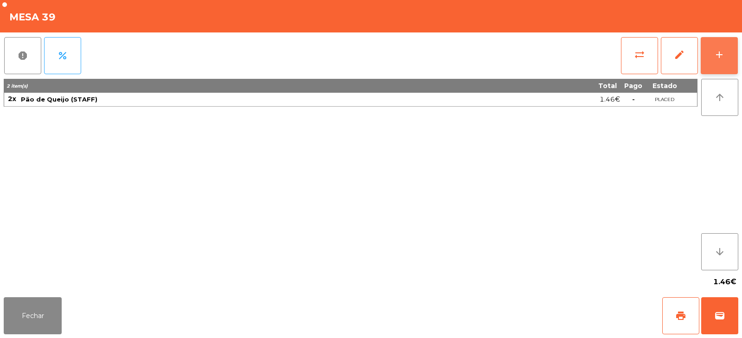
click at [718, 64] on button "add" at bounding box center [719, 55] width 37 height 37
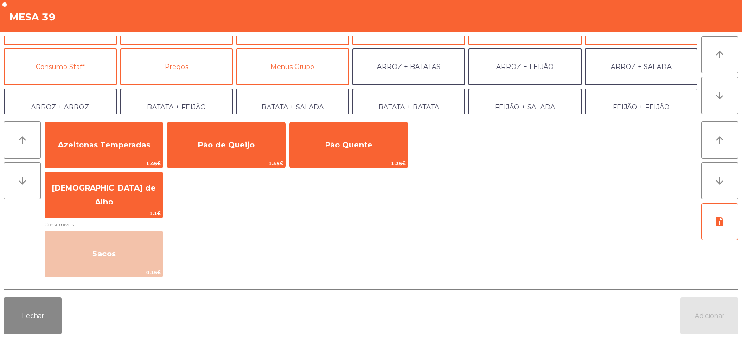
scroll to position [68, 0]
click at [74, 61] on button "Consumo Staff" at bounding box center [60, 67] width 113 height 37
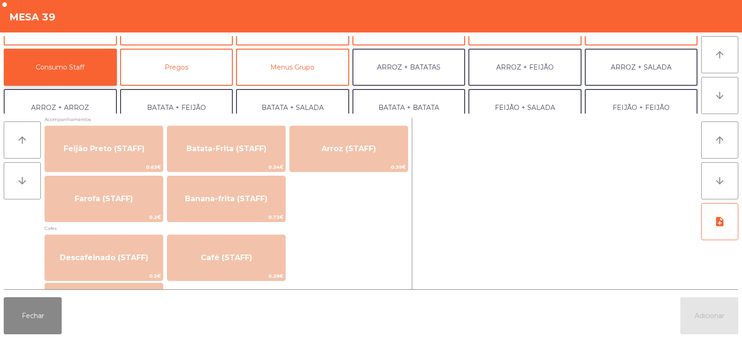
scroll to position [428, 0]
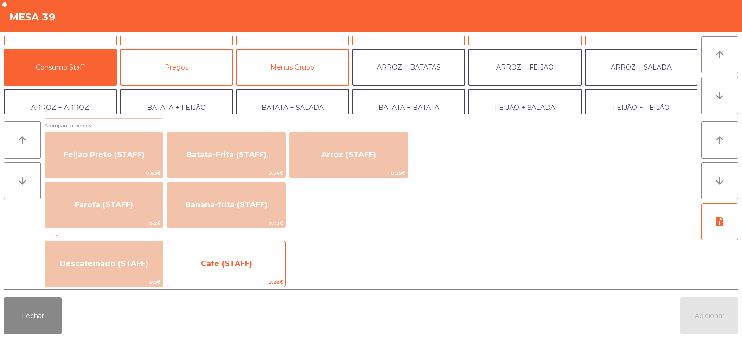
click at [232, 271] on span "Café (STAFF)" at bounding box center [226, 263] width 118 height 25
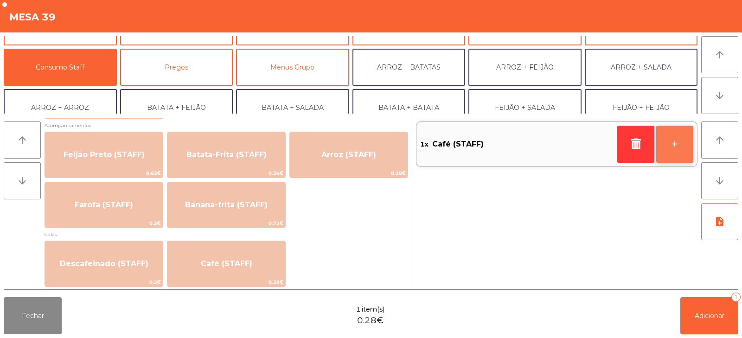
click at [666, 145] on button "+" at bounding box center [674, 144] width 37 height 37
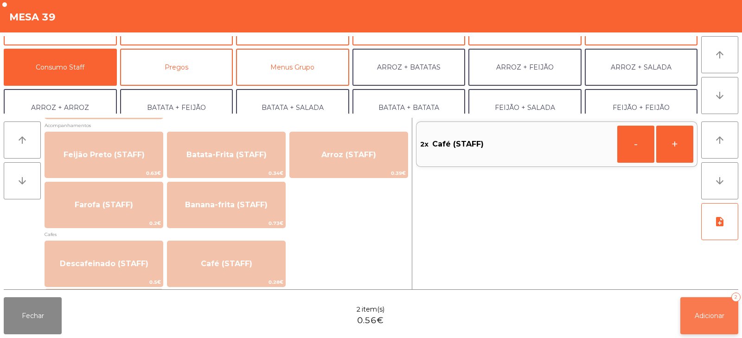
click at [712, 316] on span "Adicionar" at bounding box center [710, 316] width 30 height 8
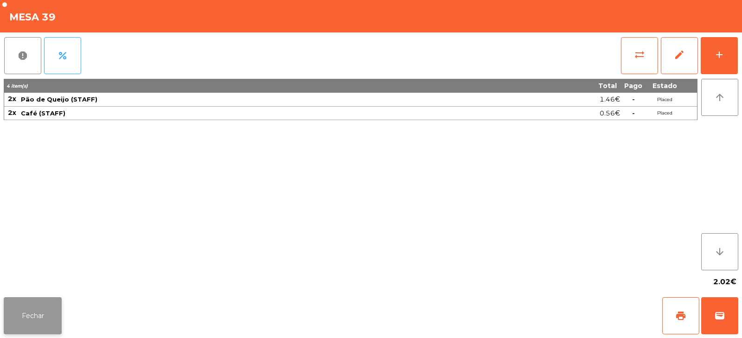
click at [23, 325] on button "Fechar" at bounding box center [33, 315] width 58 height 37
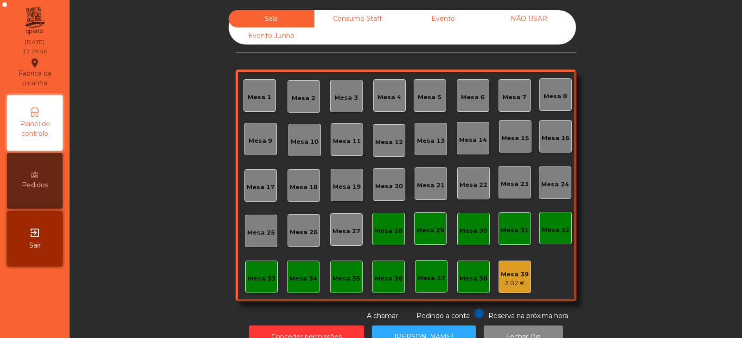
click at [512, 273] on div "Mesa 39" at bounding box center [515, 274] width 28 height 9
click at [514, 278] on div "Mesa 39" at bounding box center [515, 274] width 28 height 9
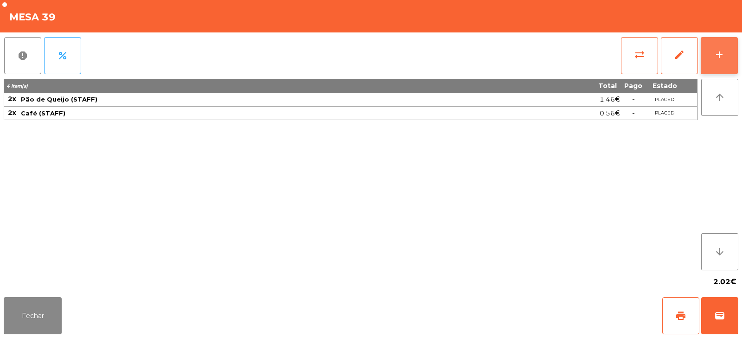
click at [714, 59] on div "add" at bounding box center [719, 54] width 11 height 11
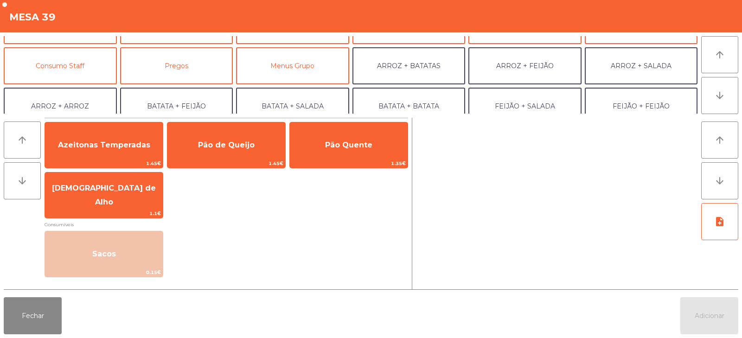
scroll to position [73, 0]
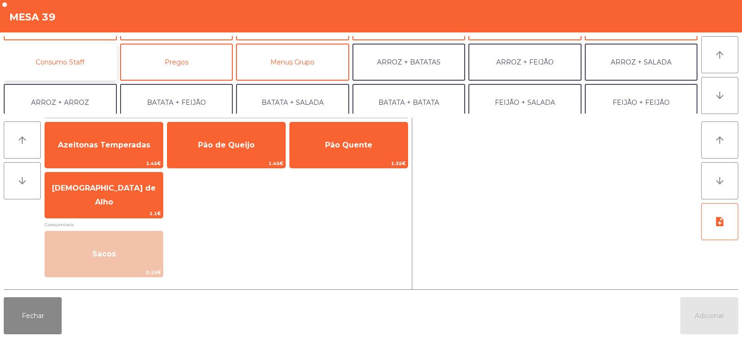
click at [87, 69] on button "Consumo Staff" at bounding box center [60, 62] width 113 height 37
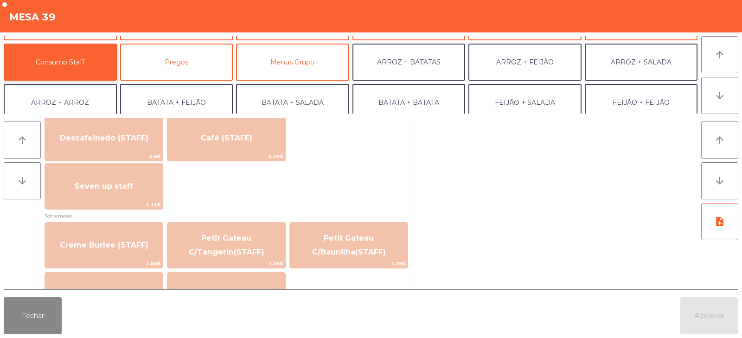
scroll to position [552, 0]
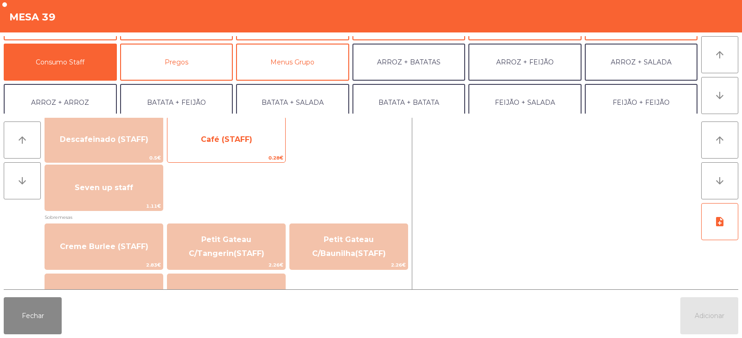
click at [256, 146] on span "Café (STAFF)" at bounding box center [226, 139] width 118 height 25
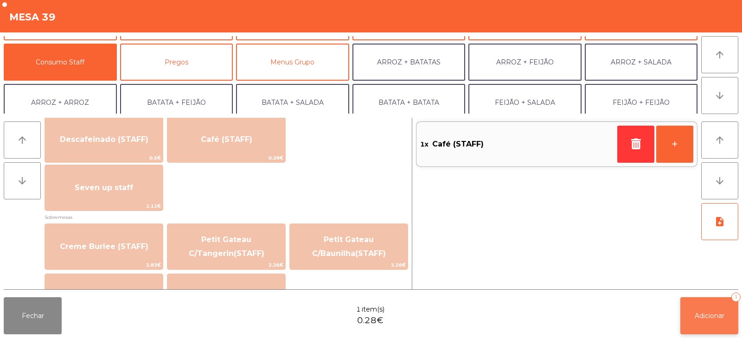
click at [696, 312] on span "Adicionar" at bounding box center [710, 316] width 30 height 8
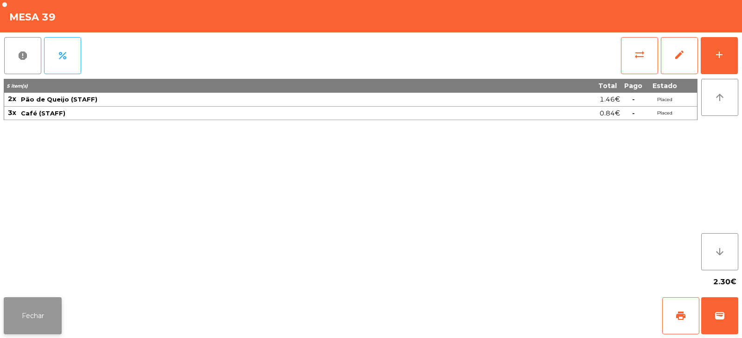
click at [45, 300] on button "Fechar" at bounding box center [33, 315] width 58 height 37
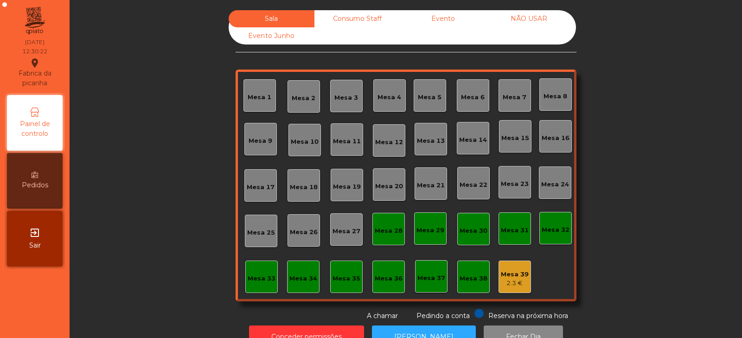
click at [459, 139] on div "Mesa 14" at bounding box center [473, 139] width 28 height 9
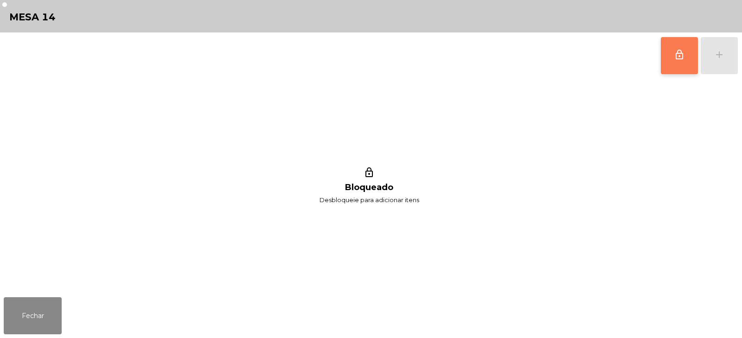
click at [664, 56] on button "lock_outline" at bounding box center [679, 55] width 37 height 37
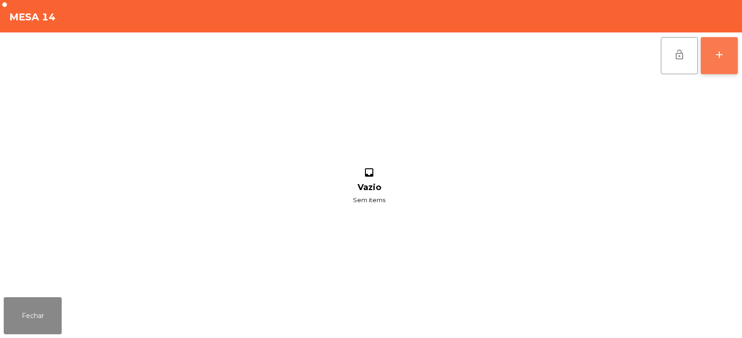
click at [707, 58] on button "add" at bounding box center [719, 55] width 37 height 37
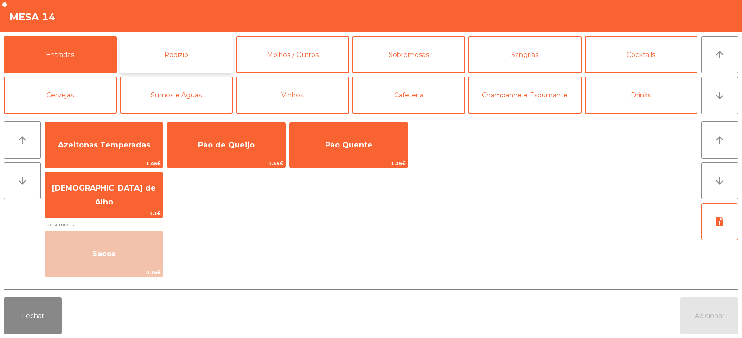
click at [187, 65] on button "Rodizio" at bounding box center [176, 54] width 113 height 37
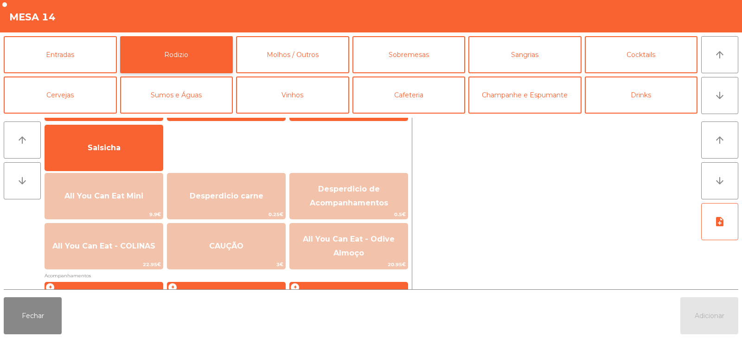
scroll to position [58, 0]
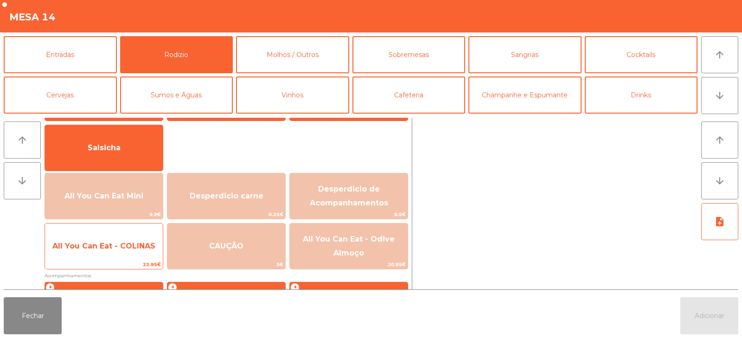
click at [130, 250] on span "All You Can Eat - COLINAS" at bounding box center [103, 246] width 103 height 9
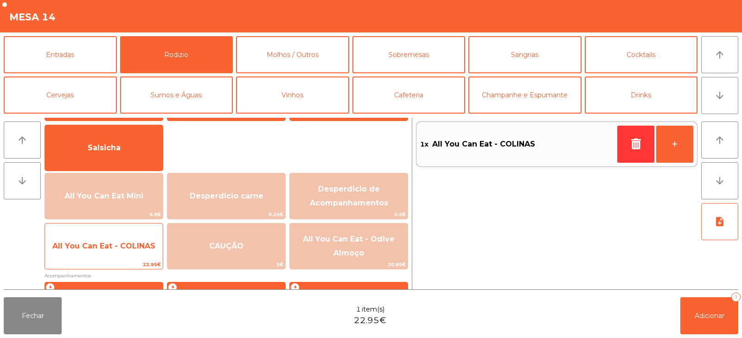
click at [126, 253] on span "All You Can Eat - COLINAS" at bounding box center [104, 246] width 118 height 25
click at [121, 251] on span "All You Can Eat - COLINAS" at bounding box center [104, 246] width 118 height 25
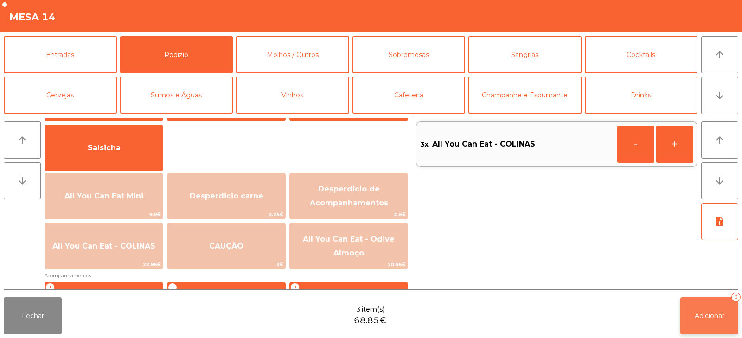
click at [719, 299] on button "Adicionar 3" at bounding box center [709, 315] width 58 height 37
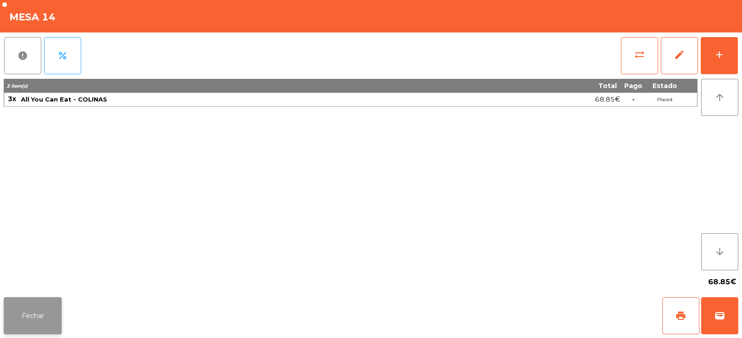
click at [32, 313] on button "Fechar" at bounding box center [33, 315] width 58 height 37
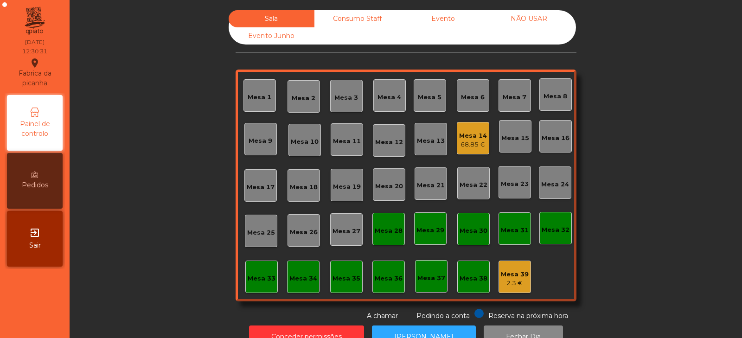
click at [502, 281] on div "2.3 €" at bounding box center [515, 283] width 28 height 9
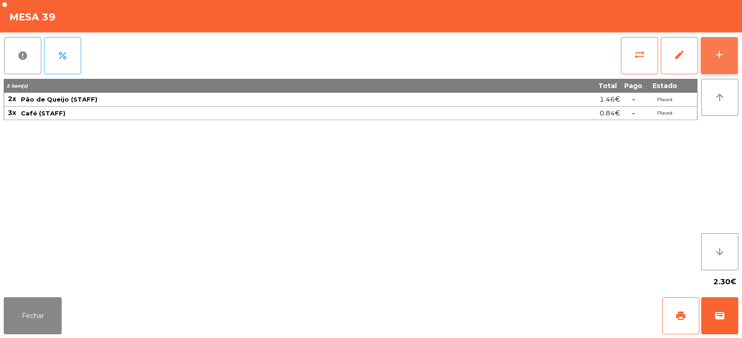
click at [714, 44] on button "add" at bounding box center [719, 55] width 37 height 37
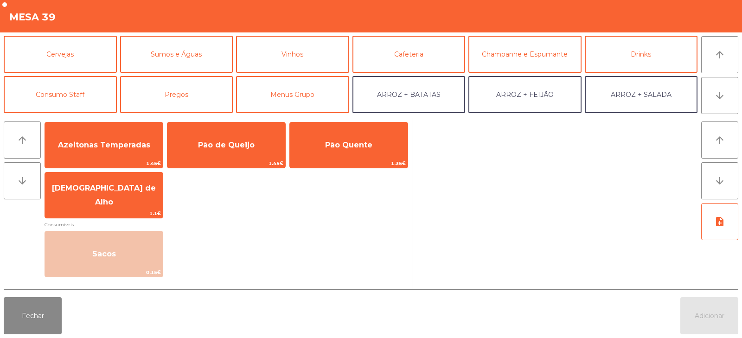
scroll to position [43, 0]
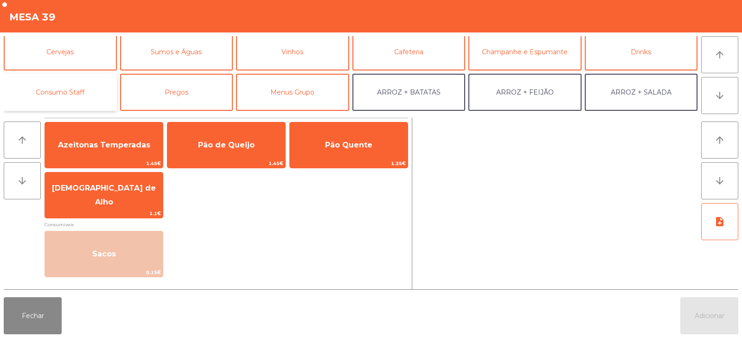
click at [61, 93] on button "Consumo Staff" at bounding box center [60, 92] width 113 height 37
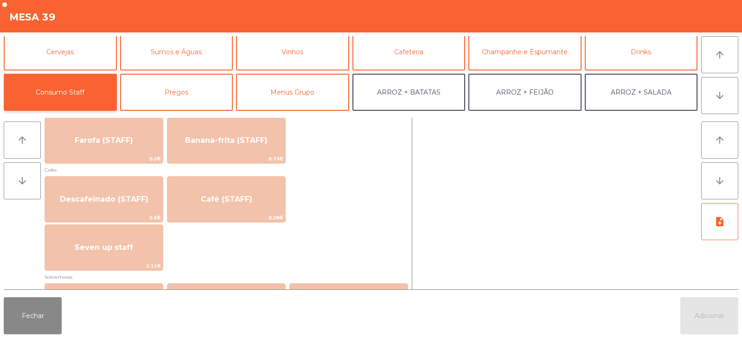
scroll to position [510, 0]
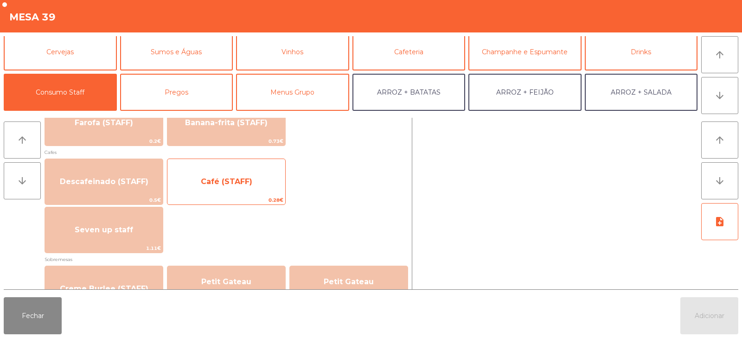
click at [223, 181] on span "Café (STAFF)" at bounding box center [226, 181] width 51 height 9
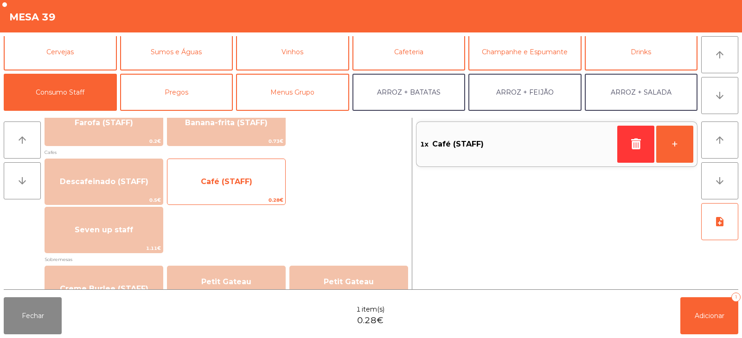
click at [226, 173] on span "Café (STAFF)" at bounding box center [226, 181] width 118 height 25
click at [224, 176] on span "Café (STAFF)" at bounding box center [226, 181] width 118 height 25
click at [212, 178] on span "Café (STAFF)" at bounding box center [226, 181] width 51 height 9
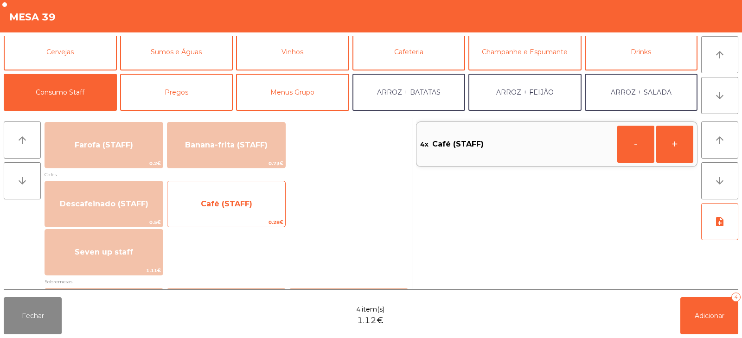
scroll to position [492, 0]
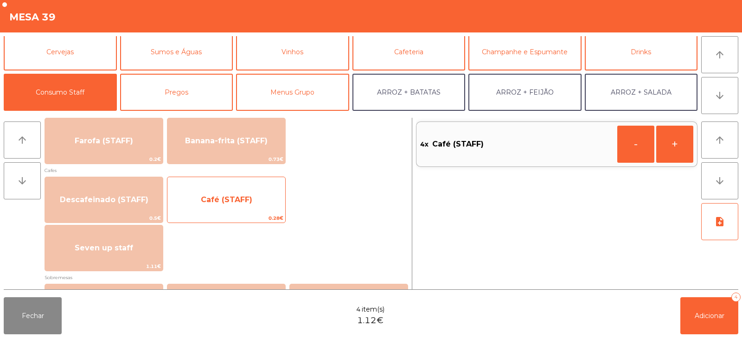
click at [221, 198] on span "Café (STAFF)" at bounding box center [226, 199] width 51 height 9
click at [219, 201] on span "Café (STAFF)" at bounding box center [226, 199] width 51 height 9
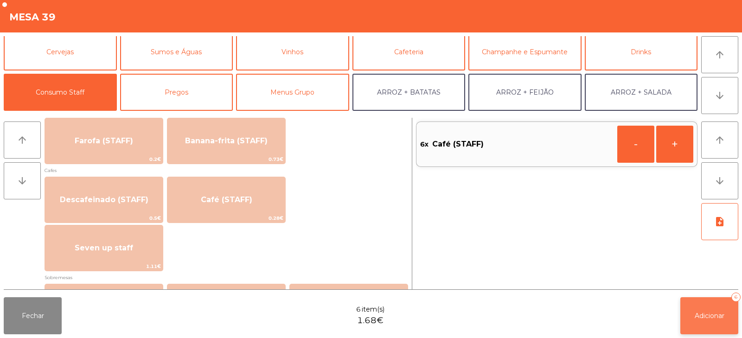
click at [706, 315] on span "Adicionar" at bounding box center [710, 316] width 30 height 8
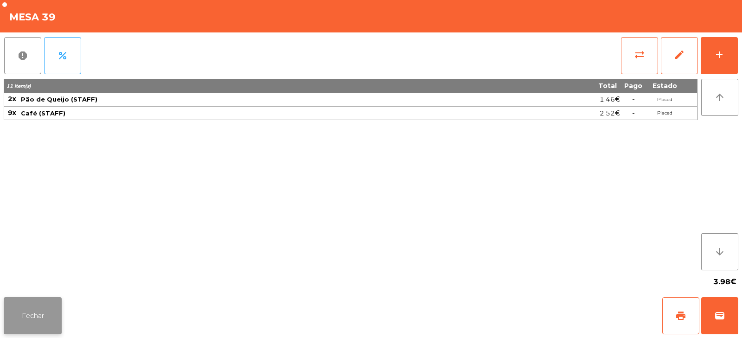
click at [25, 303] on button "Fechar" at bounding box center [33, 315] width 58 height 37
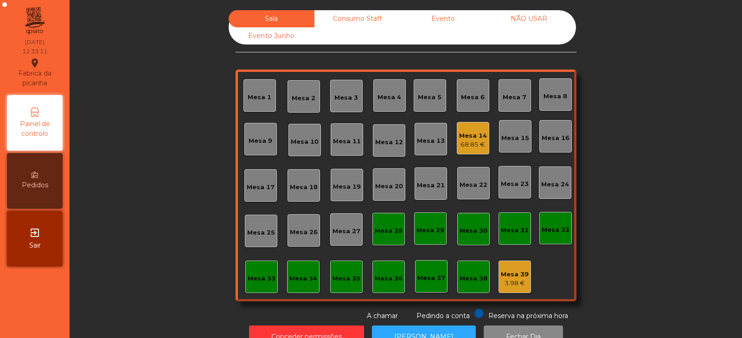
click at [549, 87] on div "Mesa 8" at bounding box center [555, 94] width 32 height 32
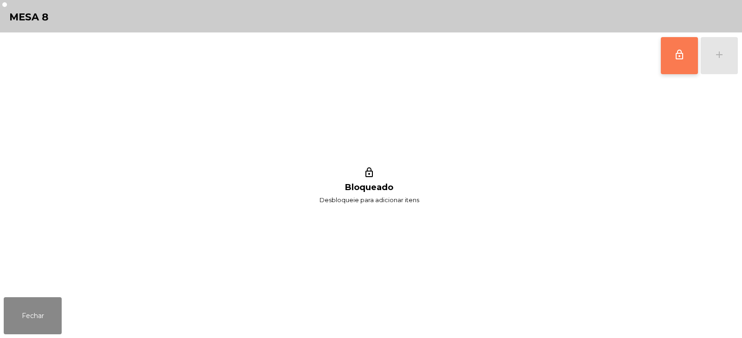
click at [664, 58] on button "lock_outline" at bounding box center [679, 55] width 37 height 37
click at [718, 50] on div "add" at bounding box center [719, 54] width 11 height 11
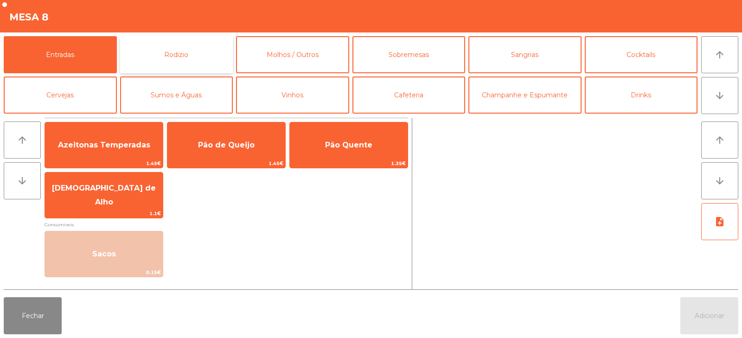
click at [179, 58] on button "Rodizio" at bounding box center [176, 54] width 113 height 37
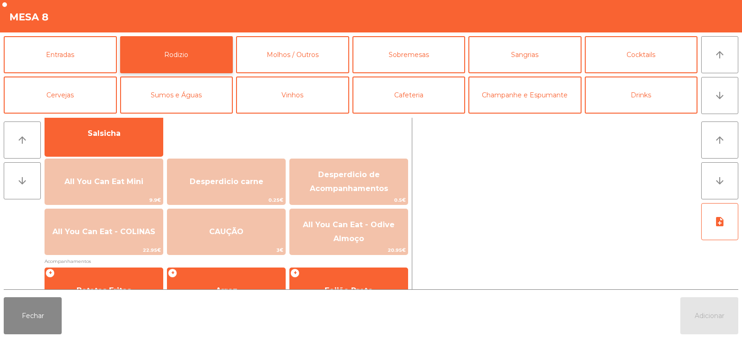
scroll to position [74, 0]
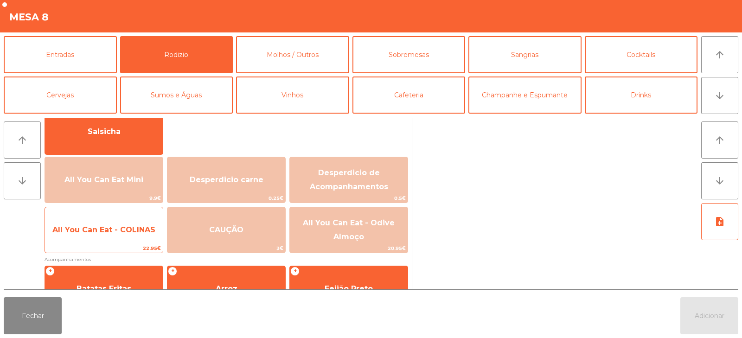
click at [102, 235] on span "All You Can Eat - COLINAS" at bounding box center [104, 230] width 118 height 25
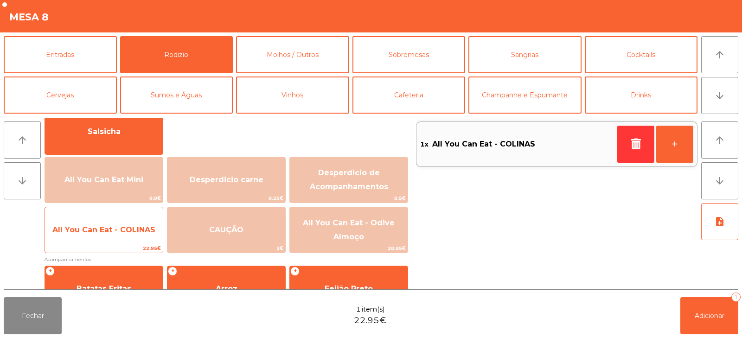
click at [98, 228] on span "All You Can Eat - COLINAS" at bounding box center [103, 229] width 103 height 9
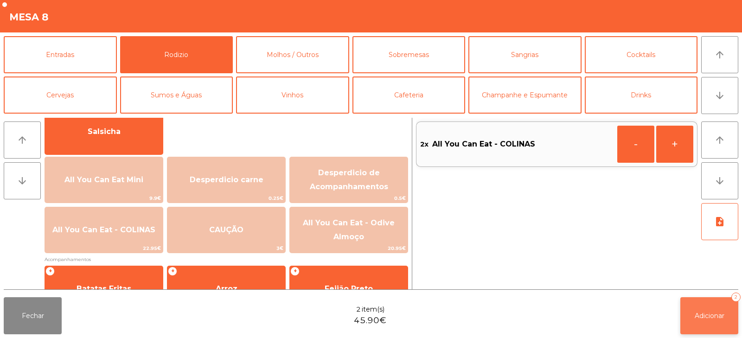
click at [724, 308] on button "Adicionar 2" at bounding box center [709, 315] width 58 height 37
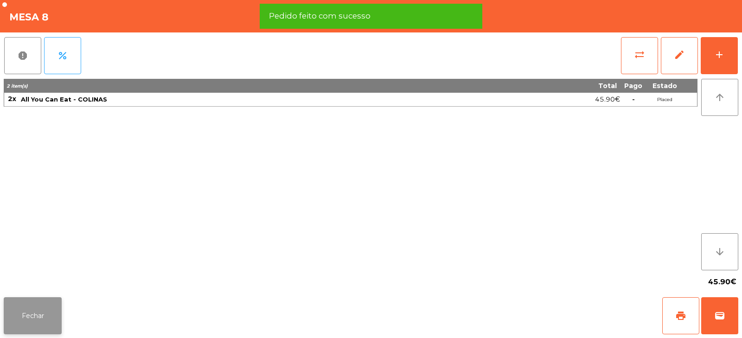
click at [24, 310] on button "Fechar" at bounding box center [33, 315] width 58 height 37
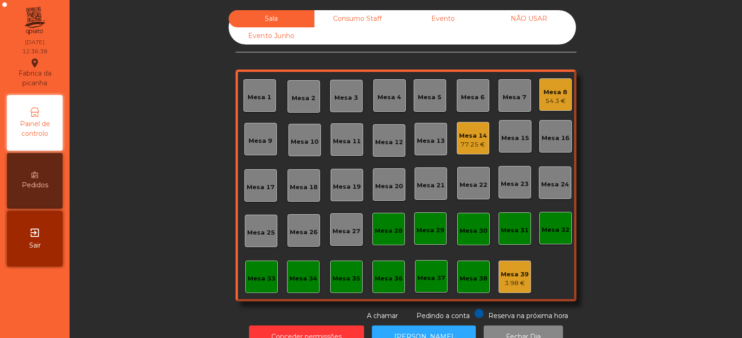
click at [250, 291] on div "Mesa 33" at bounding box center [261, 277] width 32 height 32
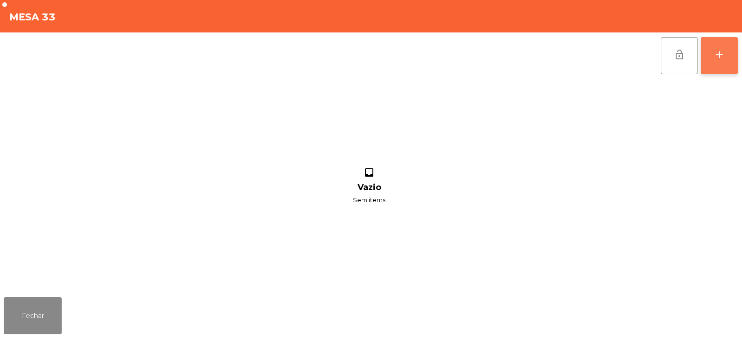
click at [720, 66] on button "add" at bounding box center [719, 55] width 37 height 37
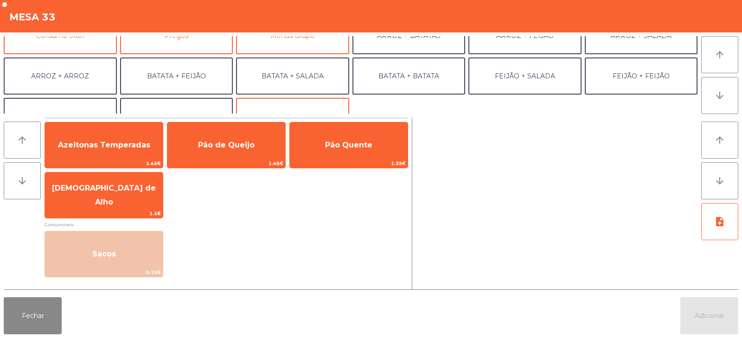
scroll to position [121, 0]
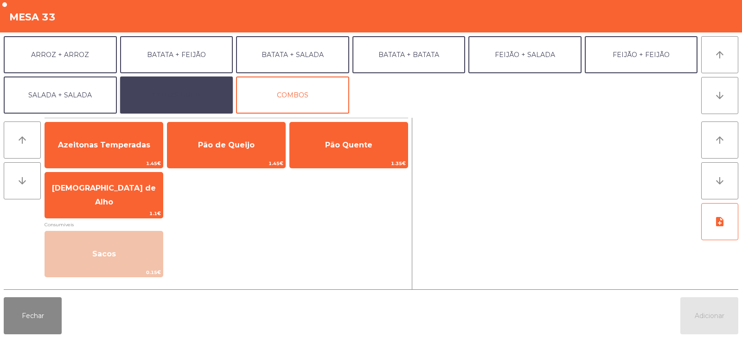
click at [211, 92] on button "EXTRAS UBER" at bounding box center [176, 95] width 113 height 37
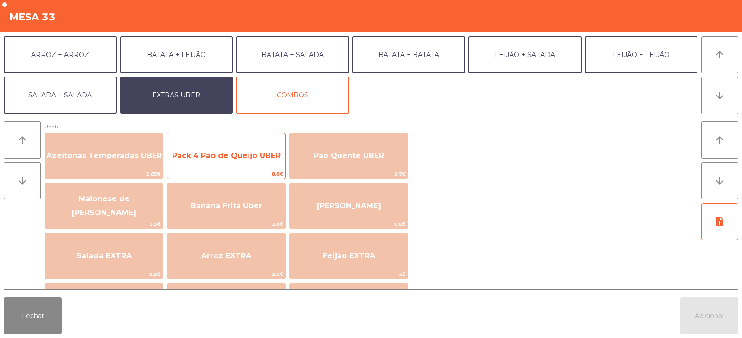
click at [256, 160] on span "Pack 4 Pão de Queijo UBER" at bounding box center [226, 155] width 118 height 25
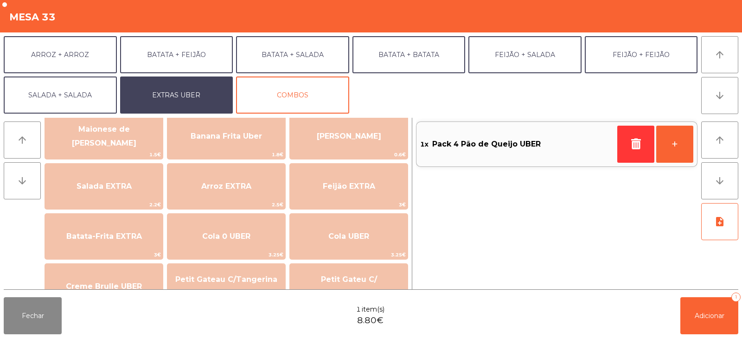
scroll to position [75, 0]
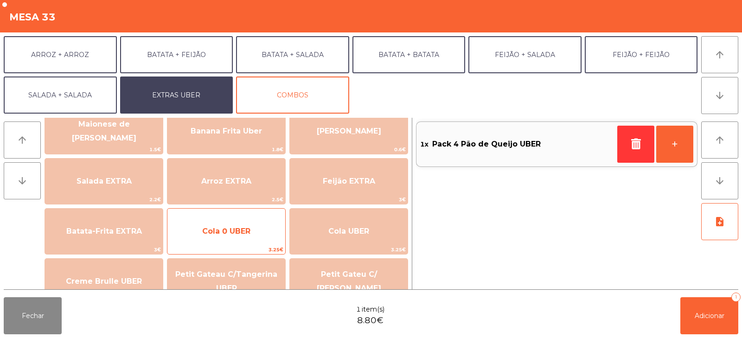
click at [234, 238] on span "Cola 0 UBER" at bounding box center [226, 231] width 118 height 25
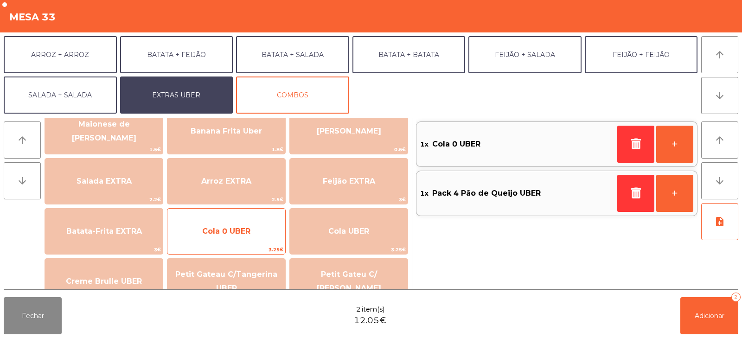
click at [236, 234] on span "Cola 0 UBER" at bounding box center [226, 231] width 48 height 9
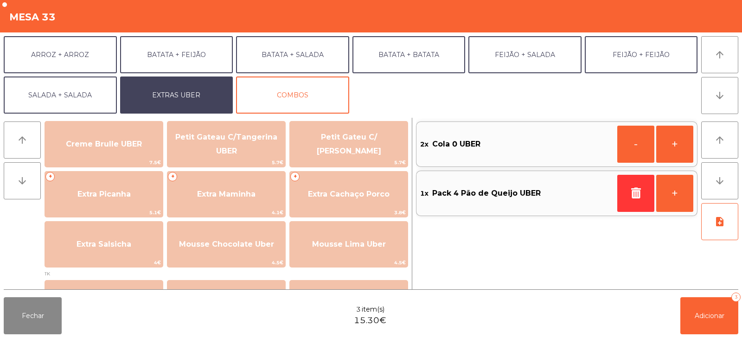
scroll to position [216, 0]
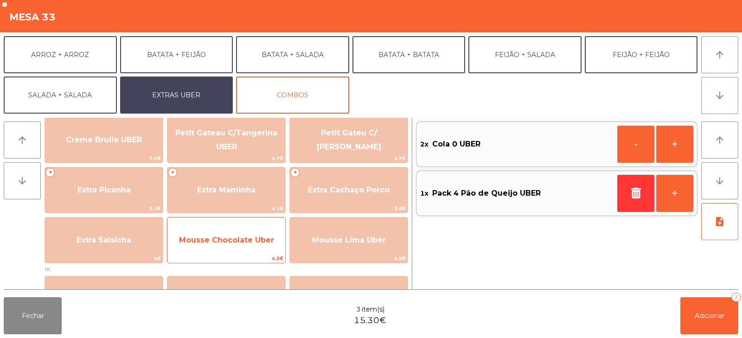
click at [224, 243] on span "Mousse Chocolate Uber" at bounding box center [226, 240] width 95 height 9
click at [225, 236] on span "Mousse Chocolate Uber" at bounding box center [226, 240] width 95 height 9
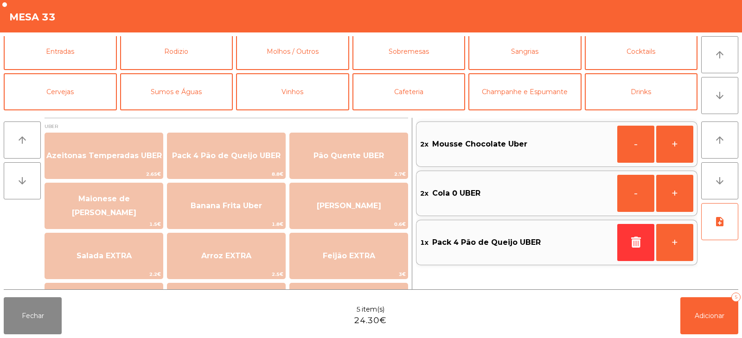
scroll to position [0, 0]
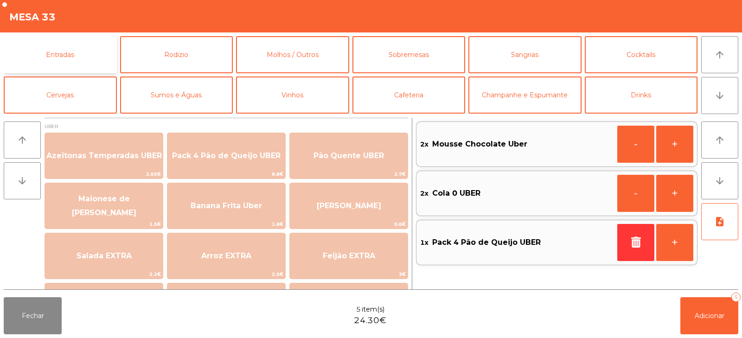
click at [68, 43] on button "Entradas" at bounding box center [60, 54] width 113 height 37
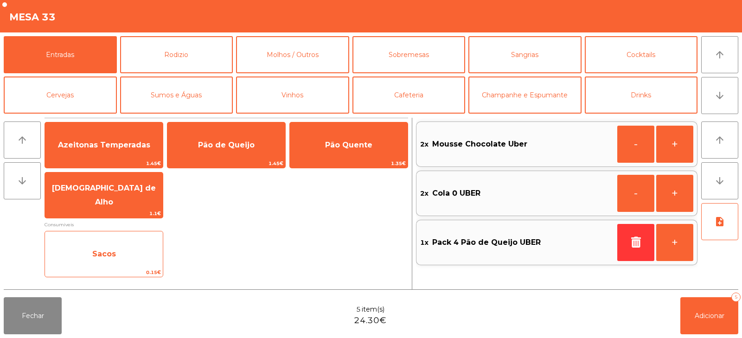
click at [109, 253] on span "Sacos" at bounding box center [104, 254] width 24 height 9
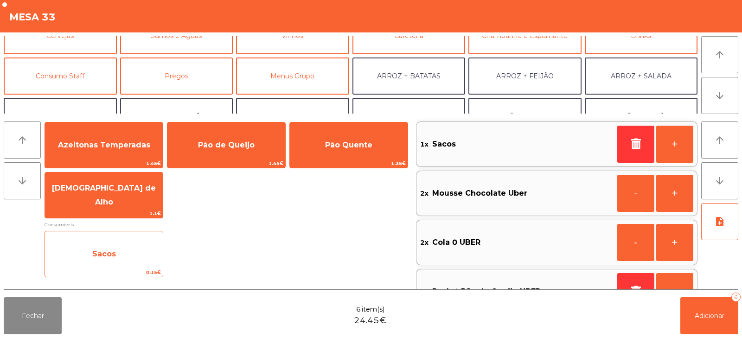
scroll to position [63, 0]
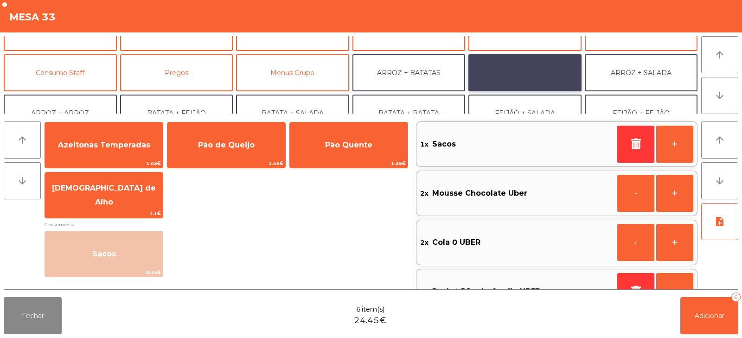
click at [533, 79] on button "ARROZ + FEIJÃO" at bounding box center [524, 72] width 113 height 37
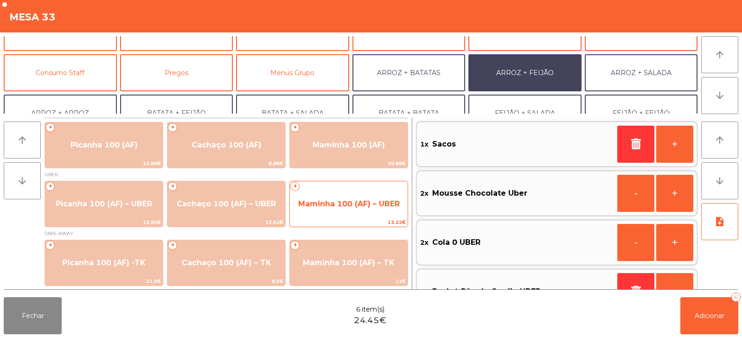
click at [332, 212] on span "Maminha 100 (AF) – UBER" at bounding box center [349, 204] width 118 height 25
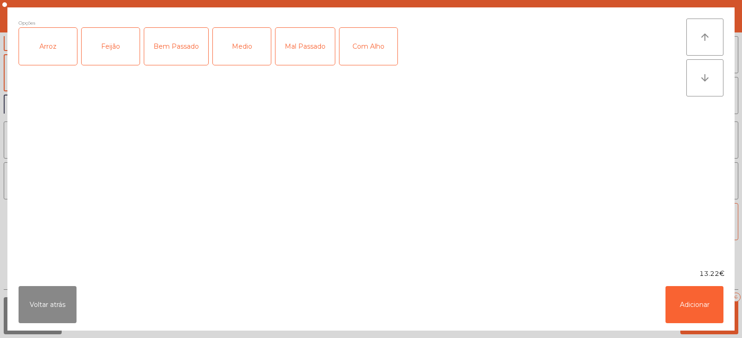
click at [54, 55] on div "Arroz" at bounding box center [48, 46] width 58 height 37
click at [110, 54] on div "Feijão" at bounding box center [111, 46] width 58 height 37
click at [180, 54] on div "Bem Passado" at bounding box center [176, 46] width 64 height 37
click at [704, 294] on button "Adicionar" at bounding box center [695, 304] width 58 height 37
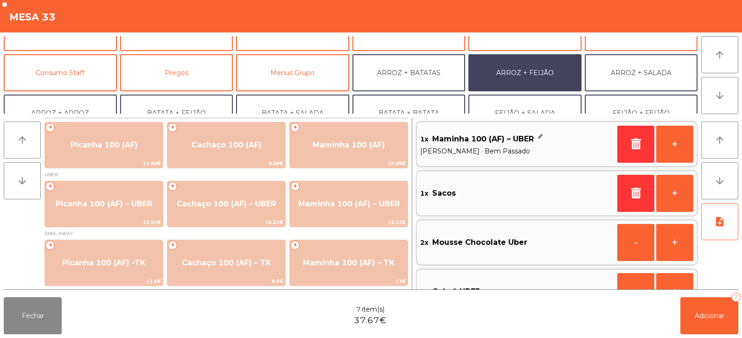
scroll to position [4, 0]
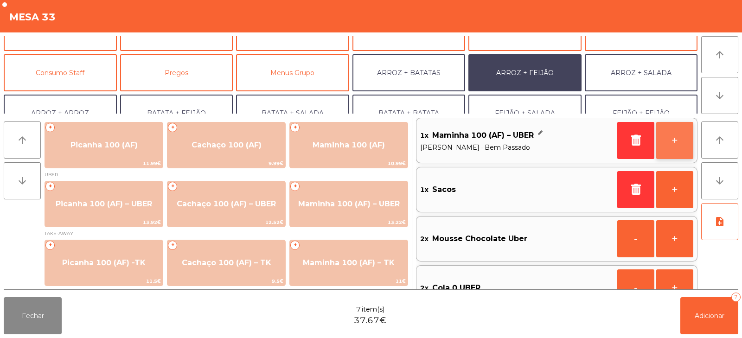
click at [677, 141] on button "+" at bounding box center [674, 140] width 37 height 37
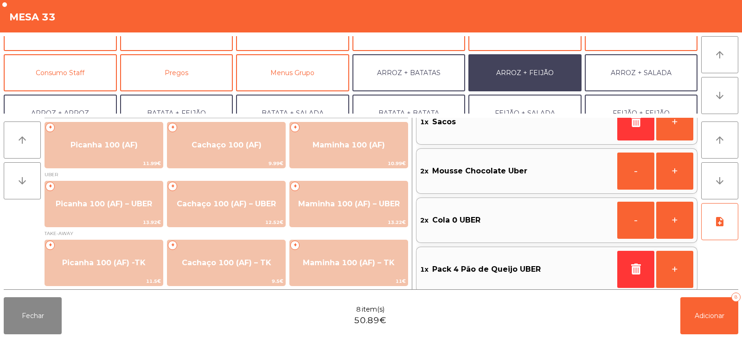
scroll to position [78, 0]
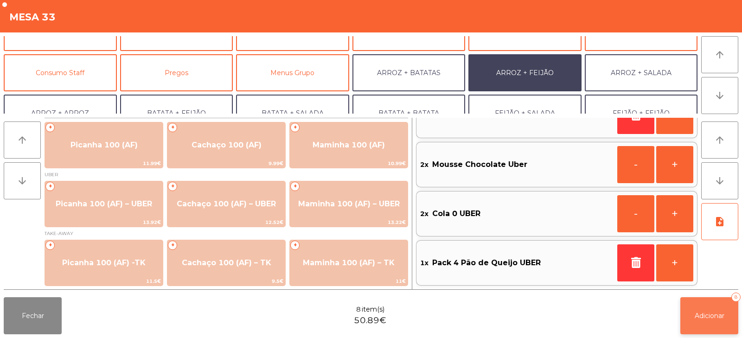
click at [724, 309] on button "Adicionar 8" at bounding box center [709, 315] width 58 height 37
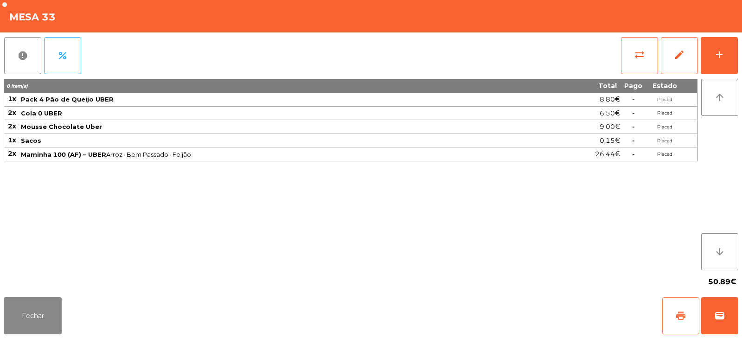
click at [679, 306] on button "print" at bounding box center [680, 315] width 37 height 37
click at [724, 319] on span "wallet" at bounding box center [719, 315] width 11 height 11
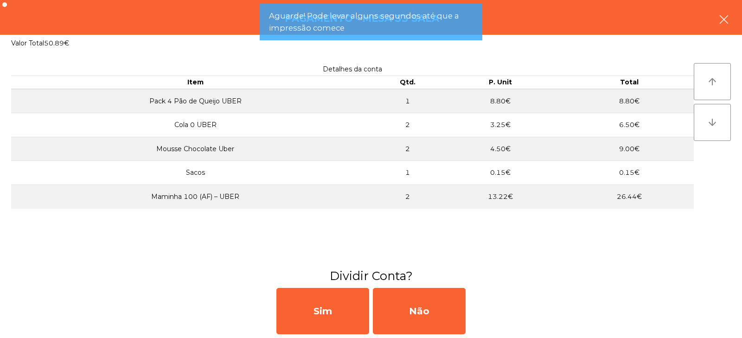
click at [717, 22] on button "button" at bounding box center [724, 20] width 26 height 28
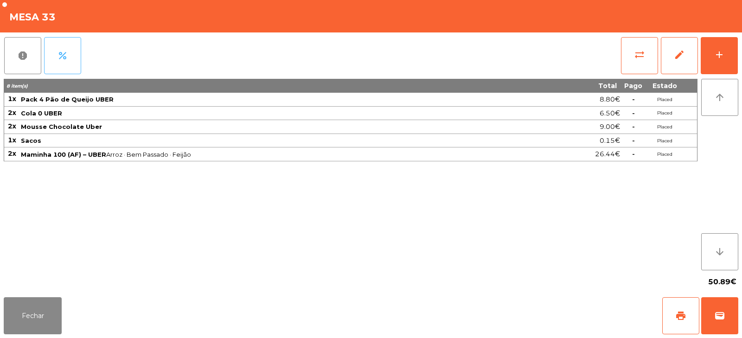
click at [64, 60] on span "percent" at bounding box center [62, 55] width 11 height 11
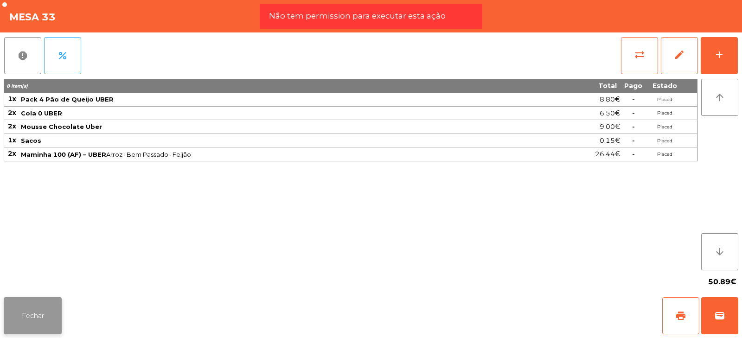
click at [23, 327] on button "Fechar" at bounding box center [33, 315] width 58 height 37
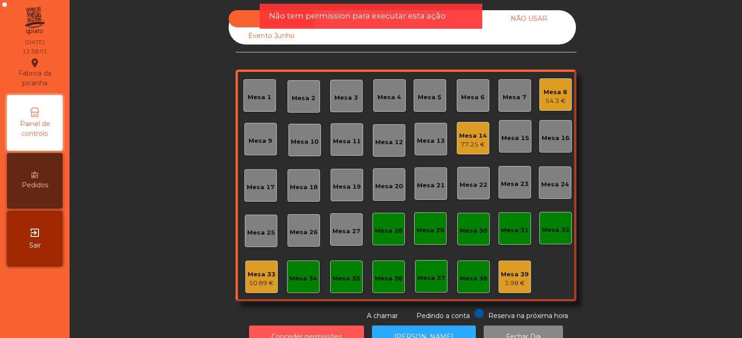
click at [316, 327] on button "Conceder permissões" at bounding box center [306, 337] width 115 height 23
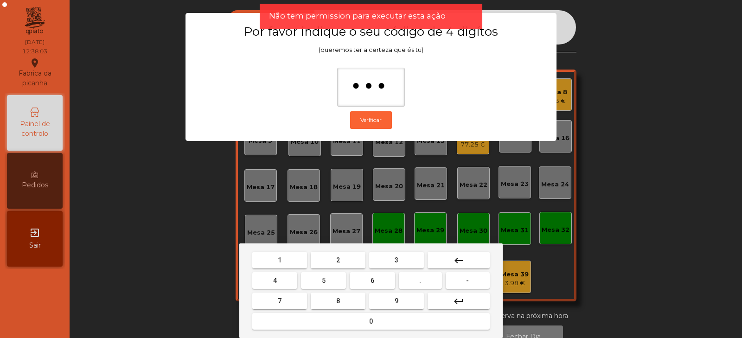
type input "****"
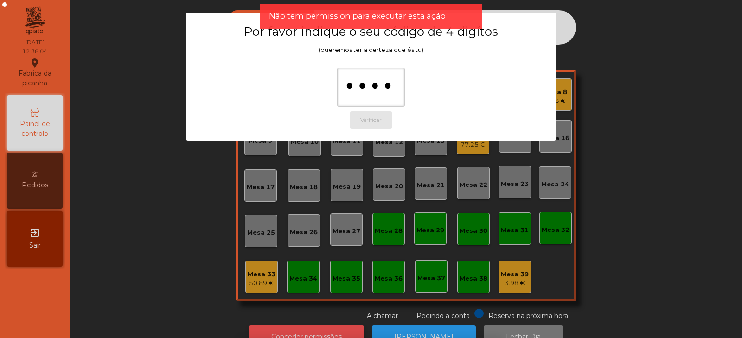
scroll to position [17, 0]
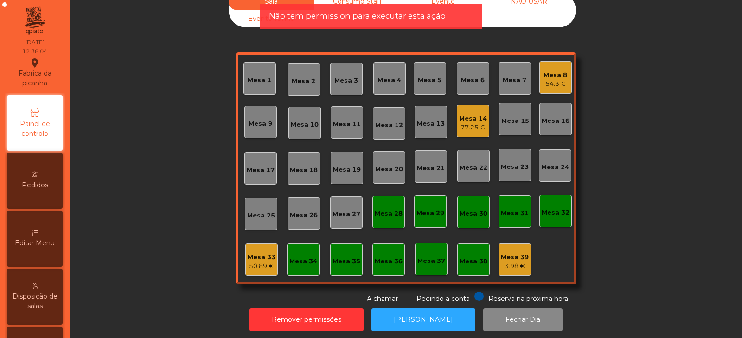
click at [249, 258] on div "Mesa 33" at bounding box center [262, 257] width 28 height 9
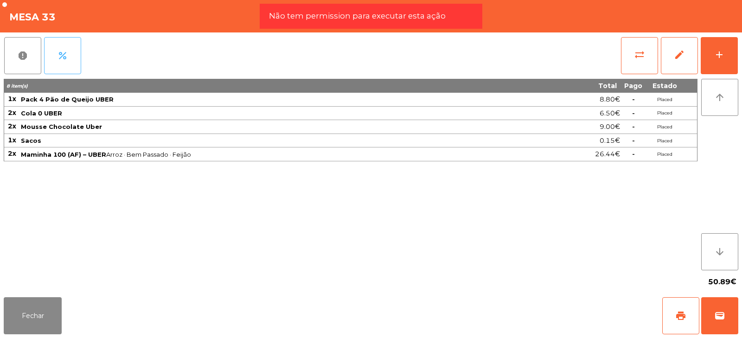
click at [68, 62] on button "percent" at bounding box center [62, 55] width 37 height 37
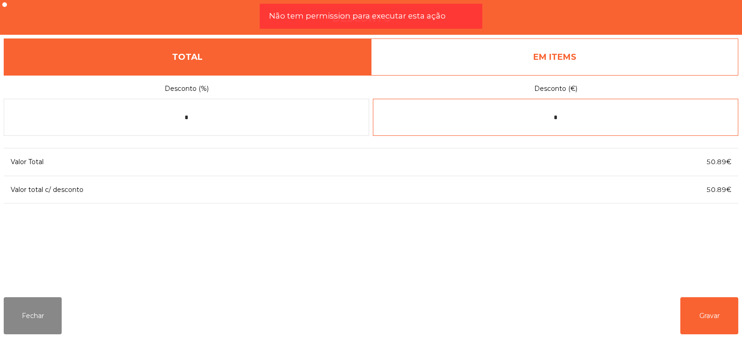
click at [549, 121] on input "*" at bounding box center [555, 117] width 365 height 37
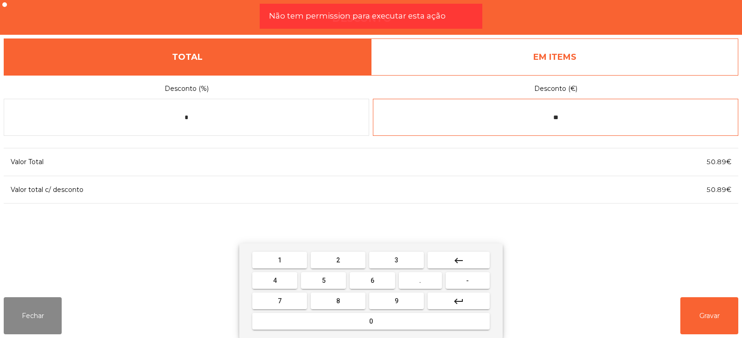
click at [583, 115] on input "**" at bounding box center [555, 117] width 365 height 37
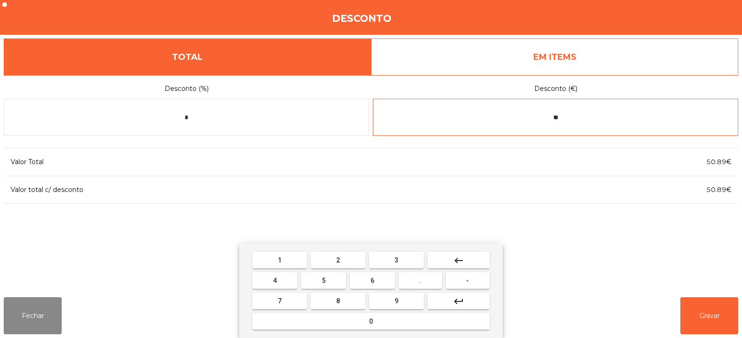
type input "*"
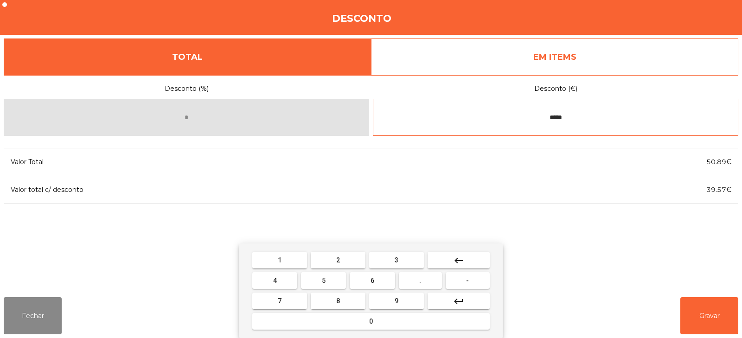
click at [546, 116] on input "*****" at bounding box center [555, 117] width 365 height 37
click at [595, 115] on input "*****" at bounding box center [555, 117] width 365 height 37
click at [583, 119] on input "*****" at bounding box center [555, 117] width 365 height 37
type input "*"
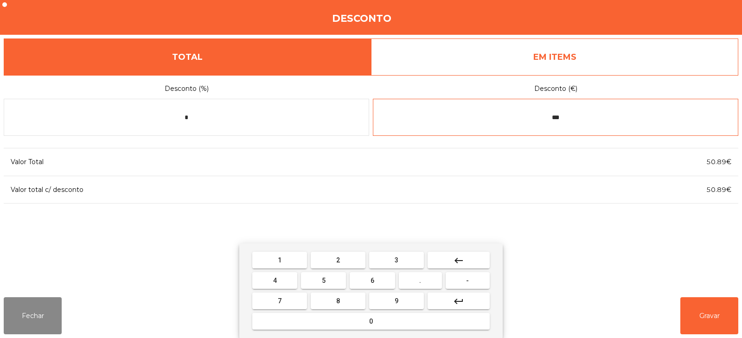
type input "***"
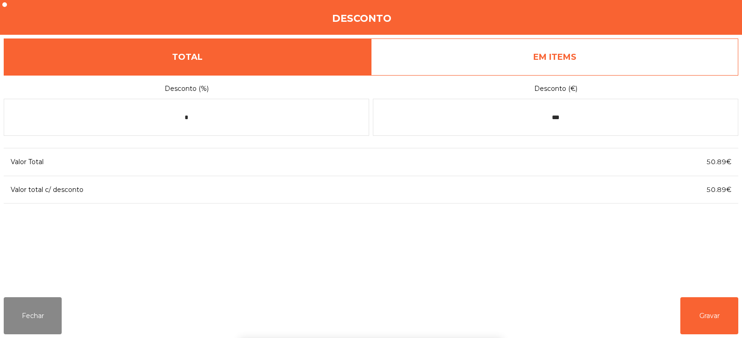
click at [732, 19] on div "Desconto" at bounding box center [371, 17] width 742 height 35
click at [32, 315] on button "Fechar" at bounding box center [33, 315] width 58 height 37
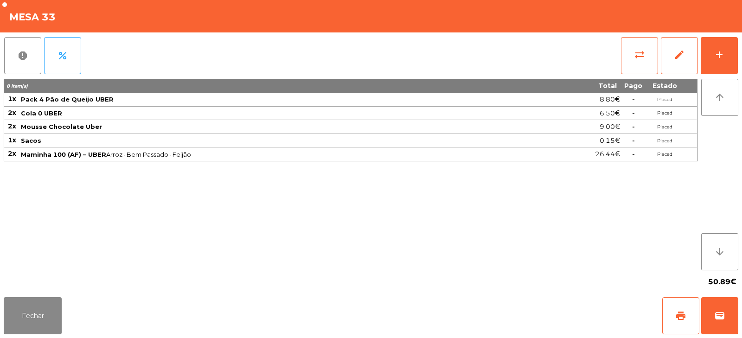
click at [114, 325] on div "Fechar print wallet" at bounding box center [371, 316] width 742 height 45
click at [72, 56] on button "percent" at bounding box center [62, 55] width 37 height 37
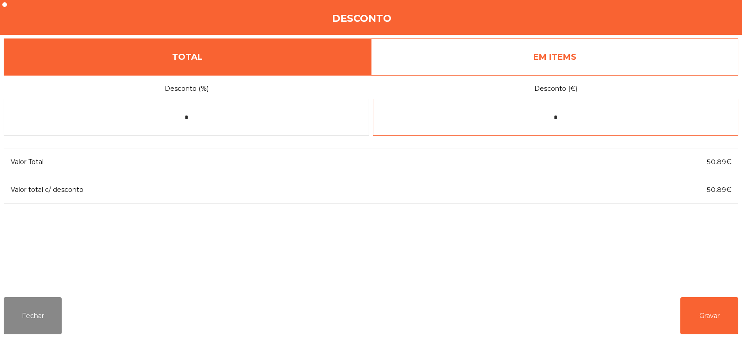
click at [539, 116] on input "*" at bounding box center [555, 117] width 365 height 37
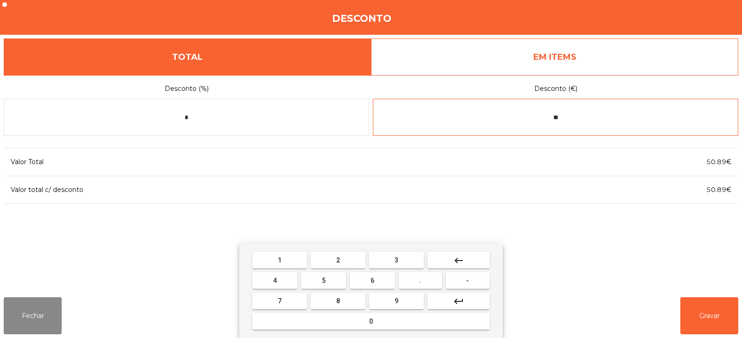
click at [604, 119] on input "**" at bounding box center [555, 117] width 365 height 37
type input "*"
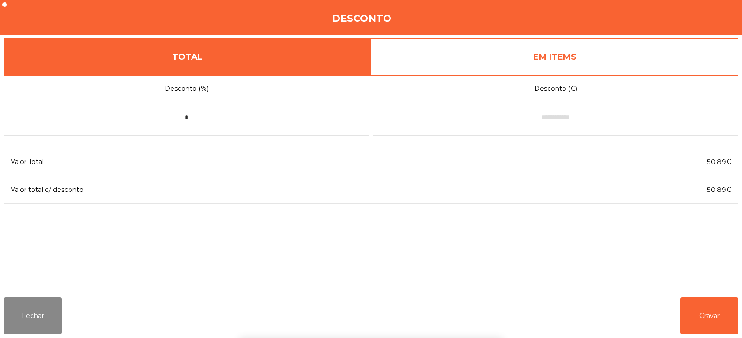
click at [560, 230] on div "Desconto (%) * Desconto (€) Valor Total 50.89€ Valor total c/ desconto 50.89€" at bounding box center [371, 182] width 735 height 215
click at [42, 310] on button "Fechar" at bounding box center [33, 315] width 58 height 37
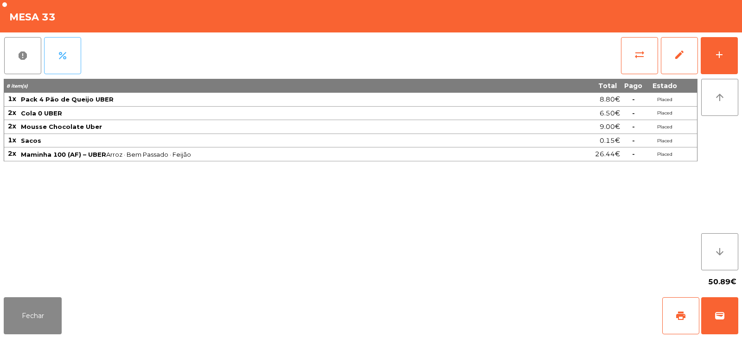
click at [67, 50] on span "percent" at bounding box center [62, 55] width 11 height 11
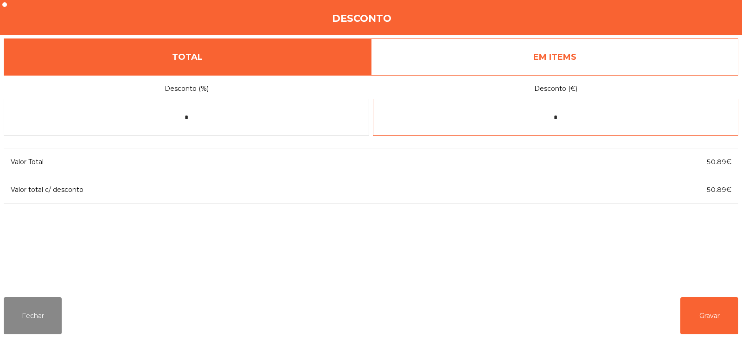
click at [532, 119] on input "*" at bounding box center [555, 117] width 365 height 37
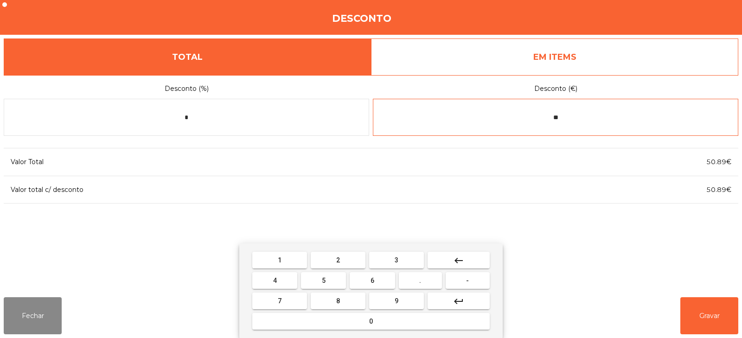
click at [592, 119] on input "**" at bounding box center [555, 117] width 365 height 37
type input "*"
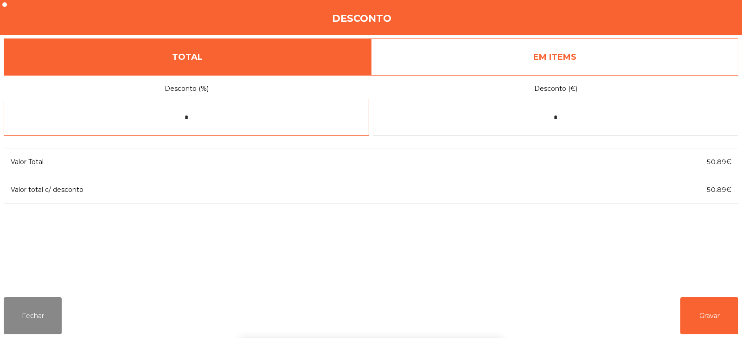
click at [323, 132] on input "*" at bounding box center [186, 117] width 365 height 37
click at [720, 39] on link "EM ITEMS" at bounding box center [554, 56] width 367 height 37
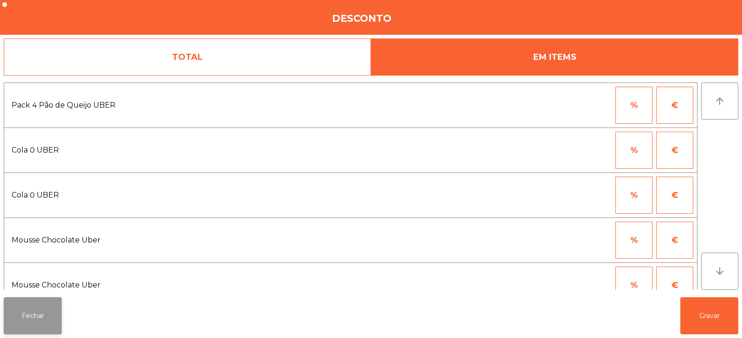
click at [32, 308] on button "Fechar" at bounding box center [33, 315] width 58 height 37
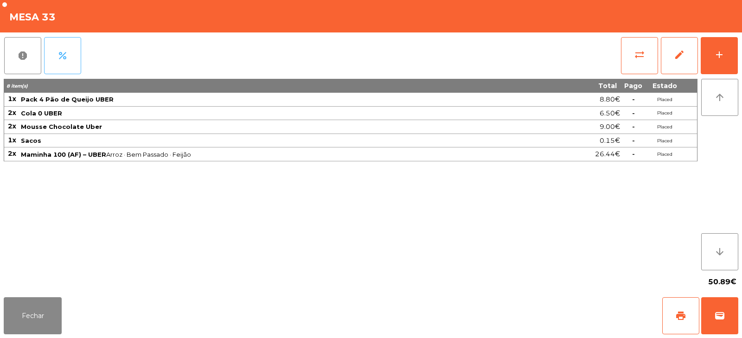
click at [62, 42] on button "percent" at bounding box center [62, 55] width 37 height 37
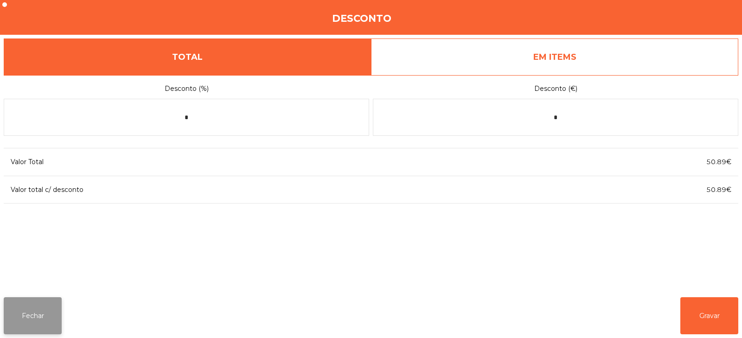
click at [23, 309] on button "Fechar" at bounding box center [33, 315] width 58 height 37
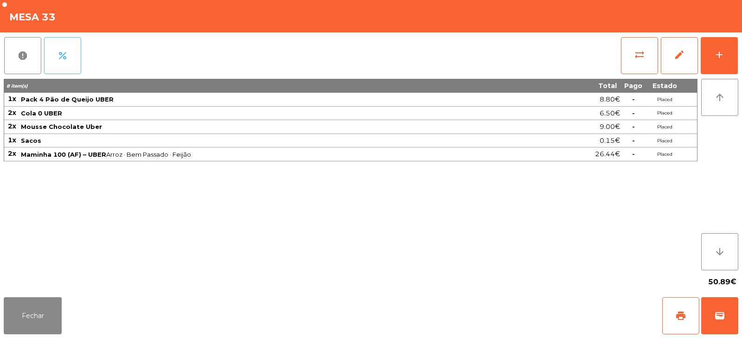
click at [76, 54] on button "percent" at bounding box center [62, 55] width 37 height 37
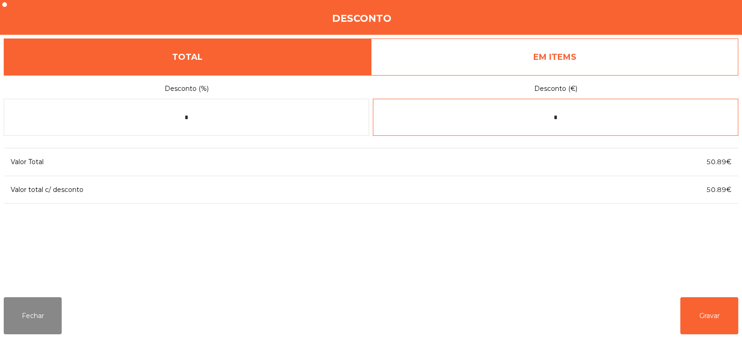
click at [534, 114] on input "*" at bounding box center [555, 117] width 365 height 37
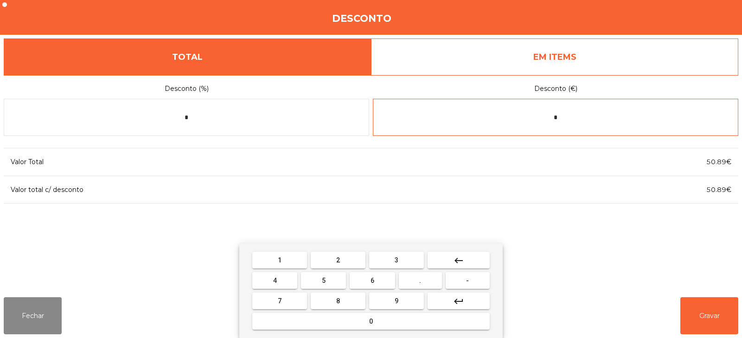
click at [587, 115] on input "*" at bounding box center [555, 117] width 365 height 37
type input "*"
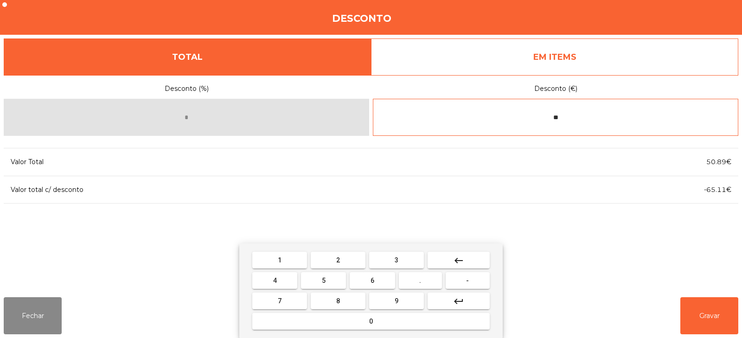
type input "*"
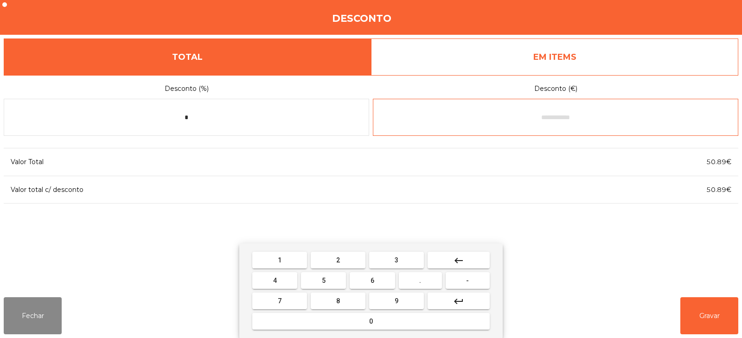
type input "*"
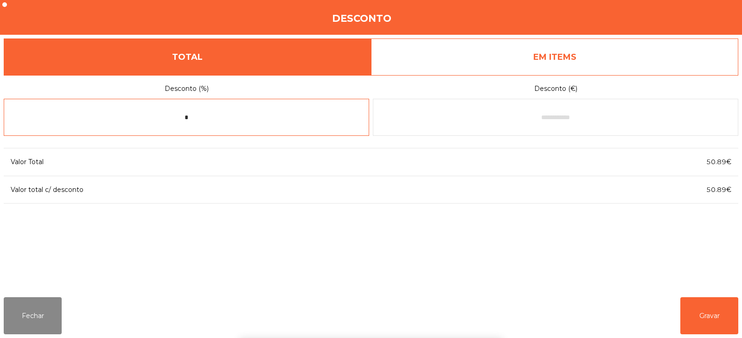
click at [225, 115] on input "*" at bounding box center [186, 117] width 365 height 37
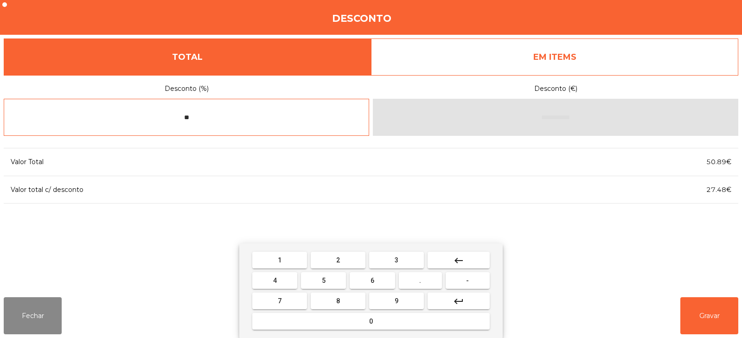
type input "*"
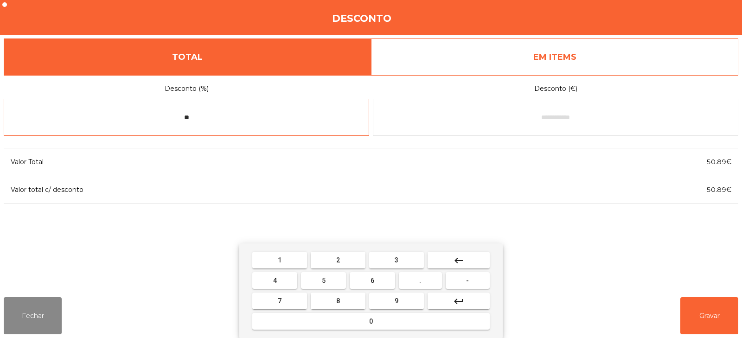
type input "*"
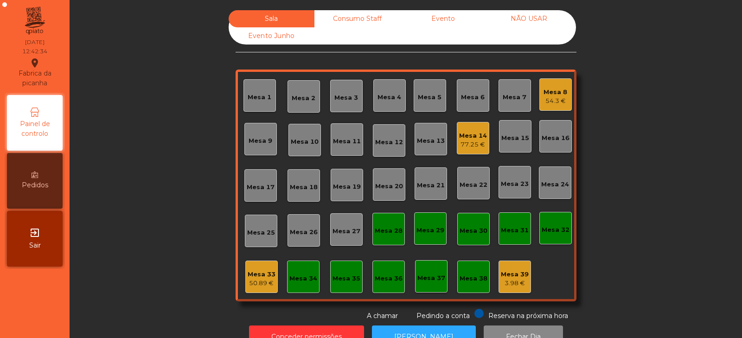
click at [260, 281] on div "50.89 €" at bounding box center [262, 283] width 28 height 9
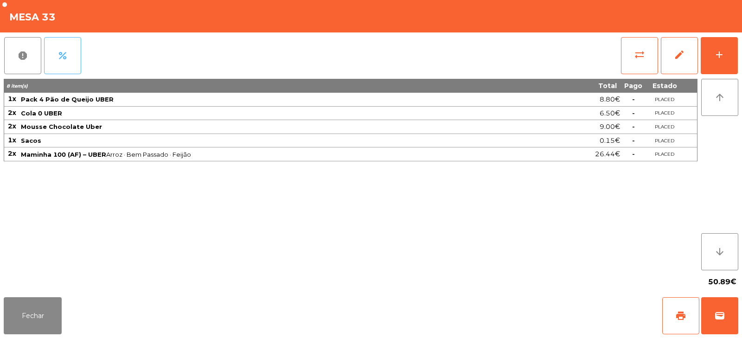
click at [69, 55] on button "percent" at bounding box center [62, 55] width 37 height 37
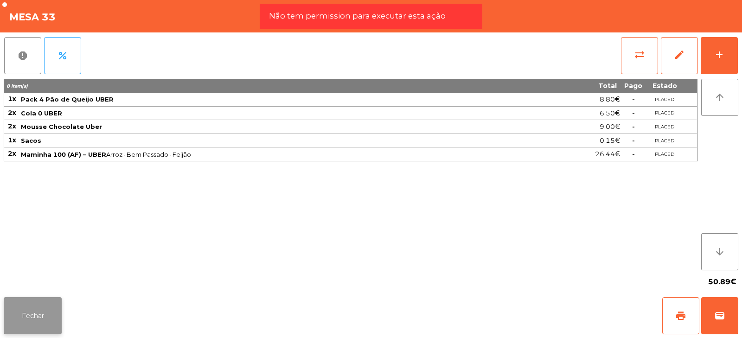
click at [42, 312] on button "Fechar" at bounding box center [33, 315] width 58 height 37
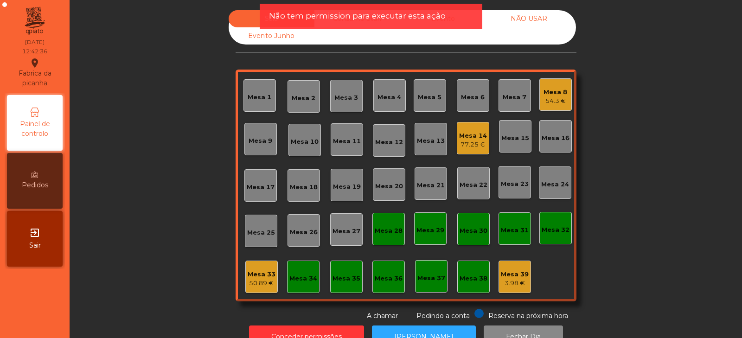
click at [308, 318] on div "Reserva na próxima hora Pedindo a conta A chamar" at bounding box center [404, 315] width 337 height 12
click at [305, 330] on button "Conceder permissões" at bounding box center [306, 337] width 115 height 23
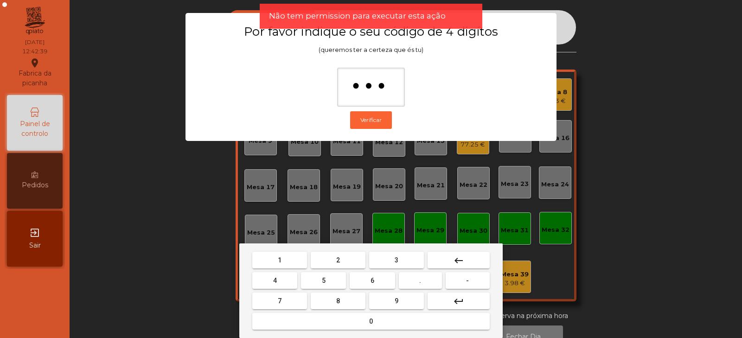
type input "****"
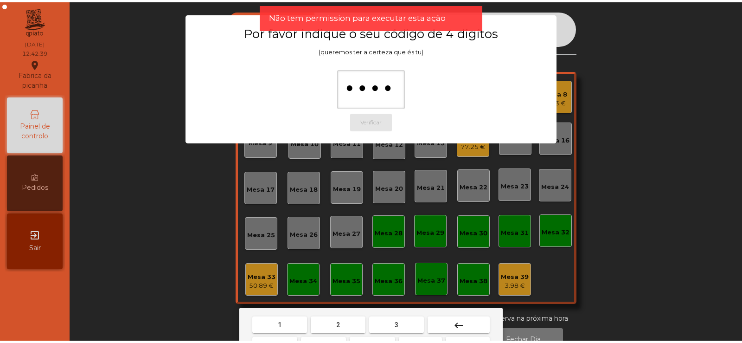
scroll to position [17, 0]
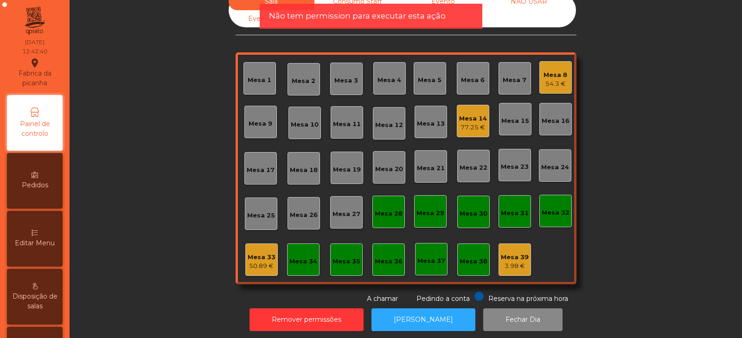
click at [251, 261] on div "Mesa 33" at bounding box center [262, 257] width 28 height 9
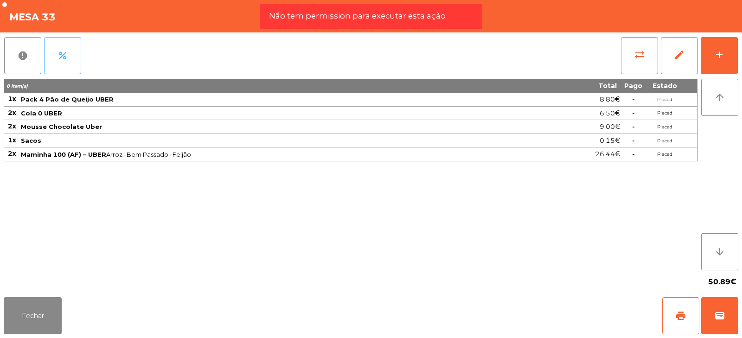
click at [62, 60] on span "percent" at bounding box center [62, 55] width 11 height 11
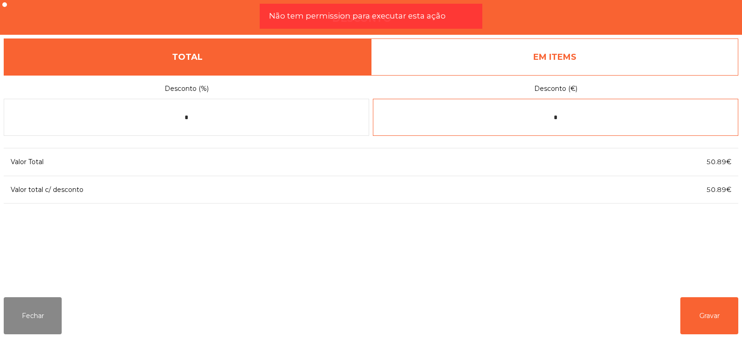
click at [572, 116] on input "*" at bounding box center [555, 117] width 365 height 37
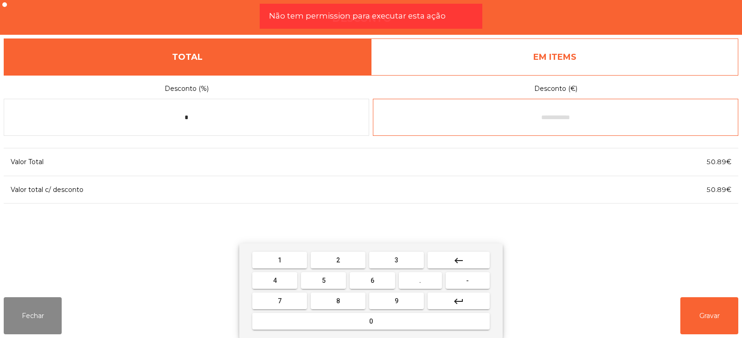
type input "*"
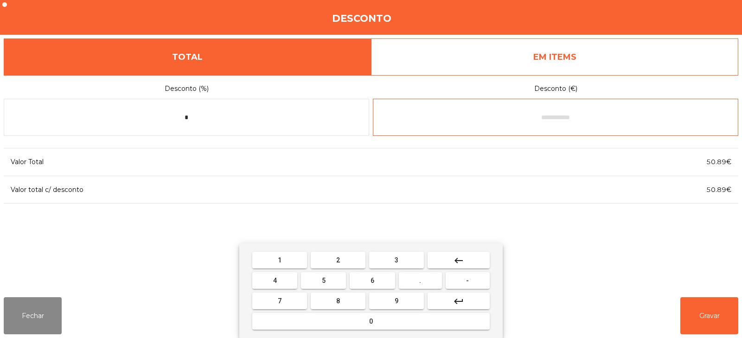
click at [558, 118] on input "text" at bounding box center [555, 117] width 365 height 37
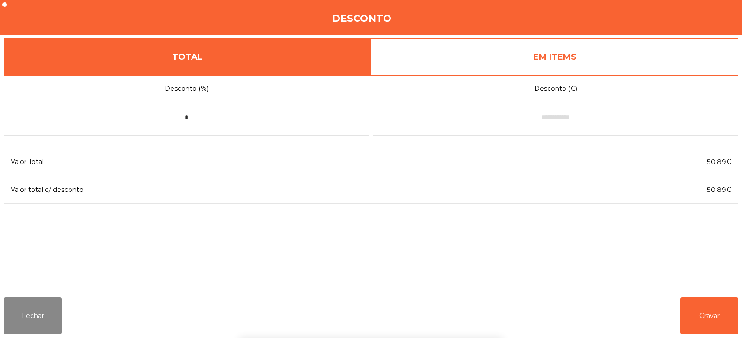
click at [572, 194] on div "50.89€" at bounding box center [616, 190] width 245 height 13
click at [54, 312] on button "Fechar" at bounding box center [33, 315] width 58 height 37
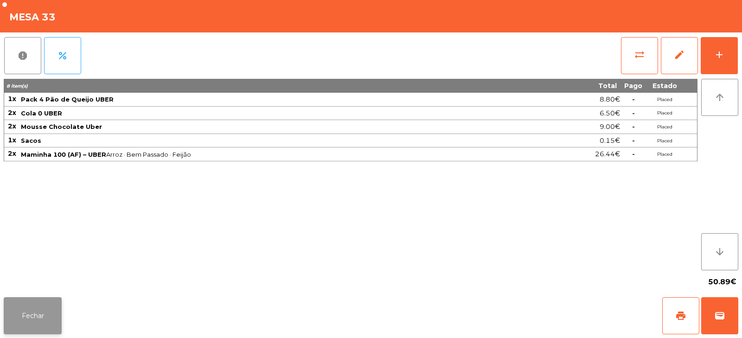
click at [59, 327] on button "Fechar" at bounding box center [33, 315] width 58 height 37
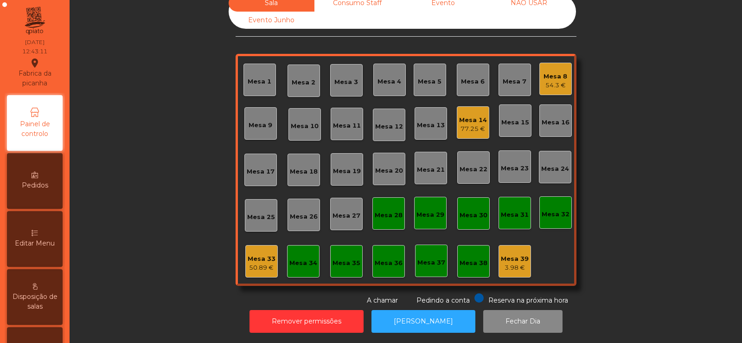
click at [162, 248] on div "Sala Consumo Staff Evento NÃO USAR Evento Junho Mesa 1 Mesa 2 Mesa 3 Mesa 4 [GE…" at bounding box center [406, 149] width 648 height 311
click at [264, 263] on div "50.89 €" at bounding box center [262, 267] width 28 height 9
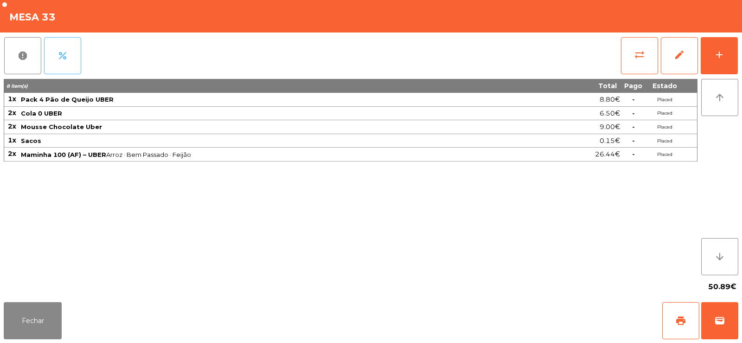
click at [64, 54] on span "percent" at bounding box center [62, 55] width 11 height 11
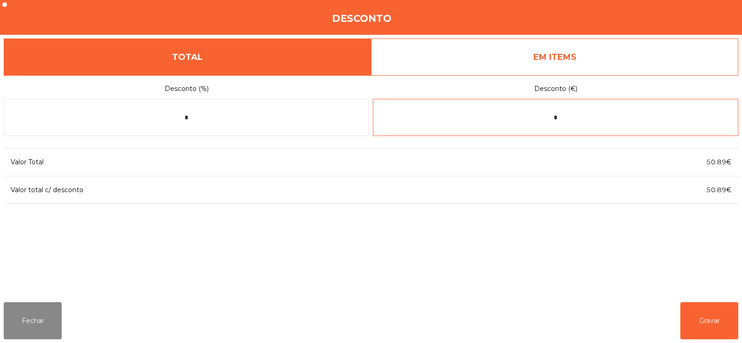
click at [565, 120] on input "*" at bounding box center [555, 117] width 365 height 37
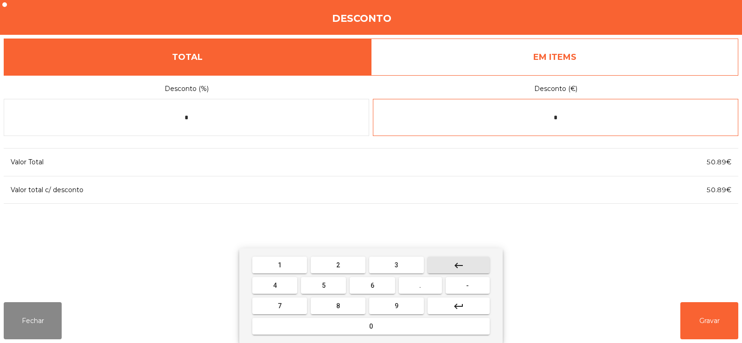
click at [462, 266] on mat-icon "keyboard_backspace" at bounding box center [458, 265] width 11 height 11
click at [288, 266] on button "1" at bounding box center [279, 264] width 55 height 17
click at [288, 265] on button "1" at bounding box center [279, 264] width 55 height 17
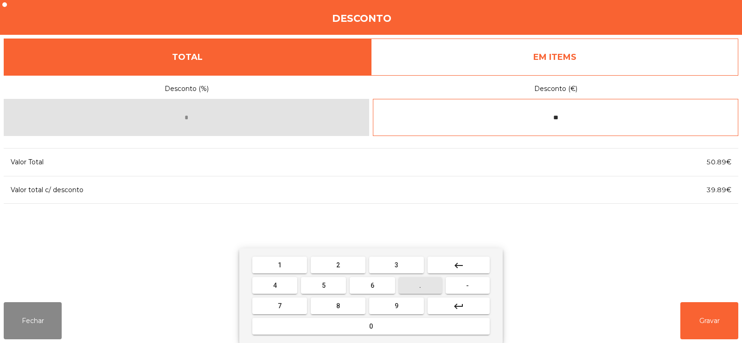
click at [421, 285] on span "." at bounding box center [420, 285] width 2 height 7
click at [546, 114] on input "***" at bounding box center [555, 117] width 365 height 37
click at [455, 269] on mat-icon "keyboard_backspace" at bounding box center [458, 265] width 11 height 11
click at [462, 280] on button "-" at bounding box center [468, 285] width 44 height 17
click at [465, 266] on button "keyboard_backspace" at bounding box center [459, 264] width 62 height 17
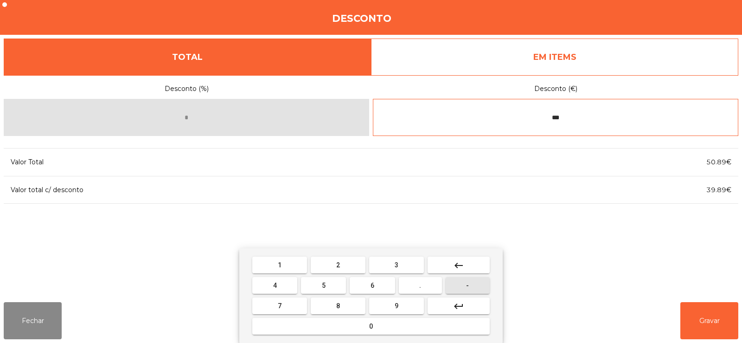
click at [465, 268] on button "keyboard_backspace" at bounding box center [459, 264] width 62 height 17
click at [460, 263] on mat-icon "keyboard_backspace" at bounding box center [458, 265] width 11 height 11
click at [463, 290] on button "-" at bounding box center [468, 285] width 44 height 17
click at [583, 114] on input "****" at bounding box center [555, 117] width 365 height 37
click at [390, 261] on button "3" at bounding box center [396, 264] width 55 height 17
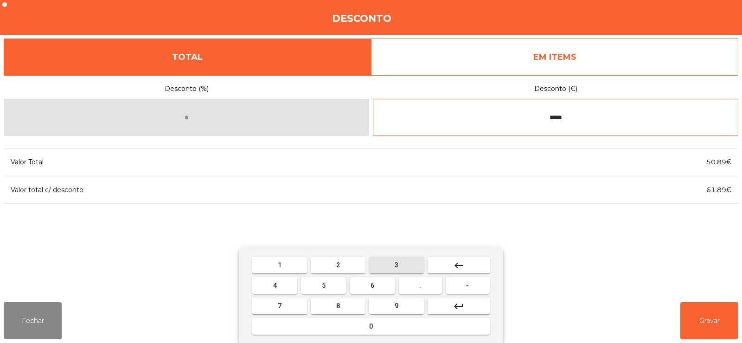
click at [345, 268] on button "2" at bounding box center [338, 264] width 55 height 17
type input "******"
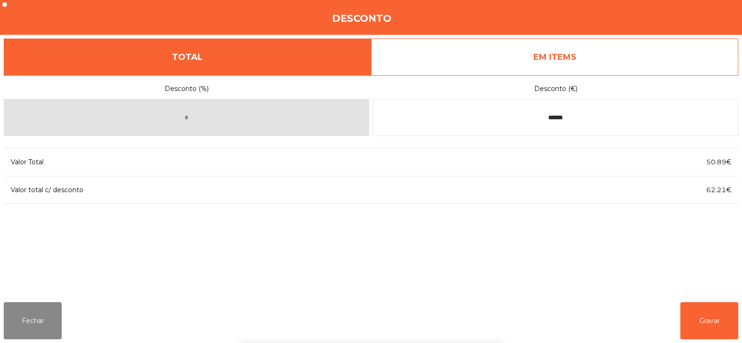
click at [671, 322] on div "1 2 3 keyboard_backspace 4 5 6 . - 7 8 9 keyboard_return 0" at bounding box center [371, 295] width 742 height 95
click at [681, 313] on button "Gravar" at bounding box center [709, 320] width 58 height 37
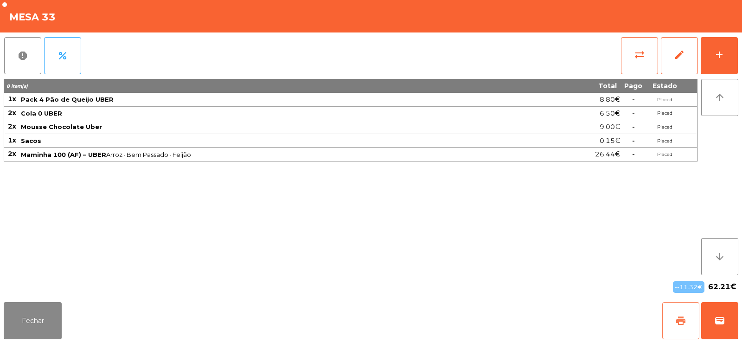
click at [679, 324] on span "print" at bounding box center [680, 320] width 11 height 11
click at [726, 326] on button "wallet" at bounding box center [719, 320] width 37 height 37
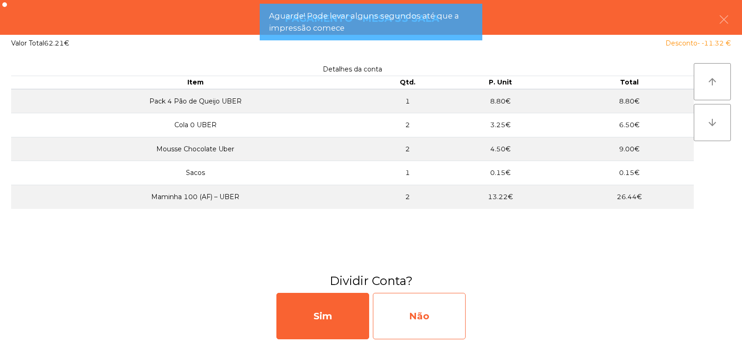
click at [421, 314] on div "Não" at bounding box center [419, 316] width 93 height 46
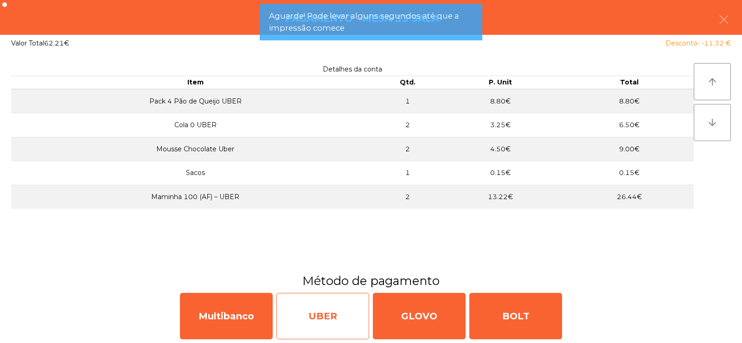
click at [321, 306] on div "UBER" at bounding box center [322, 316] width 93 height 46
select select "**"
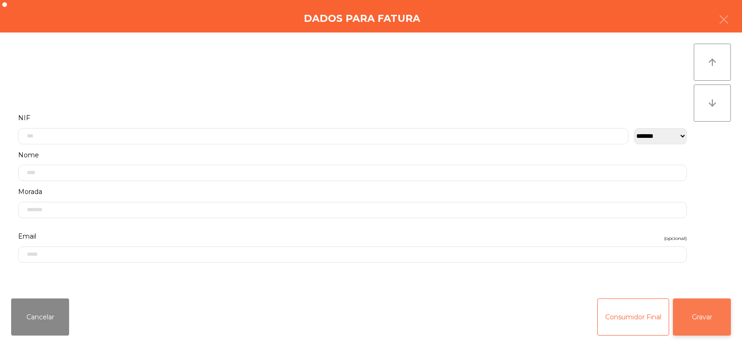
click at [715, 315] on button "Gravar" at bounding box center [702, 316] width 58 height 37
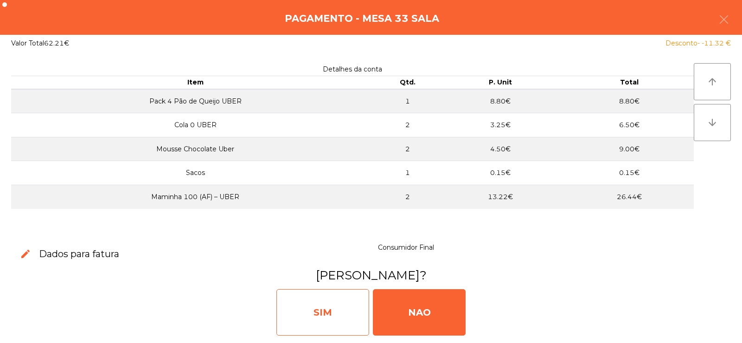
click at [327, 311] on div "SIM" at bounding box center [322, 312] width 93 height 46
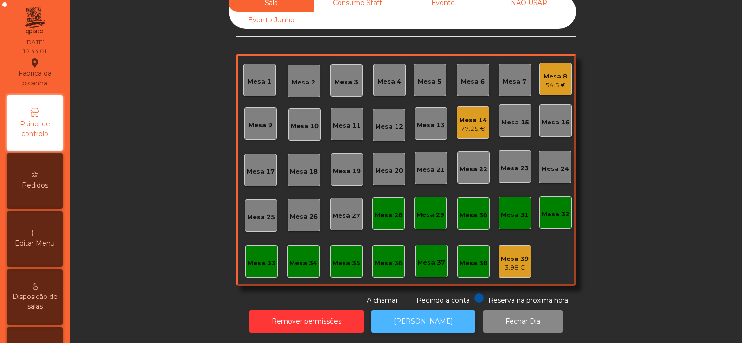
click at [405, 311] on button "[PERSON_NAME]" at bounding box center [424, 321] width 104 height 23
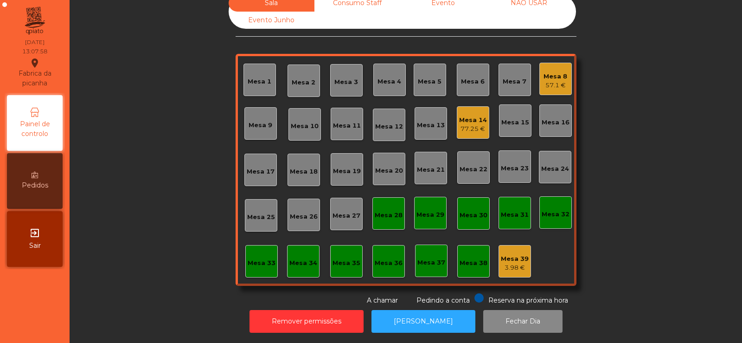
click at [421, 85] on div "Mesa 5" at bounding box center [430, 80] width 32 height 32
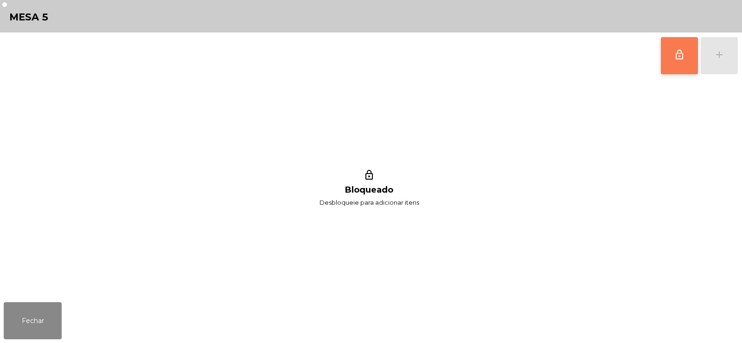
click at [671, 59] on button "lock_outline" at bounding box center [679, 55] width 37 height 37
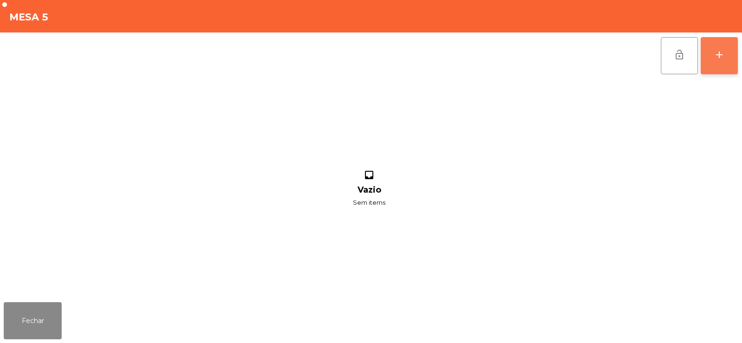
click at [720, 64] on button "add" at bounding box center [719, 55] width 37 height 37
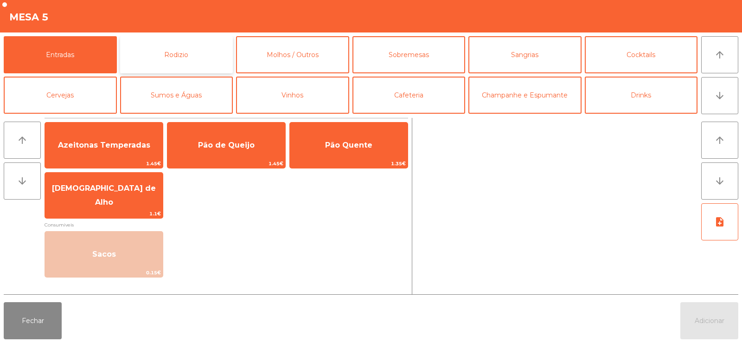
click at [212, 51] on button "Rodizio" at bounding box center [176, 54] width 113 height 37
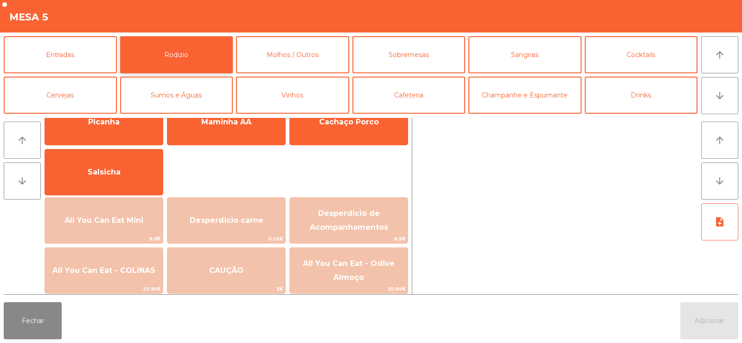
scroll to position [38, 0]
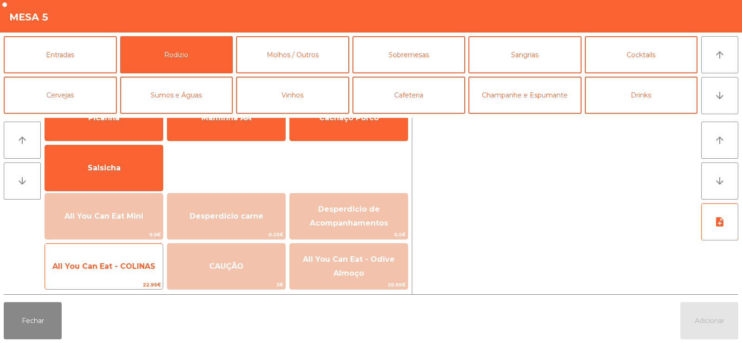
click at [133, 275] on span "All You Can Eat - COLINAS" at bounding box center [104, 266] width 118 height 25
click at [133, 272] on span "All You Can Eat - COLINAS" at bounding box center [104, 266] width 118 height 25
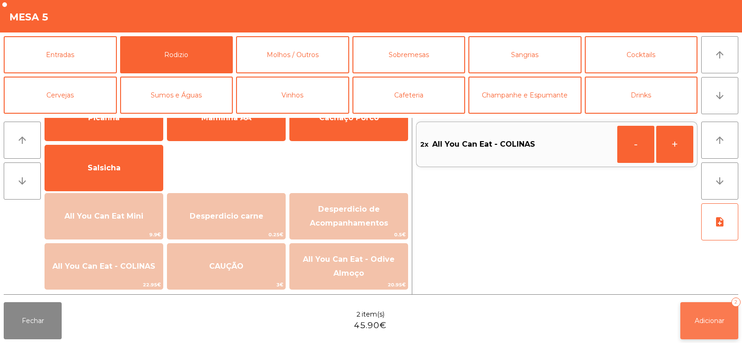
click at [702, 324] on span "Adicionar" at bounding box center [710, 320] width 30 height 8
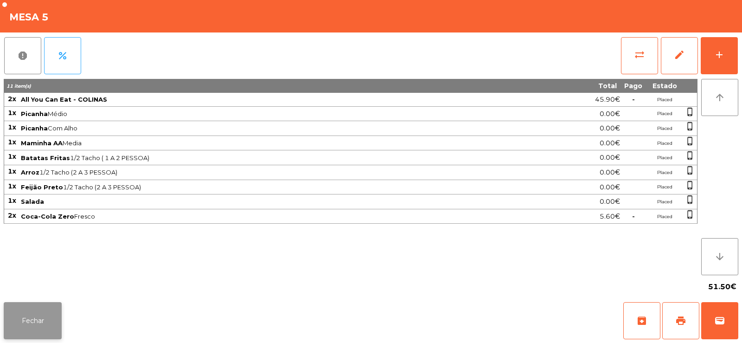
click at [42, 334] on button "Fechar" at bounding box center [33, 320] width 58 height 37
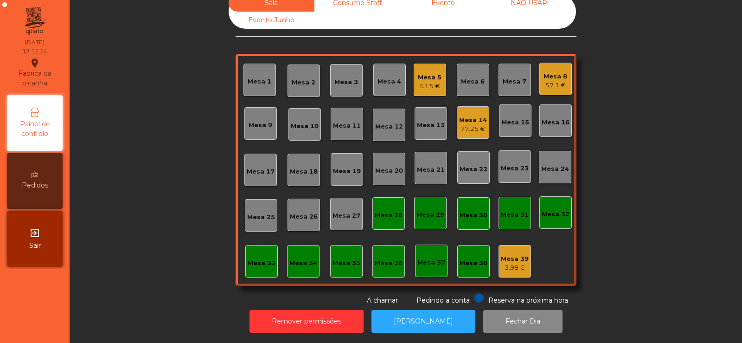
click at [311, 113] on div "Mesa 10" at bounding box center [304, 124] width 32 height 32
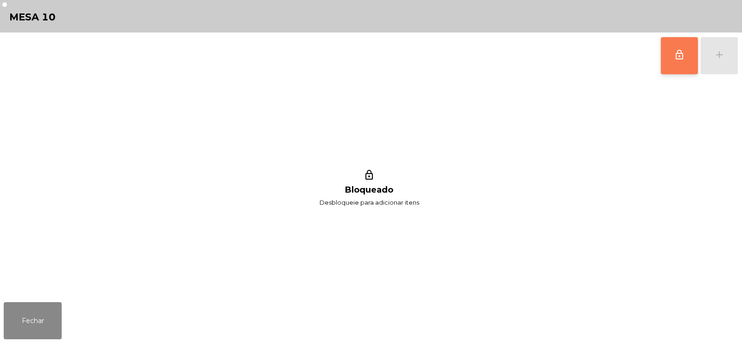
click at [690, 60] on button "lock_outline" at bounding box center [679, 55] width 37 height 37
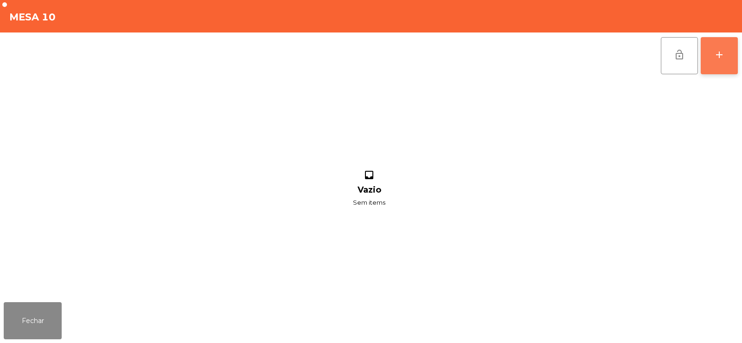
click at [717, 55] on div "add" at bounding box center [719, 54] width 11 height 11
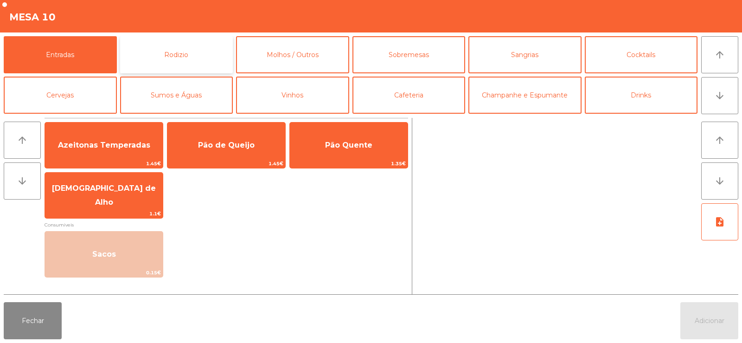
click at [156, 51] on button "Rodizio" at bounding box center [176, 54] width 113 height 37
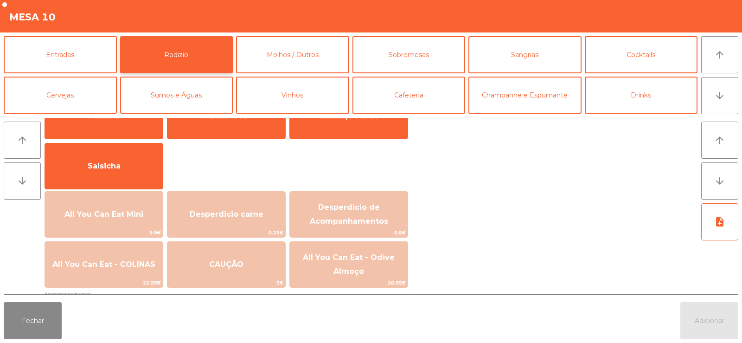
scroll to position [63, 0]
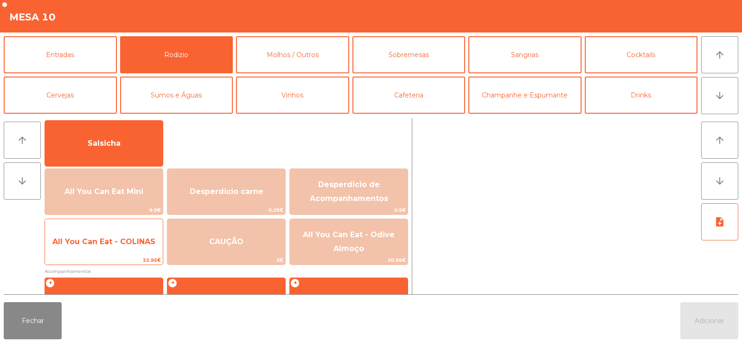
click at [121, 248] on span "All You Can Eat - COLINAS" at bounding box center [104, 241] width 118 height 25
click at [118, 250] on span "All You Can Eat - COLINAS" at bounding box center [104, 241] width 118 height 25
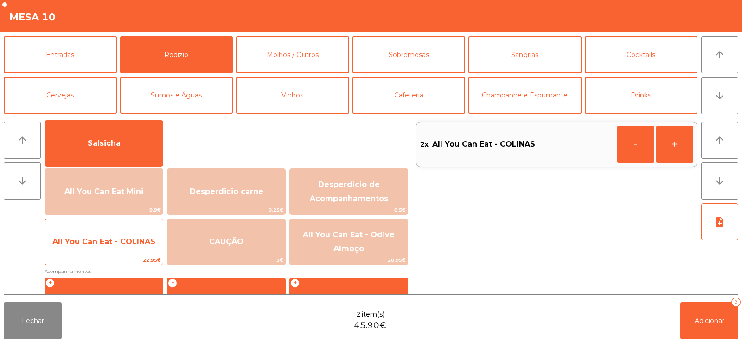
click at [122, 252] on span "All You Can Eat - COLINAS" at bounding box center [104, 241] width 118 height 25
click at [122, 248] on span "All You Can Eat - COLINAS" at bounding box center [104, 241] width 118 height 25
click at [118, 247] on span "All You Can Eat - COLINAS" at bounding box center [104, 241] width 118 height 25
click at [118, 245] on span "All You Can Eat - COLINAS" at bounding box center [103, 241] width 103 height 9
click at [123, 244] on span "All You Can Eat - COLINAS" at bounding box center [103, 241] width 103 height 9
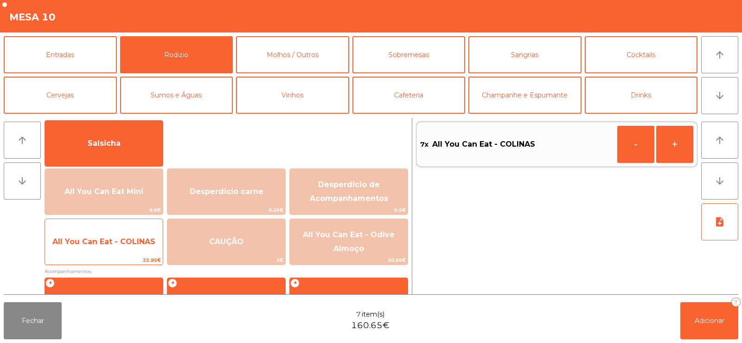
click at [117, 261] on span "22.95€" at bounding box center [104, 260] width 118 height 9
click at [129, 256] on span "22.95€" at bounding box center [104, 260] width 118 height 9
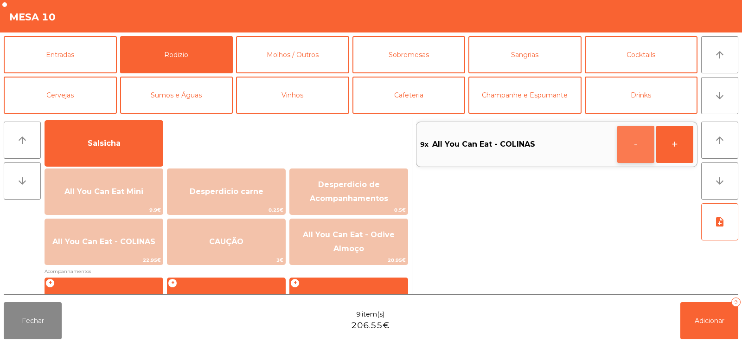
click at [628, 146] on button "-" at bounding box center [635, 144] width 37 height 37
click at [701, 318] on span "Adicionar" at bounding box center [710, 320] width 30 height 8
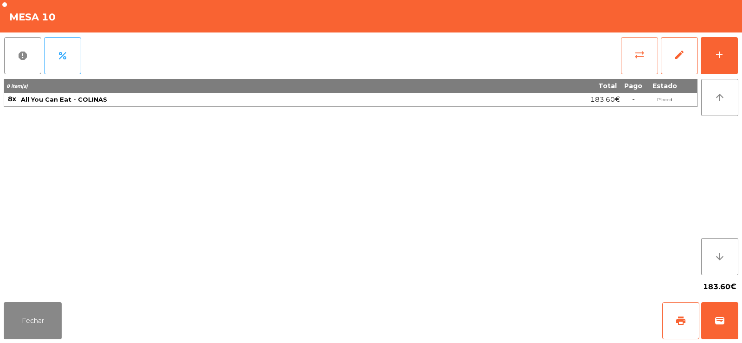
click at [624, 64] on button "sync_alt" at bounding box center [639, 55] width 37 height 37
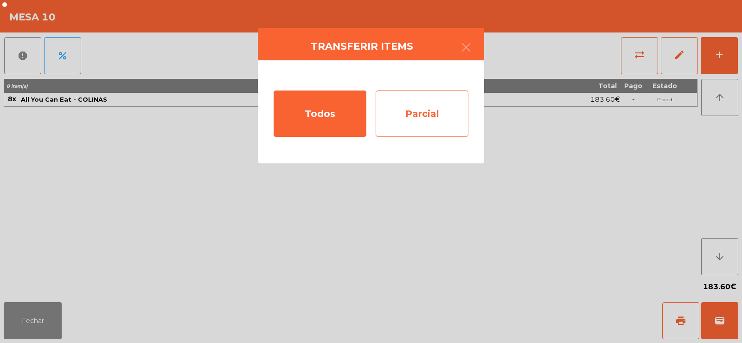
click at [431, 104] on div "Parcial" at bounding box center [422, 113] width 93 height 46
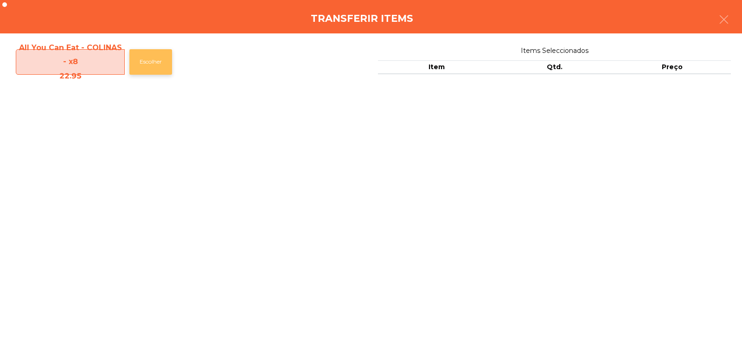
click at [145, 52] on button "Escolher" at bounding box center [150, 62] width 43 height 26
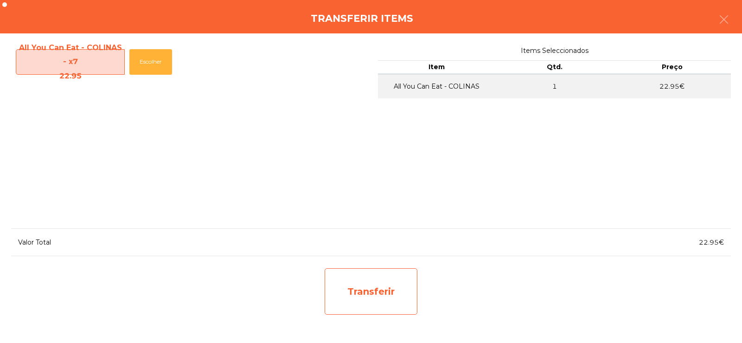
click at [372, 295] on div "Transferir" at bounding box center [371, 291] width 93 height 46
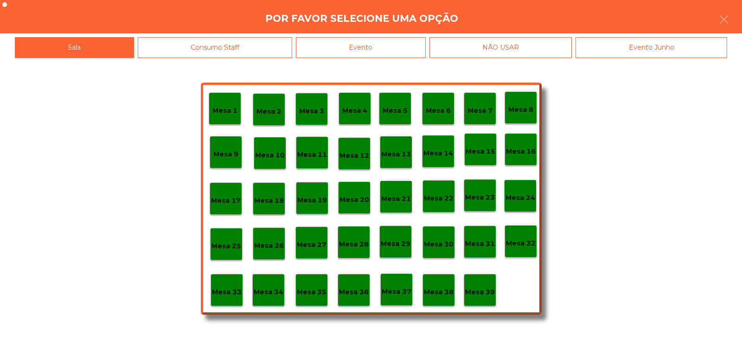
click at [396, 285] on div "Mesa 37" at bounding box center [397, 289] width 30 height 14
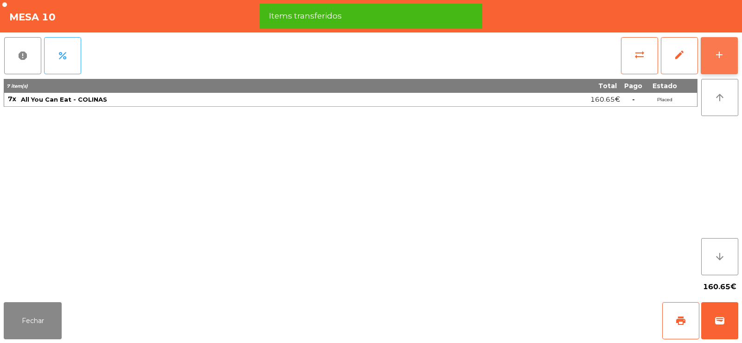
click at [727, 62] on button "add" at bounding box center [719, 55] width 37 height 37
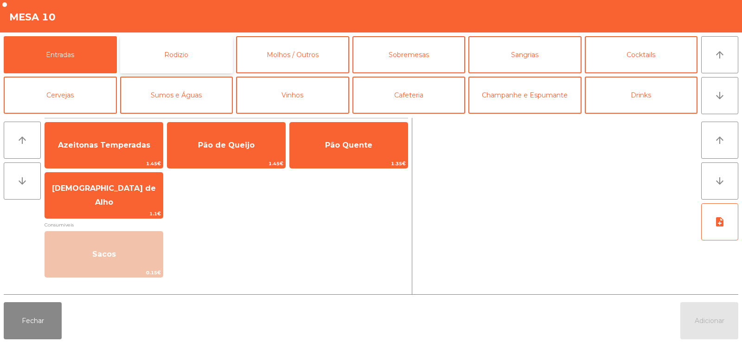
click at [158, 53] on button "Rodizio" at bounding box center [176, 54] width 113 height 37
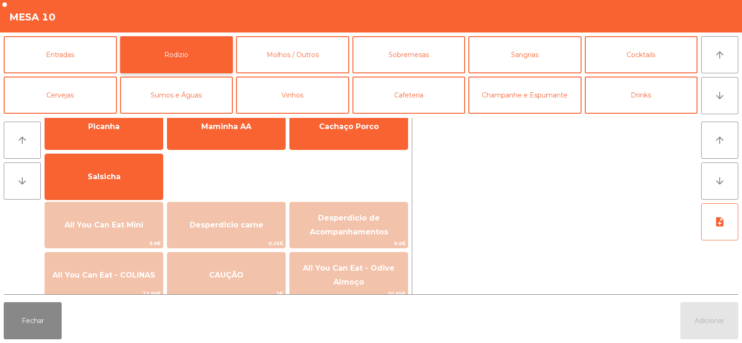
scroll to position [31, 0]
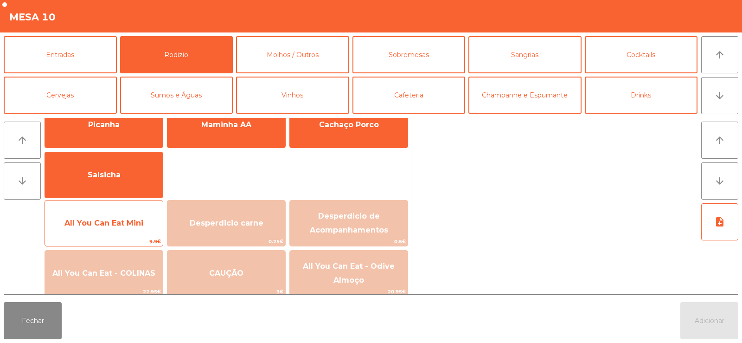
click at [124, 231] on span "All You Can Eat Mini" at bounding box center [104, 223] width 118 height 25
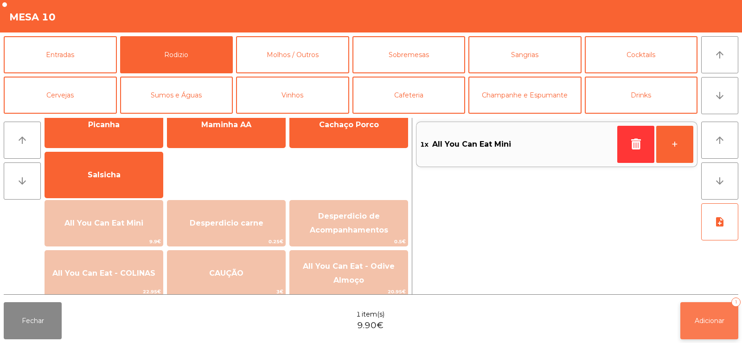
click at [699, 321] on span "Adicionar" at bounding box center [710, 320] width 30 height 8
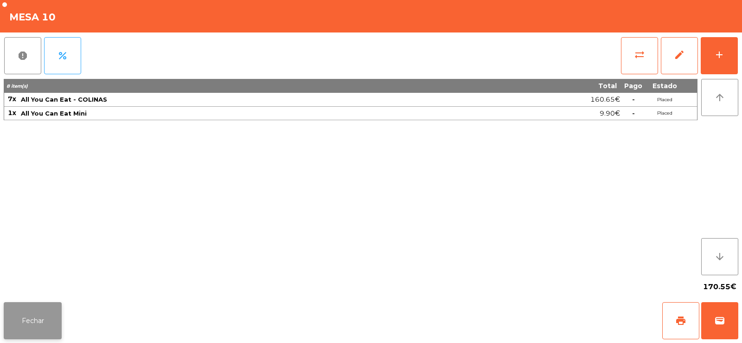
click at [21, 321] on button "Fechar" at bounding box center [33, 320] width 58 height 37
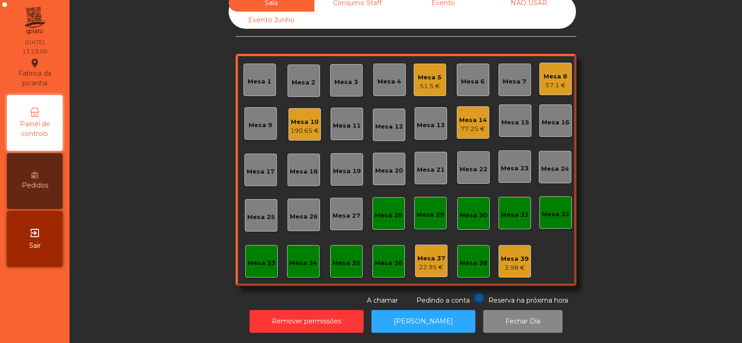
click at [547, 68] on div "Mesa 8 57.1 €" at bounding box center [556, 79] width 24 height 22
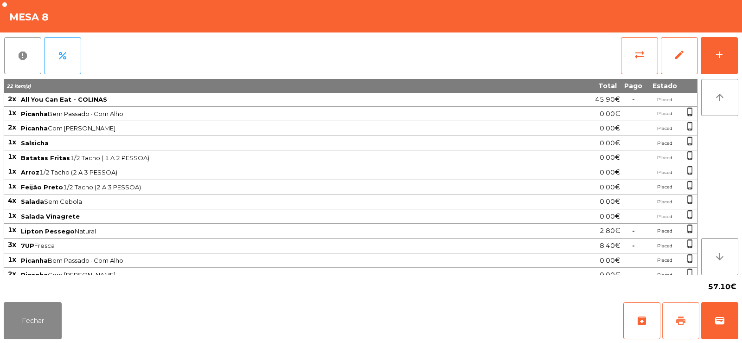
click at [686, 311] on button "print" at bounding box center [680, 320] width 37 height 37
click at [680, 324] on span "print" at bounding box center [680, 320] width 11 height 11
click at [624, 55] on button "sync_alt" at bounding box center [639, 55] width 37 height 37
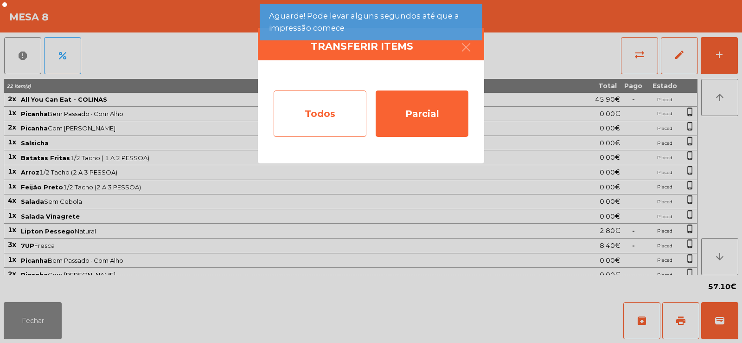
click at [321, 111] on div "Todos" at bounding box center [320, 113] width 93 height 46
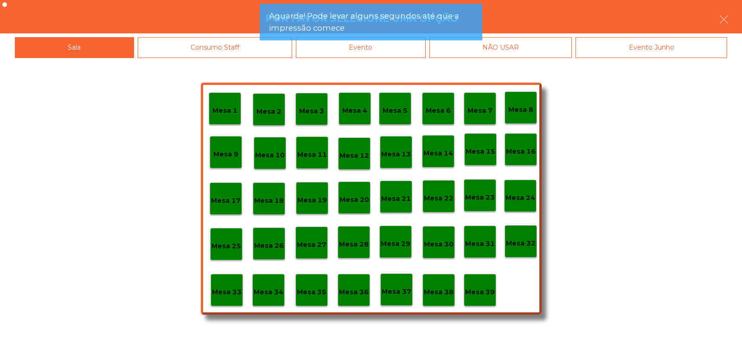
click at [375, 53] on div "Evento" at bounding box center [361, 47] width 130 height 21
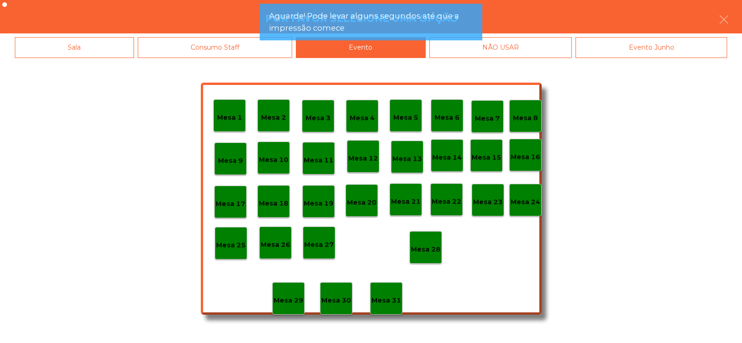
click at [431, 250] on p "Mesa 28" at bounding box center [426, 249] width 30 height 11
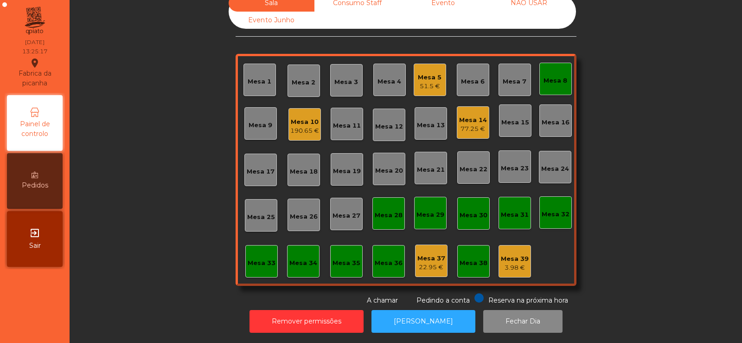
click at [551, 91] on div "Mesa 8" at bounding box center [555, 79] width 32 height 32
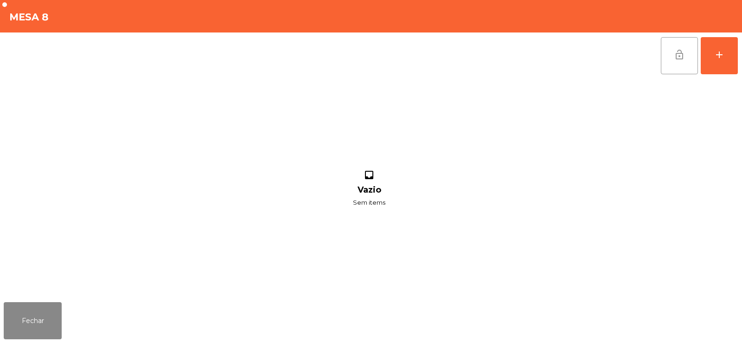
click at [686, 49] on button "lock_open" at bounding box center [679, 55] width 37 height 37
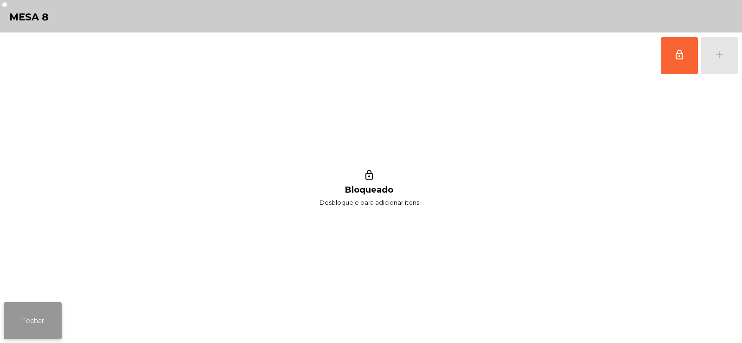
click at [28, 312] on button "Fechar" at bounding box center [33, 320] width 58 height 37
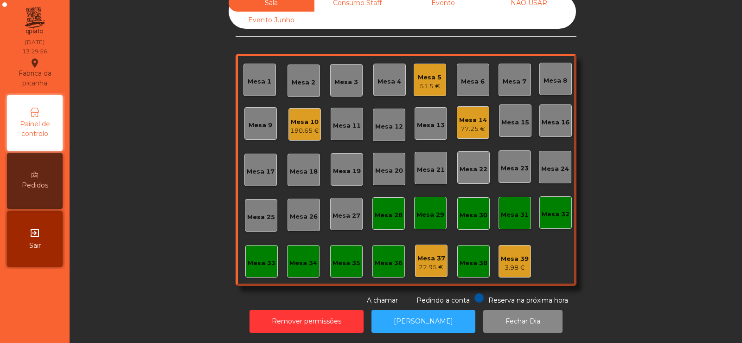
click at [296, 138] on div "Mesa 10 190.65 €" at bounding box center [304, 124] width 32 height 32
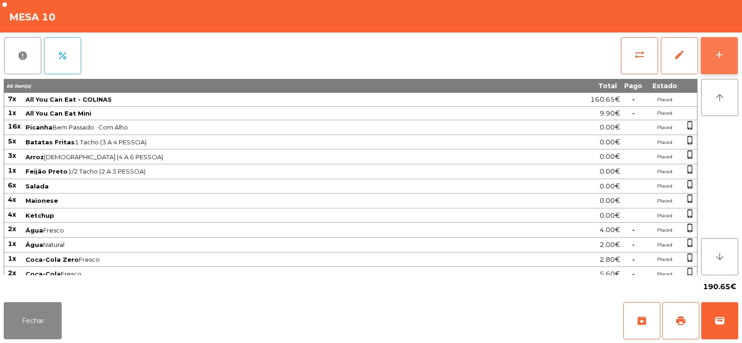
click at [714, 70] on button "add" at bounding box center [719, 55] width 37 height 37
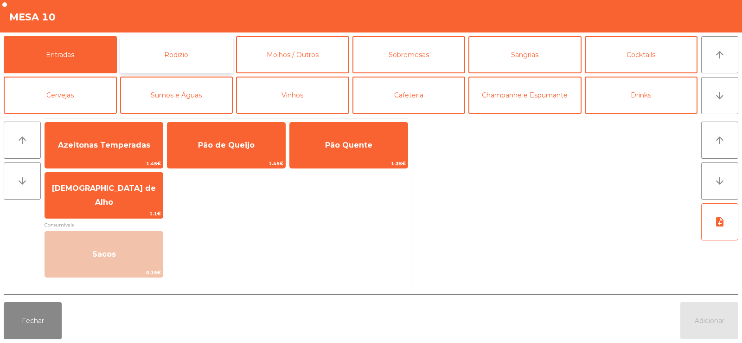
click at [176, 60] on button "Rodizio" at bounding box center [176, 54] width 113 height 37
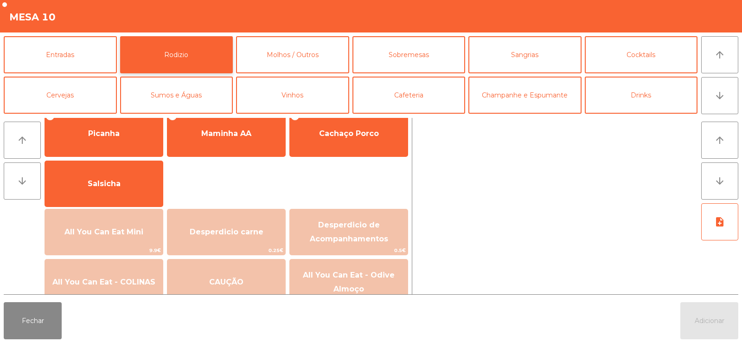
scroll to position [28, 0]
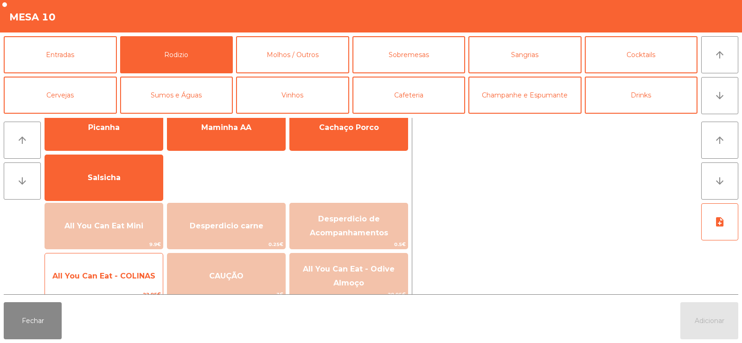
click at [115, 279] on span "All You Can Eat - COLINAS" at bounding box center [103, 275] width 103 height 9
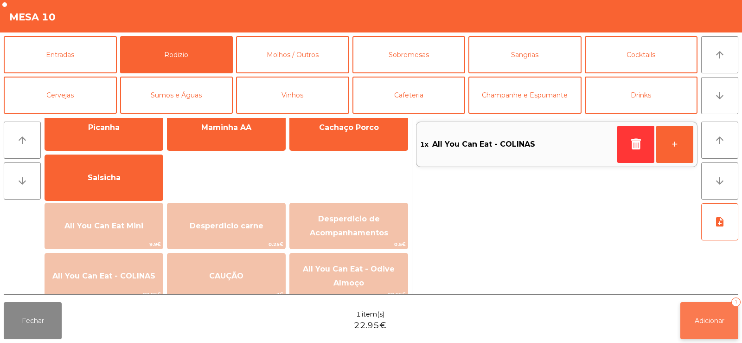
click at [692, 323] on button "Adicionar 1" at bounding box center [709, 320] width 58 height 37
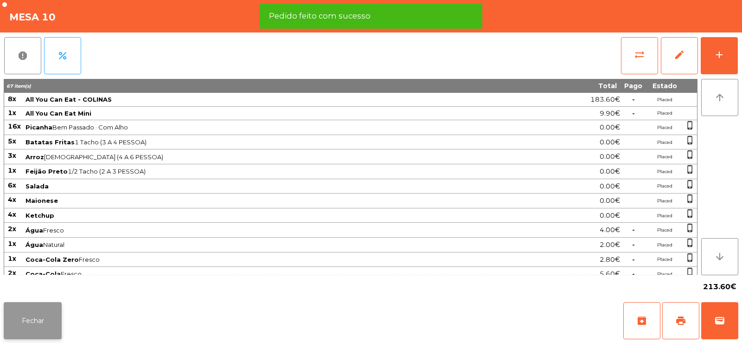
click at [32, 326] on button "Fechar" at bounding box center [33, 320] width 58 height 37
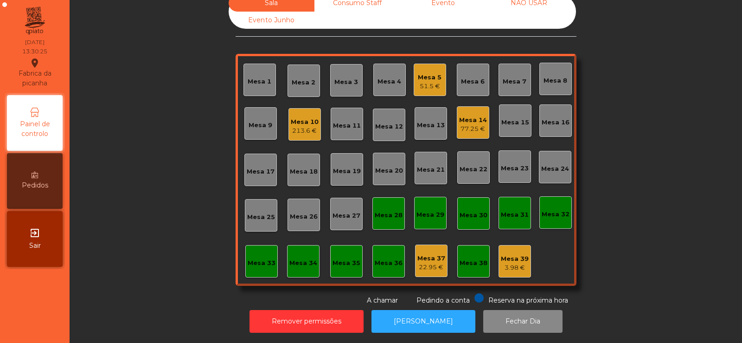
click at [254, 274] on div "Mesa 33" at bounding box center [261, 261] width 32 height 32
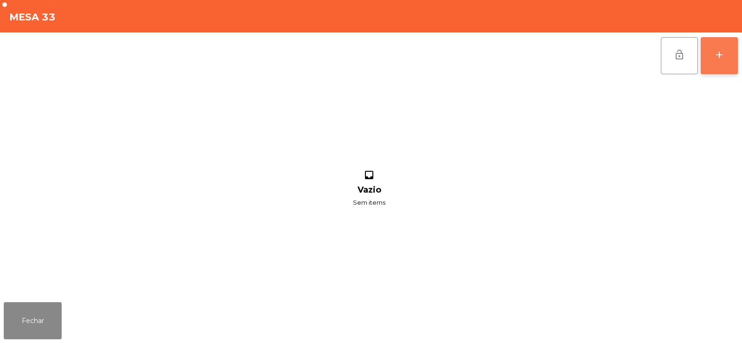
click at [707, 59] on button "add" at bounding box center [719, 55] width 37 height 37
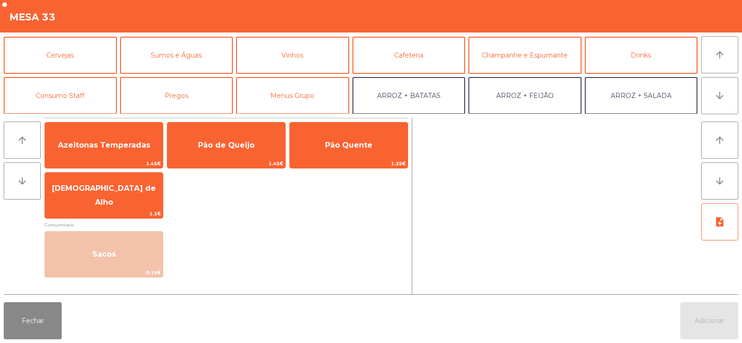
scroll to position [51, 0]
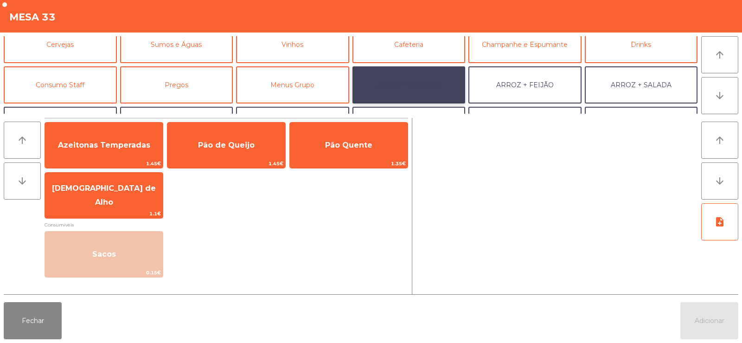
click at [426, 82] on button "ARROZ + BATATAS" at bounding box center [409, 84] width 113 height 37
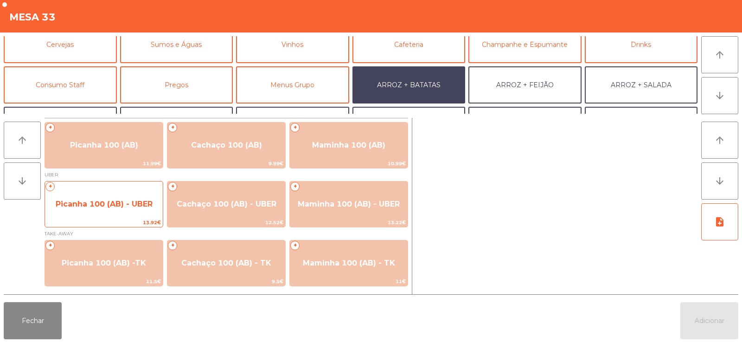
click at [111, 203] on span "Picanha 100 (AB) - UBER" at bounding box center [104, 203] width 97 height 9
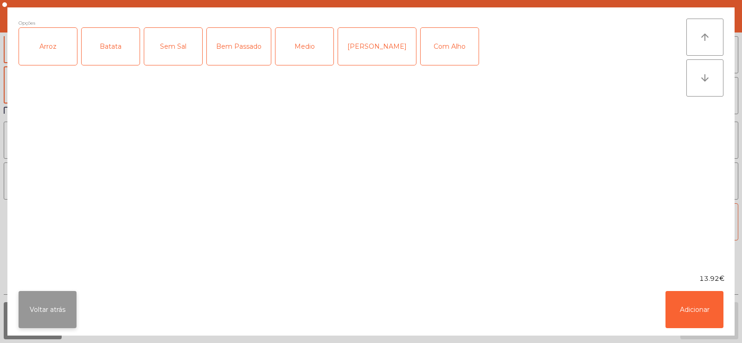
click at [41, 301] on button "Voltar atrás" at bounding box center [48, 309] width 58 height 37
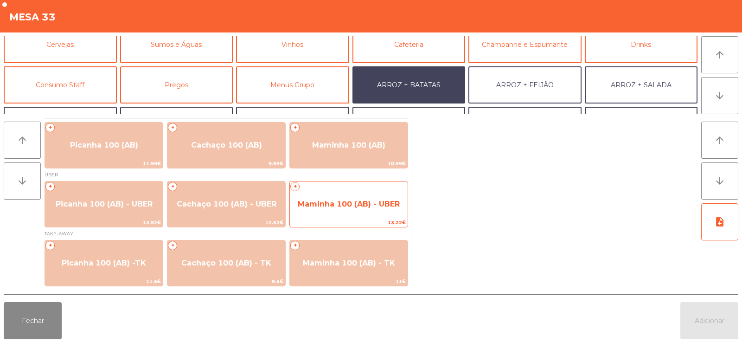
click at [340, 201] on span "Maminha 100 (AB) - UBER" at bounding box center [349, 203] width 102 height 9
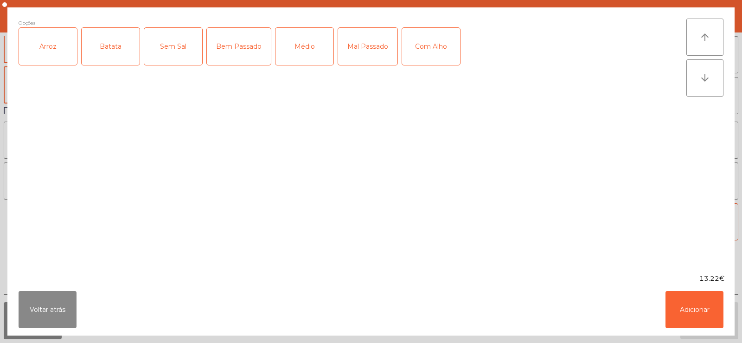
click at [50, 50] on div "Arroz" at bounding box center [48, 46] width 58 height 37
click at [108, 48] on div "Batata" at bounding box center [111, 46] width 58 height 37
click at [42, 319] on button "Voltar atrás" at bounding box center [48, 309] width 58 height 37
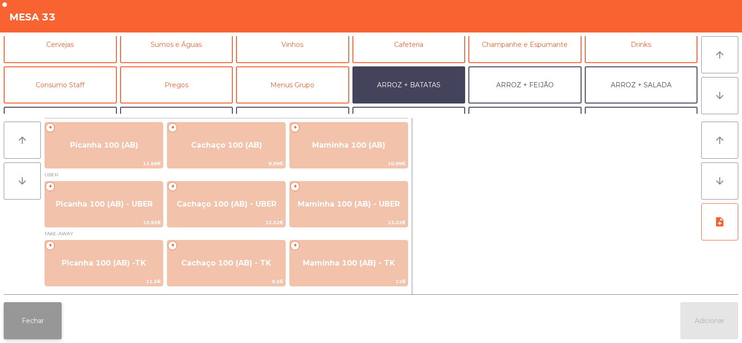
click at [45, 328] on button "Fechar" at bounding box center [33, 320] width 58 height 37
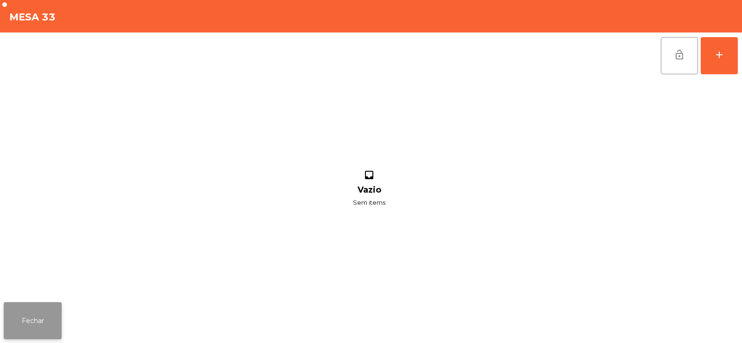
click at [43, 309] on button "Fechar" at bounding box center [33, 320] width 58 height 37
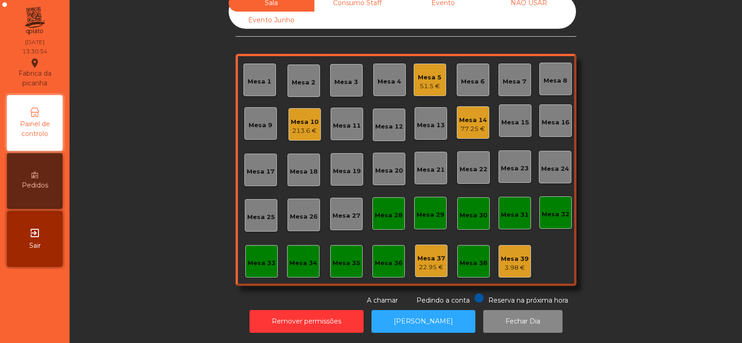
click at [558, 118] on div "Mesa 16" at bounding box center [556, 122] width 28 height 9
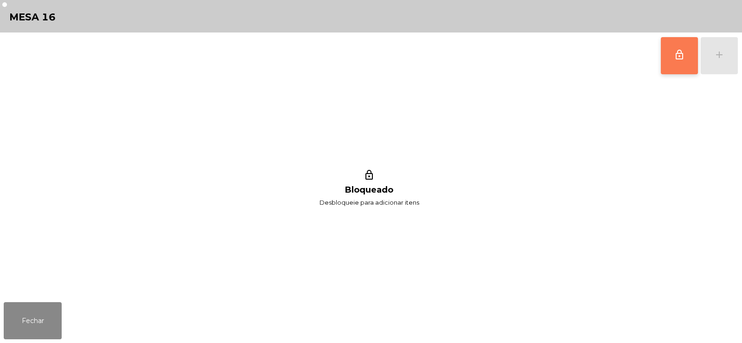
click at [677, 52] on span "lock_outline" at bounding box center [679, 54] width 11 height 11
click at [724, 60] on div "lock_outline add" at bounding box center [699, 55] width 78 height 46
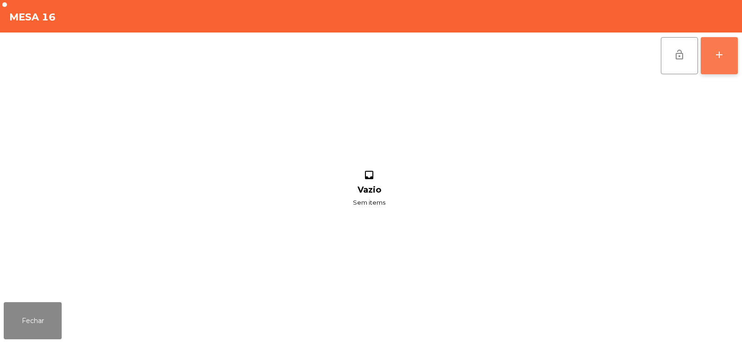
click at [720, 62] on button "add" at bounding box center [719, 55] width 37 height 37
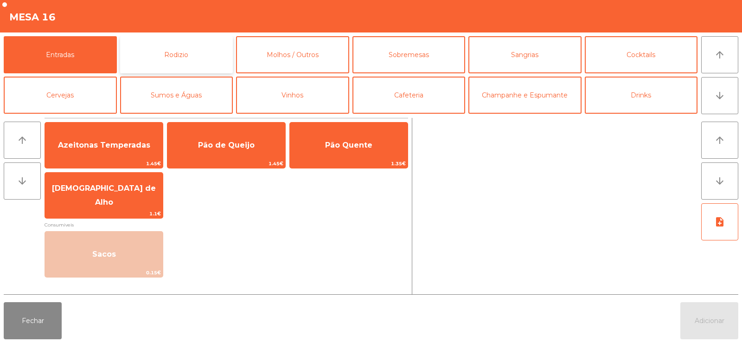
click at [178, 54] on button "Rodizio" at bounding box center [176, 54] width 113 height 37
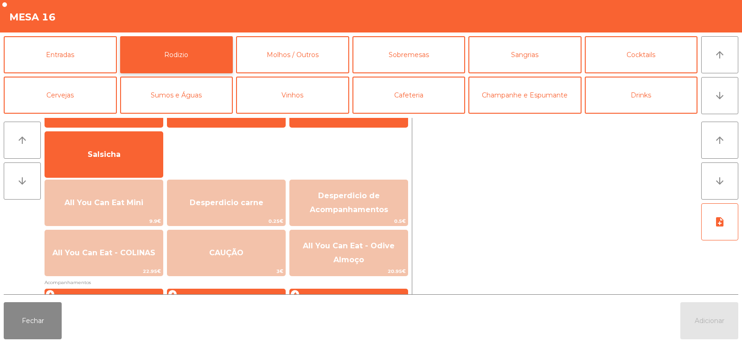
scroll to position [53, 0]
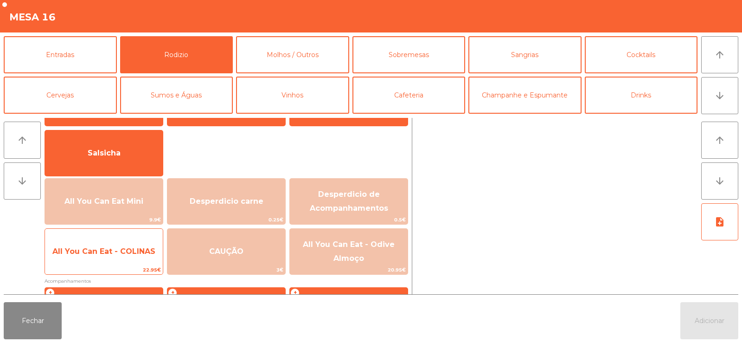
click at [126, 268] on span "22.95€" at bounding box center [104, 269] width 118 height 9
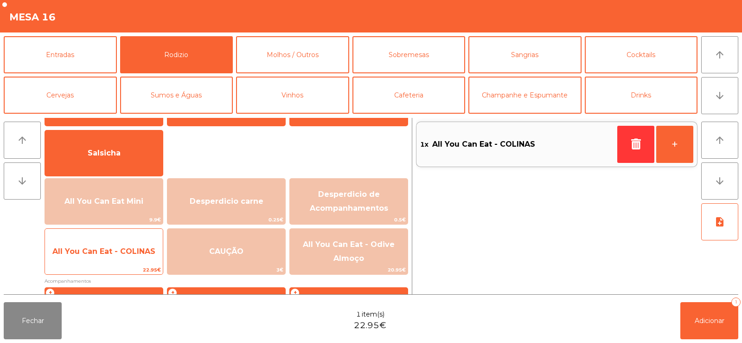
click at [124, 260] on span "All You Can Eat - COLINAS" at bounding box center [104, 251] width 118 height 25
click at [122, 262] on span "All You Can Eat - COLINAS" at bounding box center [104, 251] width 118 height 25
click at [123, 256] on span "All You Can Eat - COLINAS" at bounding box center [104, 251] width 118 height 25
click at [121, 250] on span "All You Can Eat - COLINAS" at bounding box center [103, 251] width 103 height 9
click at [122, 254] on span "All You Can Eat - COLINAS" at bounding box center [103, 251] width 103 height 9
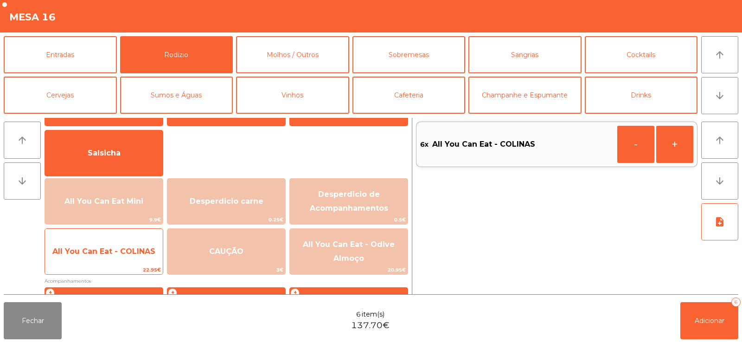
click at [122, 257] on span "All You Can Eat - COLINAS" at bounding box center [104, 251] width 118 height 25
click at [122, 260] on span "All You Can Eat - COLINAS" at bounding box center [104, 251] width 118 height 25
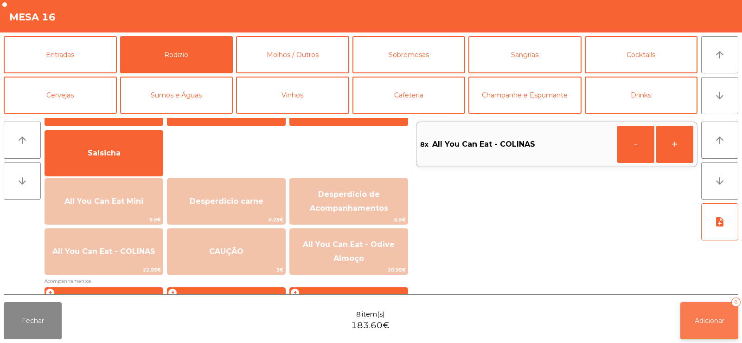
click at [712, 316] on span "Adicionar" at bounding box center [710, 320] width 30 height 8
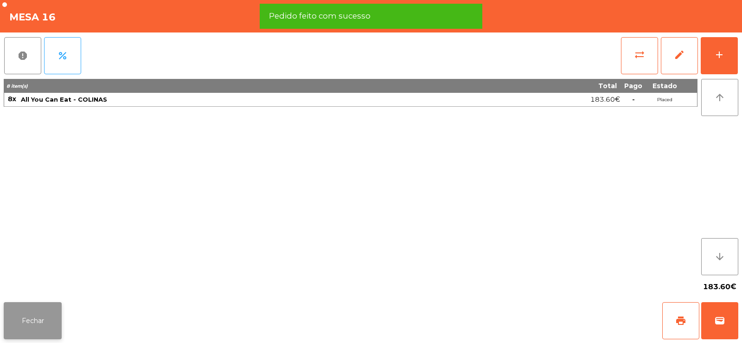
click at [30, 321] on button "Fechar" at bounding box center [33, 320] width 58 height 37
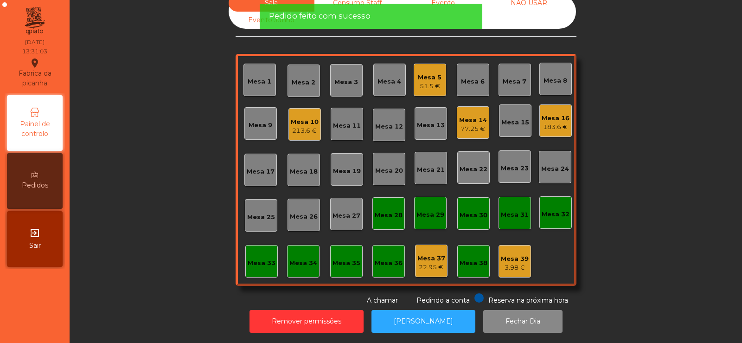
click at [264, 255] on div "Mesa 33" at bounding box center [262, 261] width 28 height 13
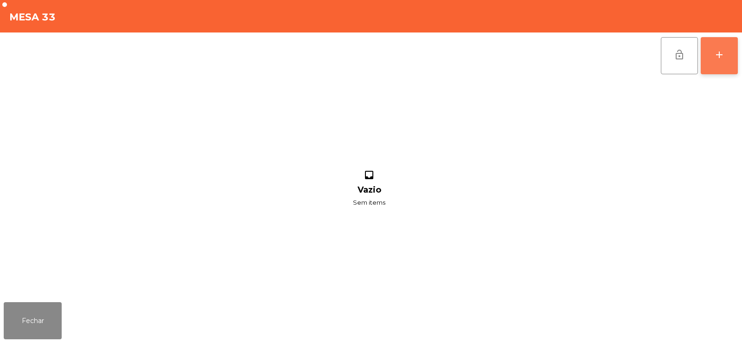
click at [724, 64] on button "add" at bounding box center [719, 55] width 37 height 37
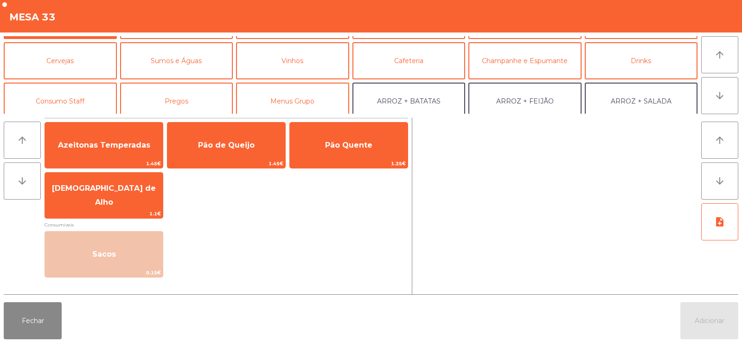
scroll to position [57, 0]
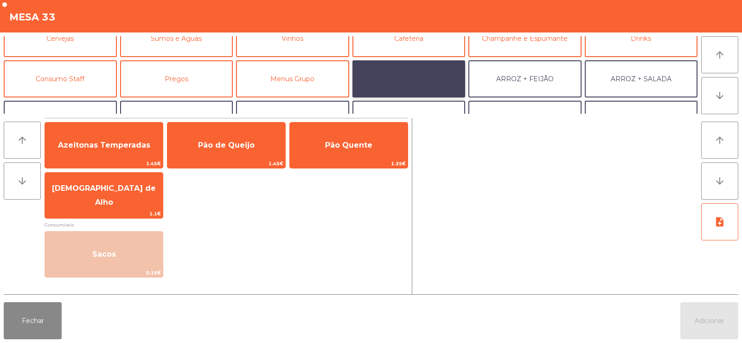
click at [423, 76] on button "ARROZ + BATATAS" at bounding box center [409, 78] width 113 height 37
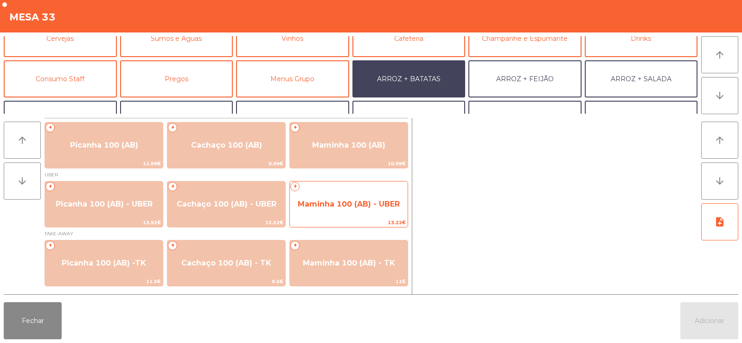
click at [363, 201] on span "Maminha 100 (AB) - UBER" at bounding box center [349, 203] width 102 height 9
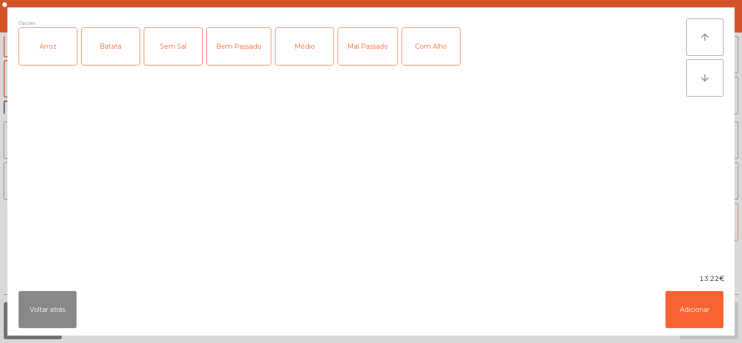
click at [52, 58] on div "Arroz" at bounding box center [48, 46] width 58 height 37
click at [102, 60] on div "Batata" at bounding box center [111, 46] width 58 height 37
click at [359, 54] on div "Mal Passado" at bounding box center [367, 46] width 59 height 37
click at [705, 298] on button "Adicionar" at bounding box center [695, 309] width 58 height 37
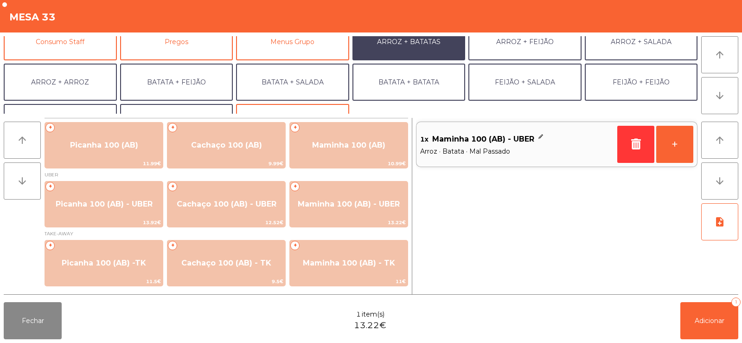
scroll to position [118, 0]
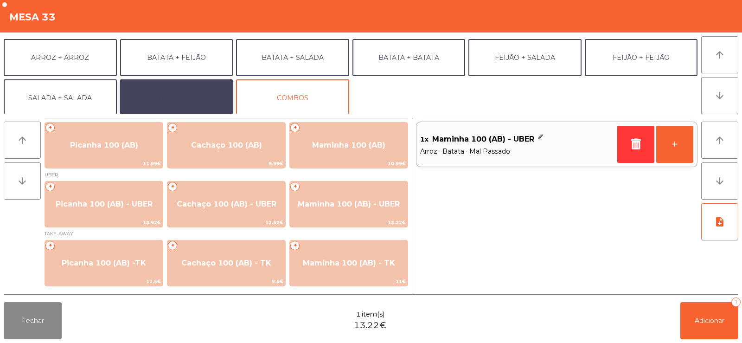
click at [204, 96] on button "EXTRAS UBER" at bounding box center [176, 97] width 113 height 37
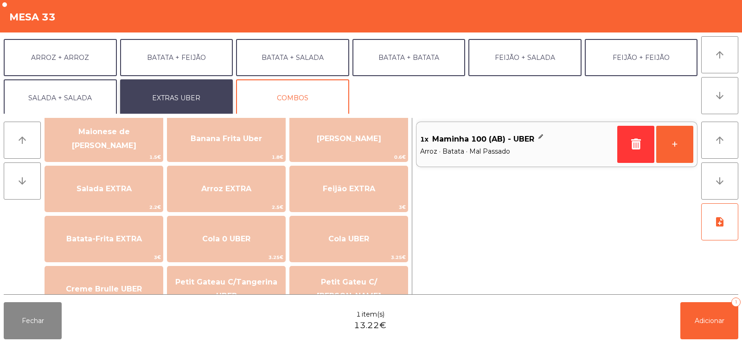
scroll to position [68, 0]
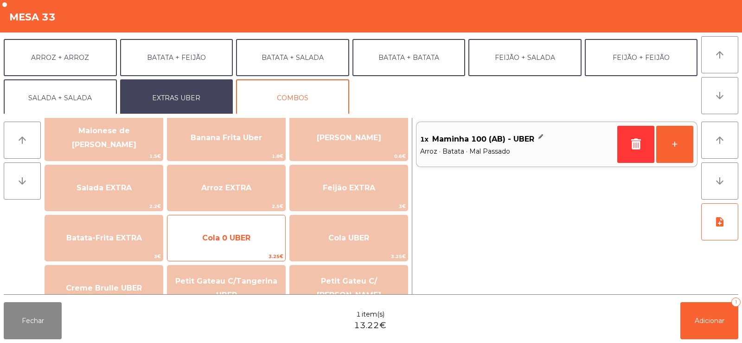
click at [256, 240] on span "Cola 0 UBER" at bounding box center [226, 237] width 118 height 25
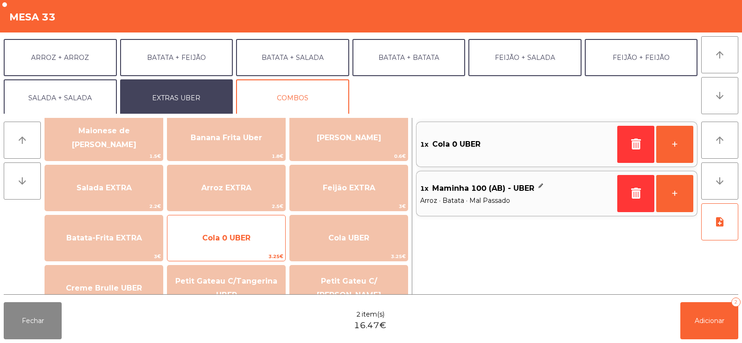
click at [253, 244] on span "Cola 0 UBER" at bounding box center [226, 237] width 118 height 25
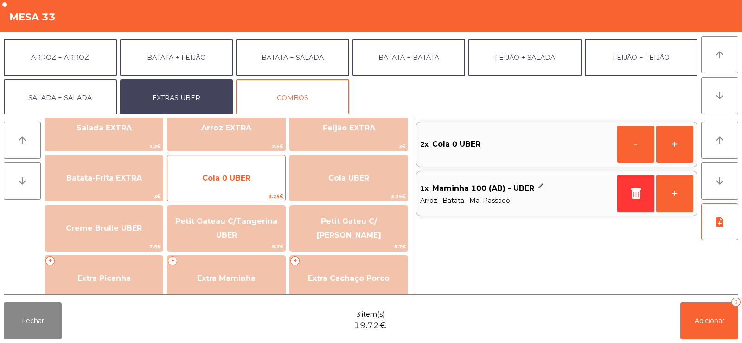
scroll to position [133, 0]
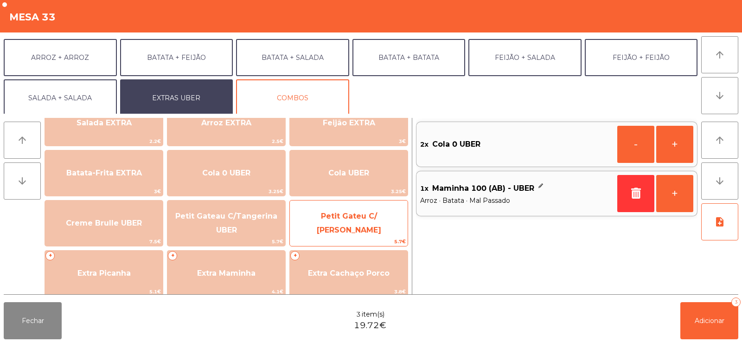
click at [359, 231] on span "Petit Gateu C/ [PERSON_NAME]" at bounding box center [349, 223] width 118 height 39
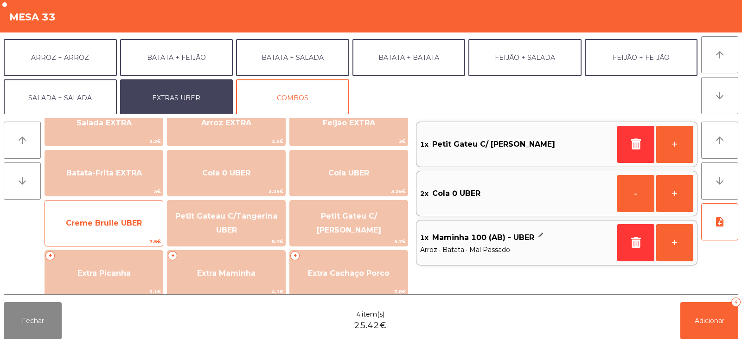
click at [144, 242] on span "7.5€" at bounding box center [104, 241] width 118 height 9
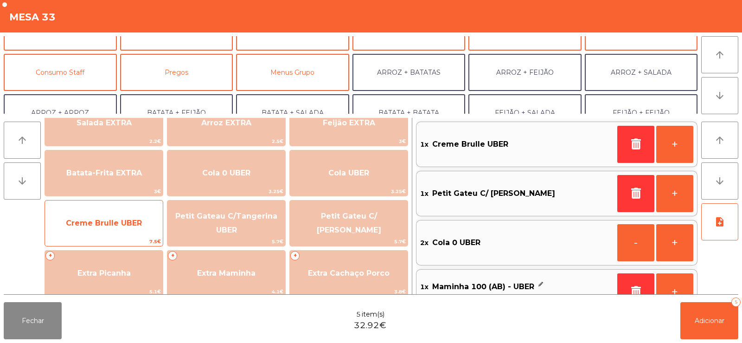
scroll to position [66, 0]
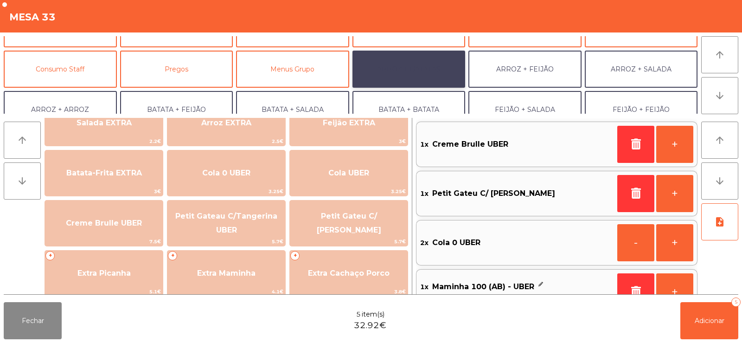
click at [421, 76] on button "ARROZ + BATATAS" at bounding box center [409, 69] width 113 height 37
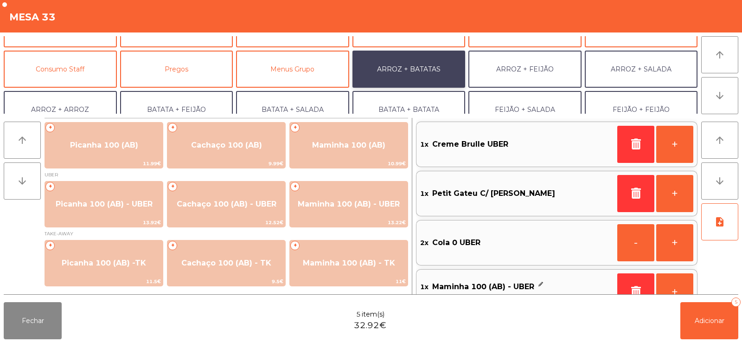
scroll to position [0, 0]
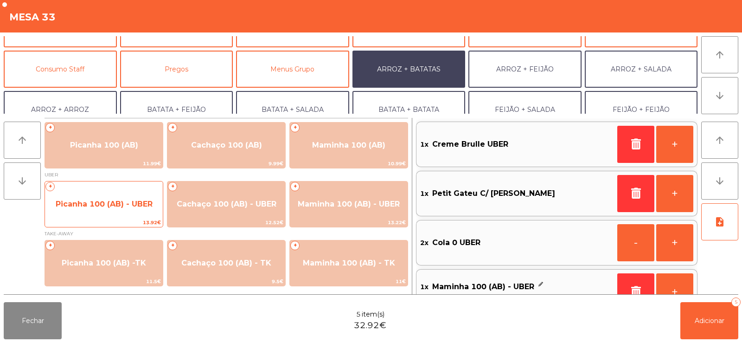
click at [99, 211] on span "Picanha 100 (AB) - UBER" at bounding box center [104, 204] width 118 height 25
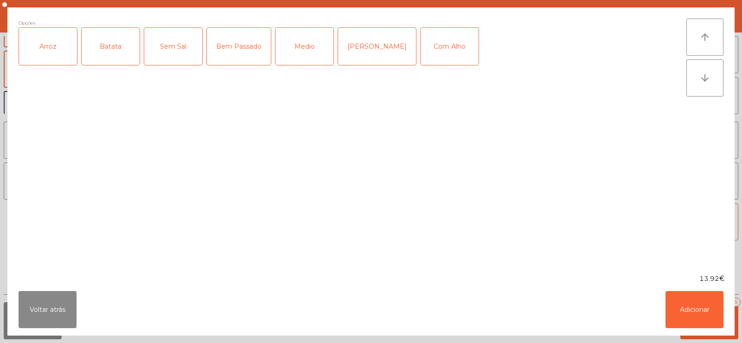
click at [54, 56] on div "Arroz" at bounding box center [48, 46] width 58 height 37
click at [100, 58] on div "Batata" at bounding box center [111, 46] width 58 height 37
click at [361, 58] on div "[PERSON_NAME]" at bounding box center [377, 46] width 78 height 37
click at [434, 58] on div "Com Alho" at bounding box center [450, 46] width 58 height 37
click at [702, 316] on button "Adicionar" at bounding box center [695, 309] width 58 height 37
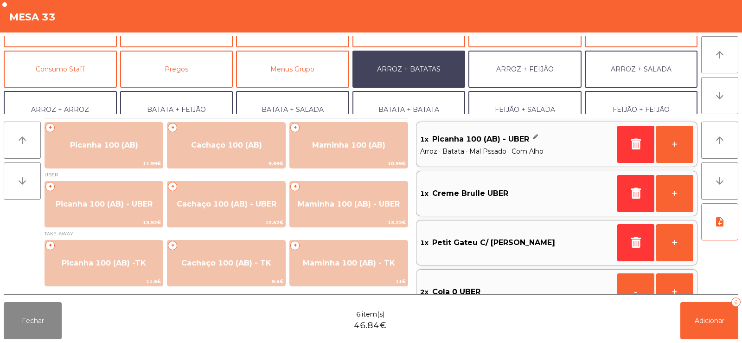
scroll to position [4, 0]
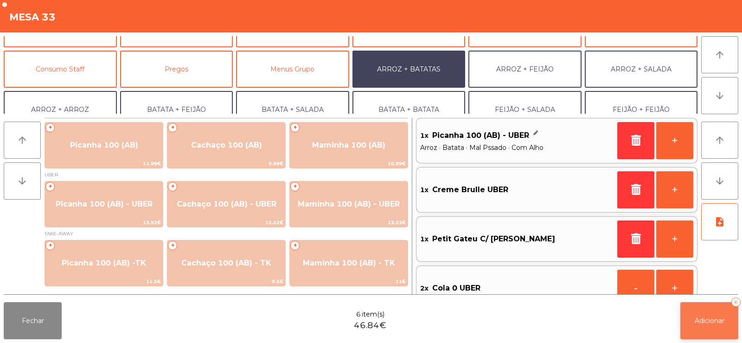
click at [702, 324] on span "Adicionar" at bounding box center [710, 320] width 30 height 8
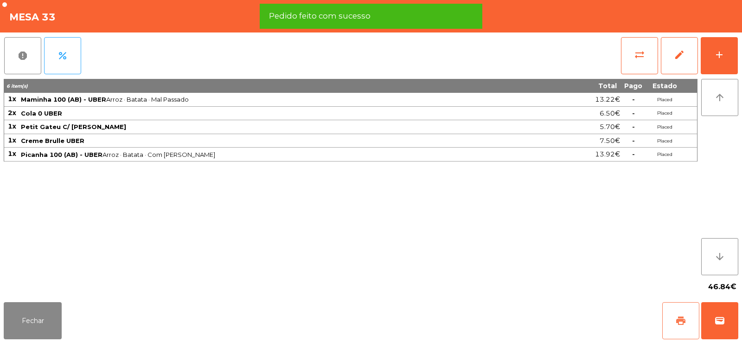
click at [682, 330] on button "print" at bounding box center [680, 320] width 37 height 37
click at [718, 322] on span "wallet" at bounding box center [719, 320] width 11 height 11
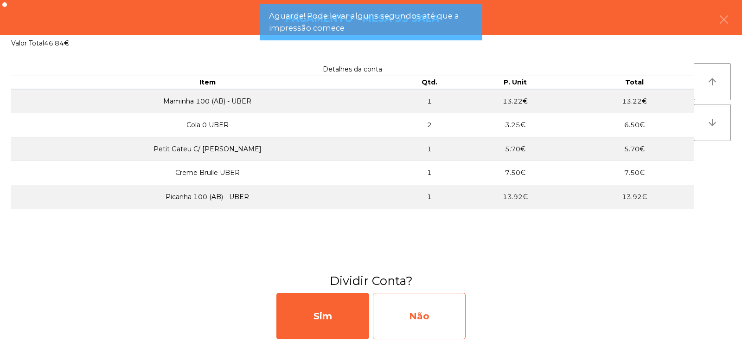
click at [437, 337] on div "Não" at bounding box center [419, 316] width 93 height 46
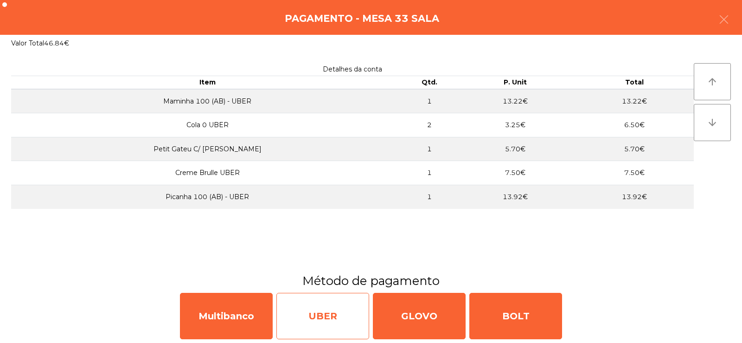
click at [335, 324] on div "UBER" at bounding box center [322, 316] width 93 height 46
select select "**"
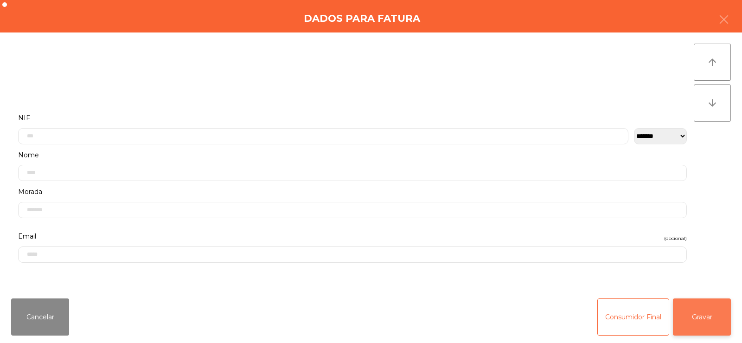
click at [700, 320] on button "Gravar" at bounding box center [702, 316] width 58 height 37
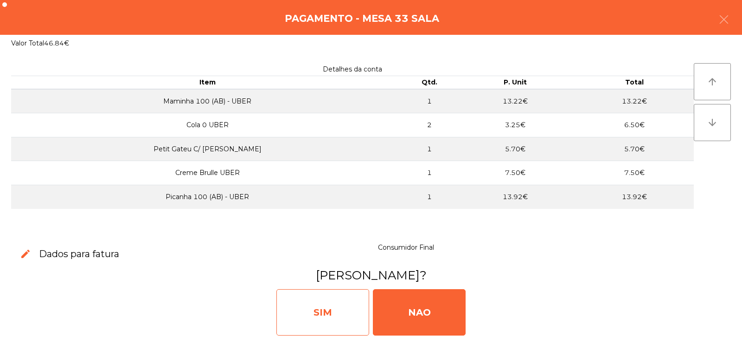
click at [316, 296] on div "SIM" at bounding box center [322, 312] width 93 height 46
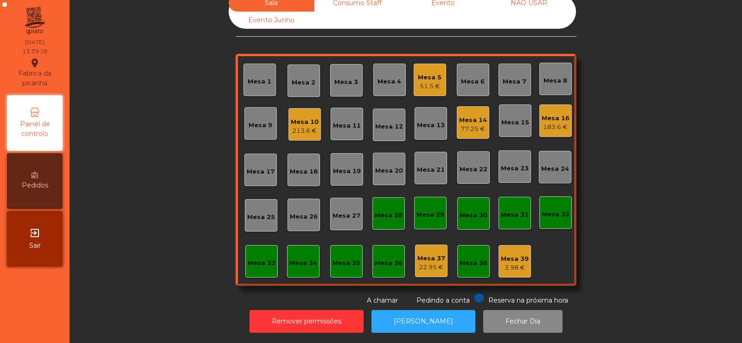
click at [427, 118] on div "Mesa 13" at bounding box center [431, 123] width 28 height 13
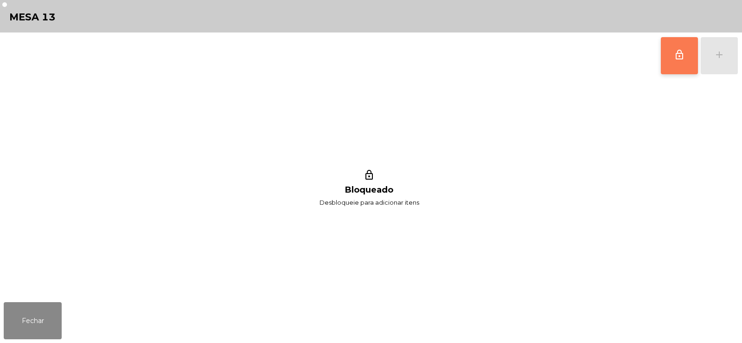
click at [689, 45] on button "lock_outline" at bounding box center [679, 55] width 37 height 37
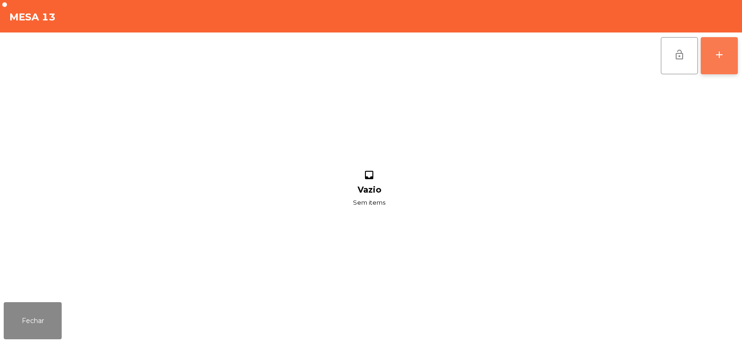
click at [720, 62] on button "add" at bounding box center [719, 55] width 37 height 37
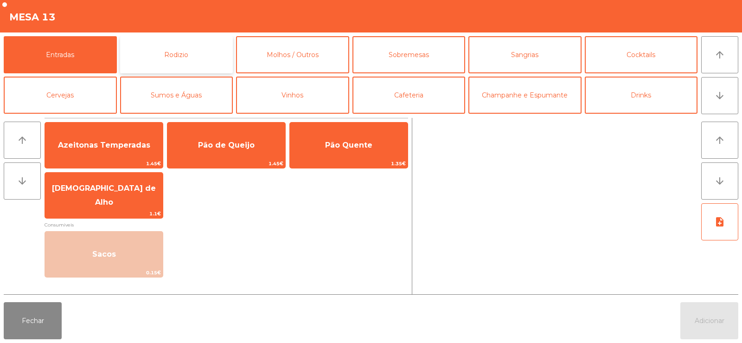
click at [182, 52] on button "Rodizio" at bounding box center [176, 54] width 113 height 37
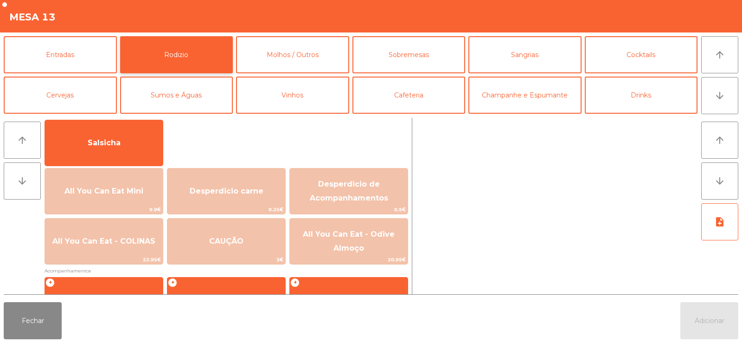
scroll to position [71, 0]
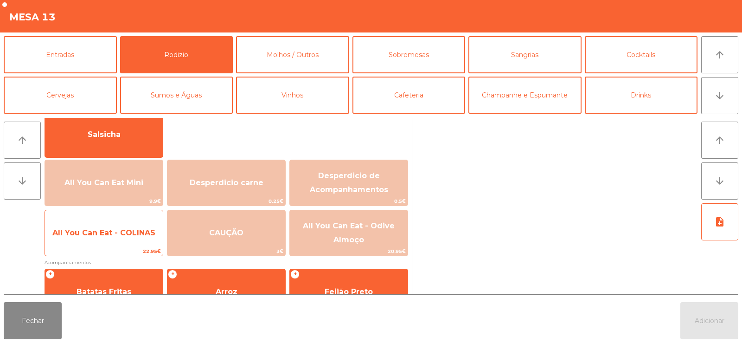
click at [130, 236] on span "All You Can Eat - COLINAS" at bounding box center [103, 232] width 103 height 9
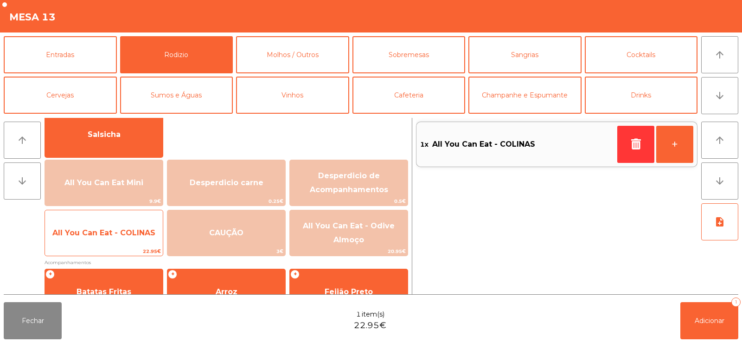
click at [128, 241] on span "All You Can Eat - COLINAS" at bounding box center [104, 232] width 118 height 25
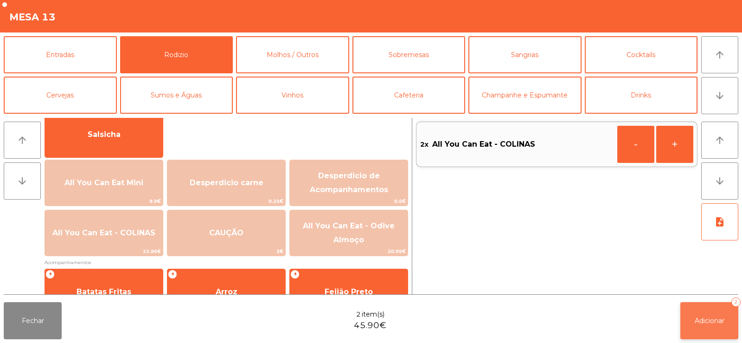
click at [719, 314] on button "Adicionar 2" at bounding box center [709, 320] width 58 height 37
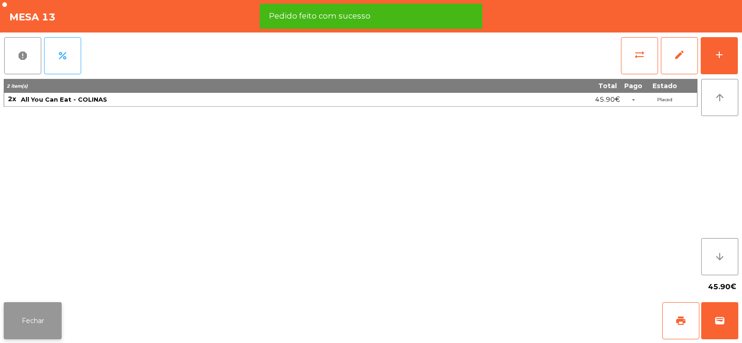
click at [46, 311] on button "Fechar" at bounding box center [33, 320] width 58 height 37
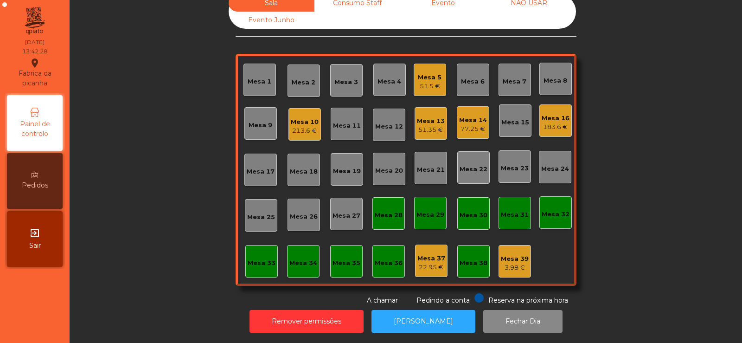
click at [472, 133] on div "Mesa 14 77.25 €" at bounding box center [473, 122] width 32 height 32
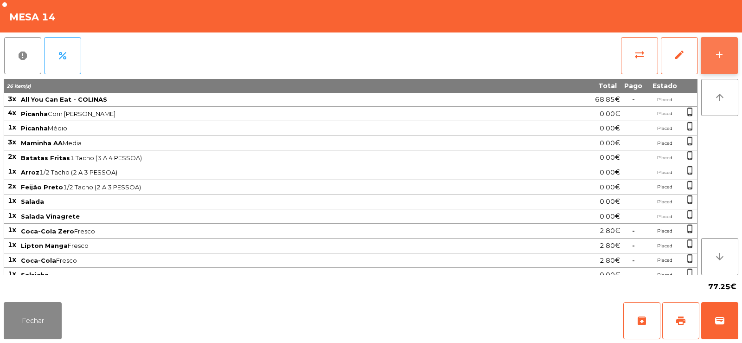
click at [728, 66] on button "add" at bounding box center [719, 55] width 37 height 37
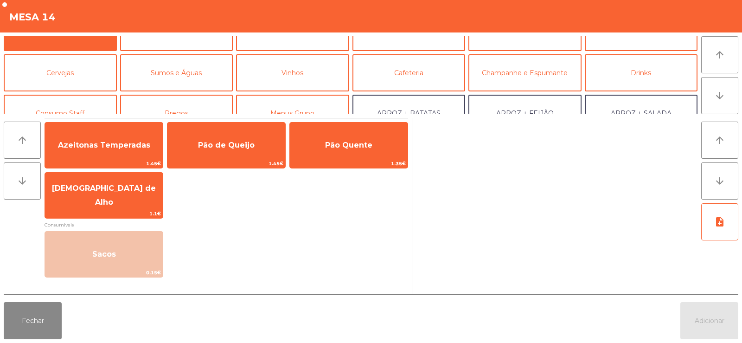
scroll to position [25, 0]
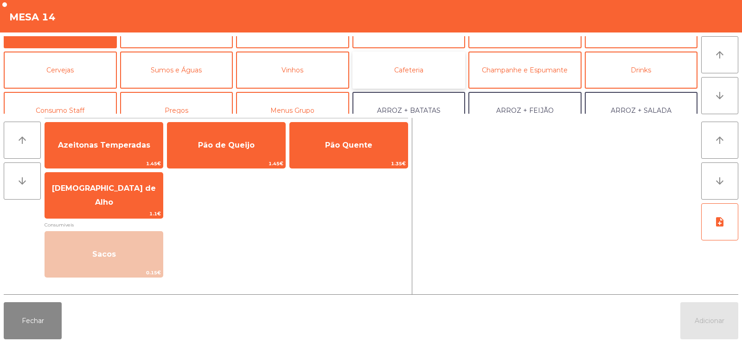
click at [415, 75] on button "Cafeteria" at bounding box center [409, 69] width 113 height 37
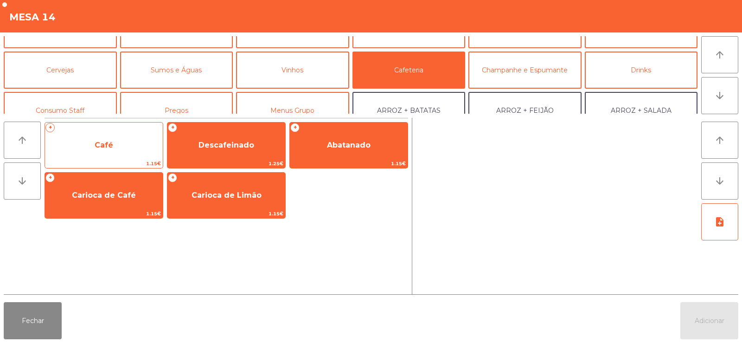
click at [118, 139] on span "Café" at bounding box center [104, 145] width 118 height 25
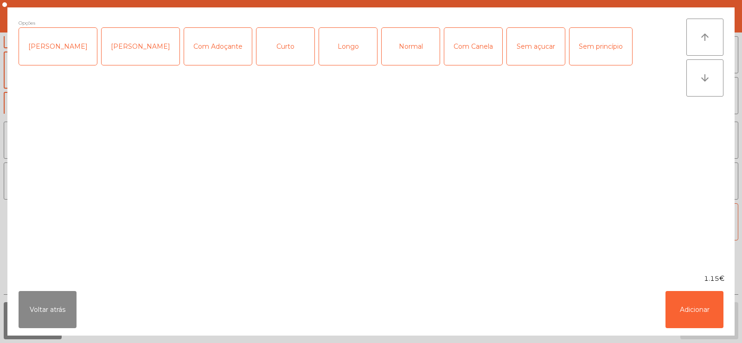
click at [404, 46] on div "Normal" at bounding box center [411, 46] width 58 height 37
click at [701, 308] on button "Adicionar" at bounding box center [695, 309] width 58 height 37
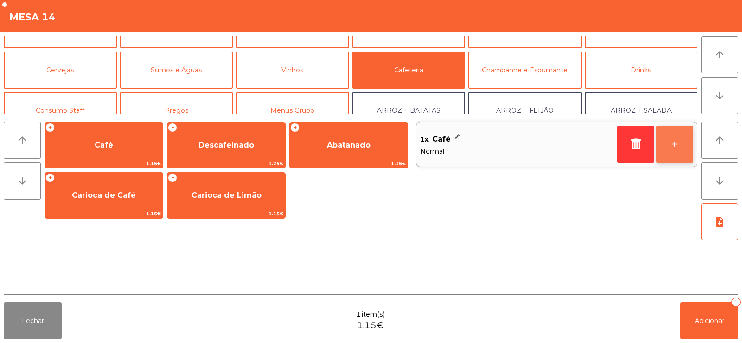
click at [666, 150] on button "+" at bounding box center [674, 144] width 37 height 37
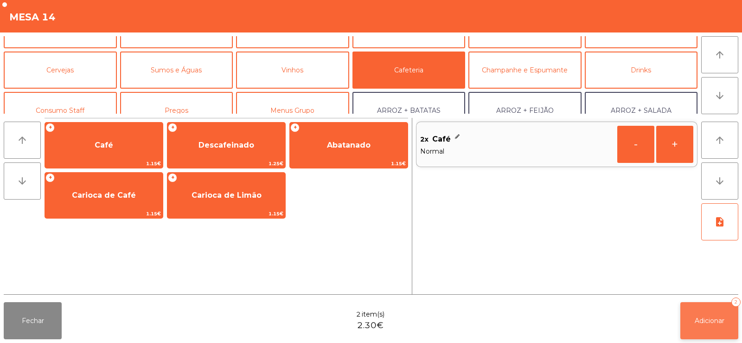
click at [701, 314] on button "Adicionar 2" at bounding box center [709, 320] width 58 height 37
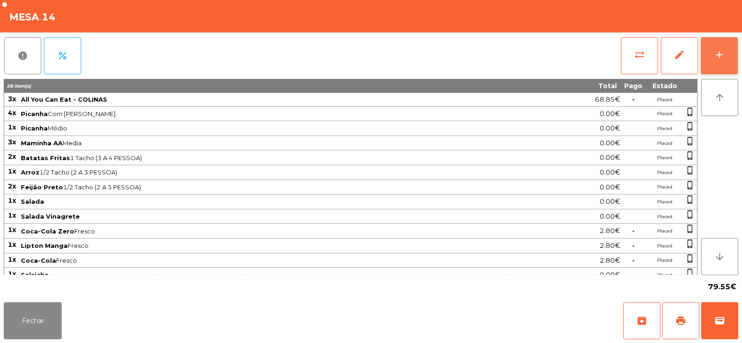
click at [713, 59] on button "add" at bounding box center [719, 55] width 37 height 37
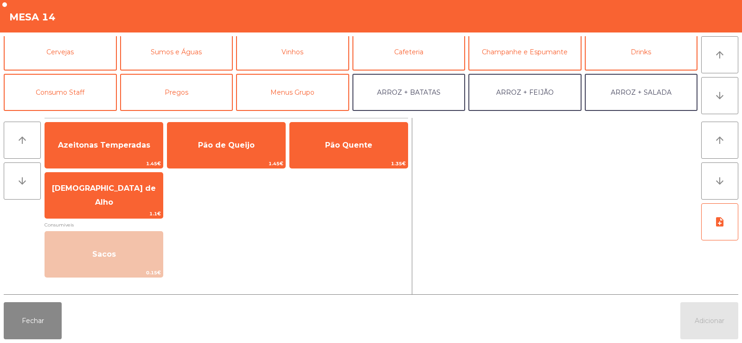
scroll to position [0, 0]
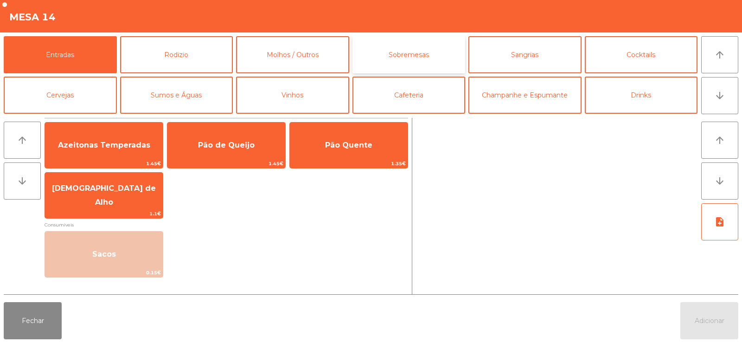
click at [423, 57] on button "Sobremesas" at bounding box center [409, 54] width 113 height 37
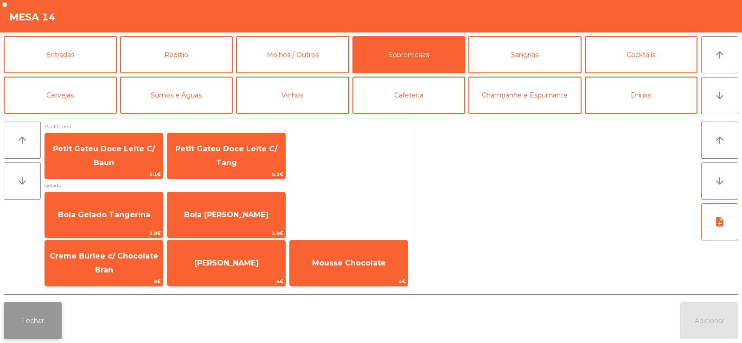
click at [52, 334] on button "Fechar" at bounding box center [33, 320] width 58 height 37
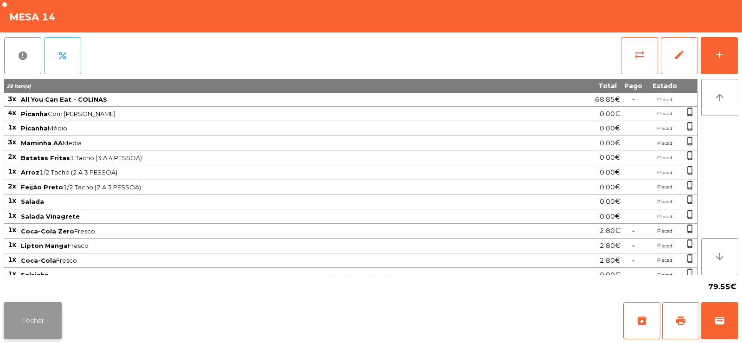
click at [52, 335] on button "Fechar" at bounding box center [33, 320] width 58 height 37
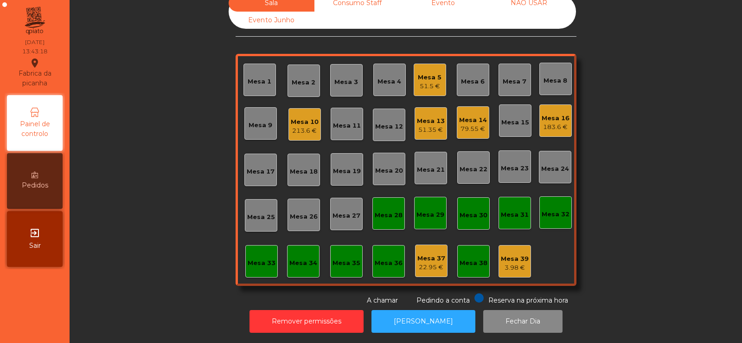
click at [425, 88] on div "51.5 €" at bounding box center [430, 86] width 24 height 9
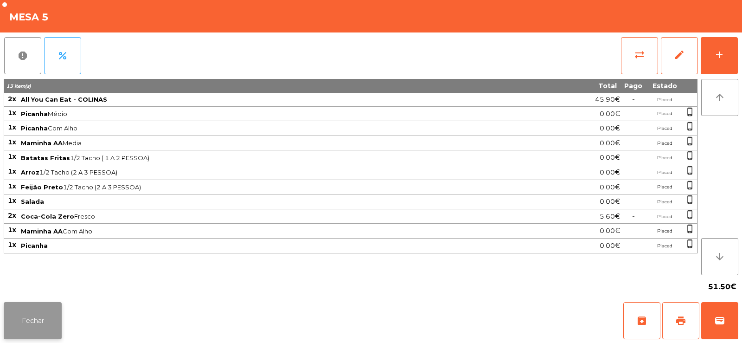
click at [34, 337] on button "Fechar" at bounding box center [33, 320] width 58 height 37
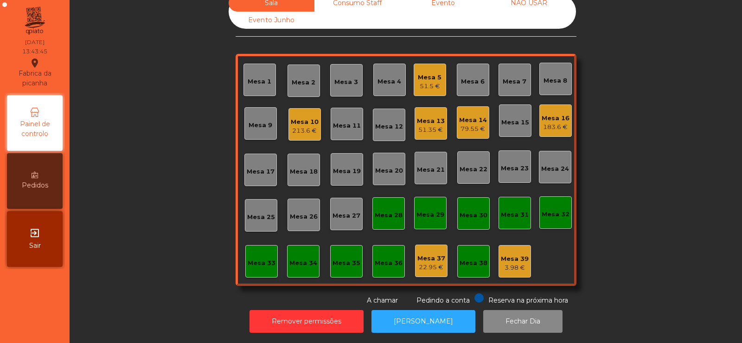
click at [518, 261] on div "Mesa 39" at bounding box center [515, 258] width 28 height 9
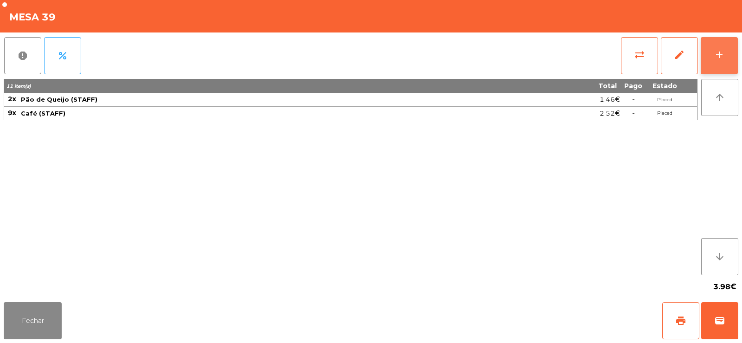
click at [713, 52] on button "add" at bounding box center [719, 55] width 37 height 37
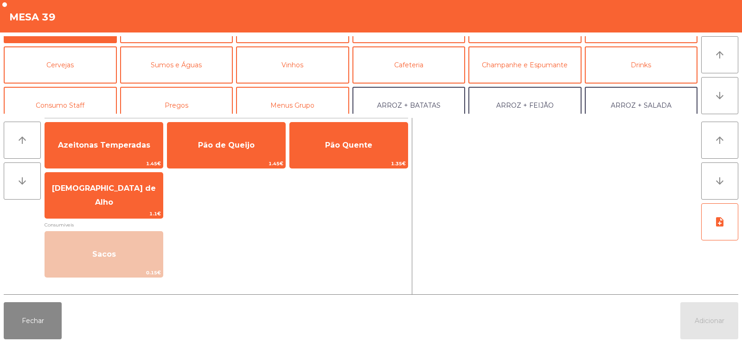
scroll to position [50, 0]
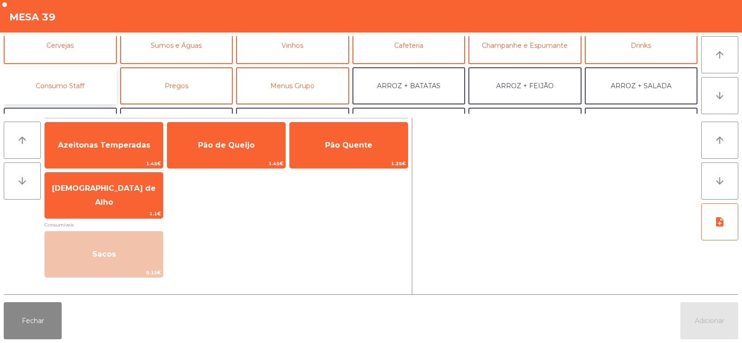
click at [96, 78] on button "Consumo Staff" at bounding box center [60, 85] width 113 height 37
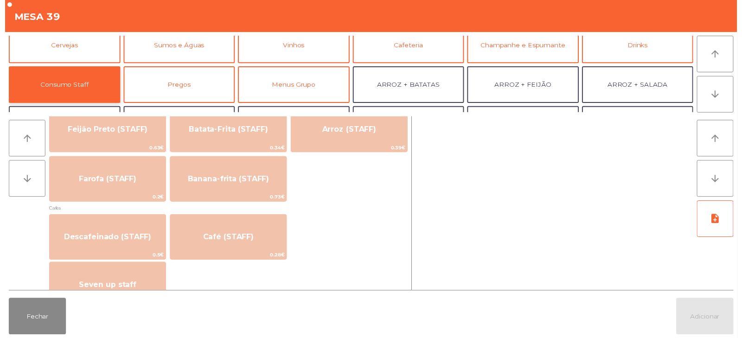
scroll to position [452, 0]
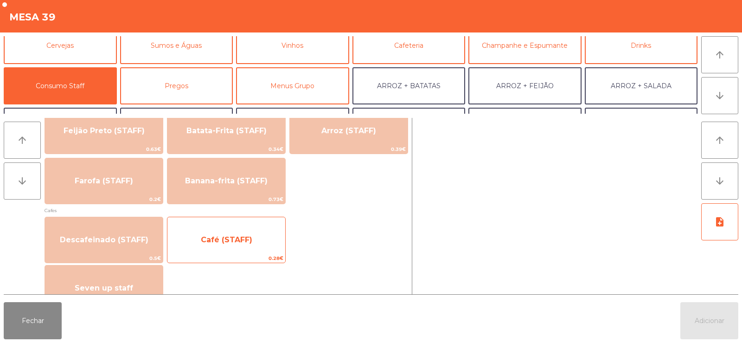
click at [248, 247] on span "Café (STAFF)" at bounding box center [226, 239] width 118 height 25
click at [257, 249] on span "Café (STAFF)" at bounding box center [226, 239] width 118 height 25
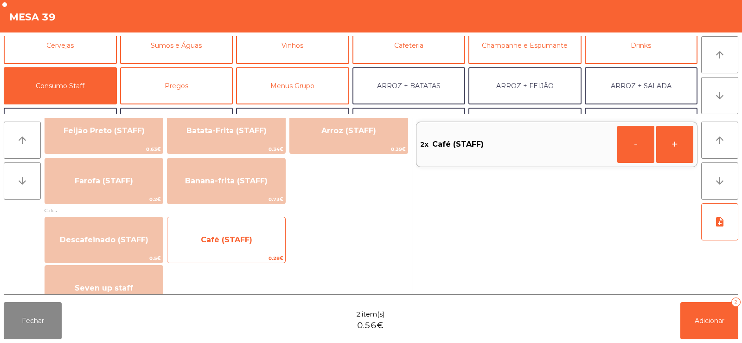
click at [254, 252] on span "Café (STAFF)" at bounding box center [226, 239] width 118 height 25
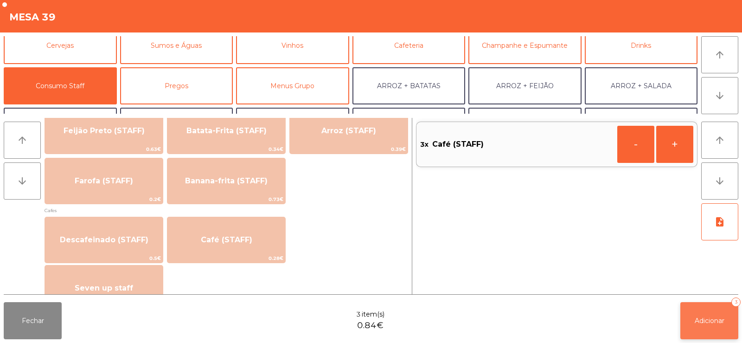
click at [703, 304] on button "Adicionar 3" at bounding box center [709, 320] width 58 height 37
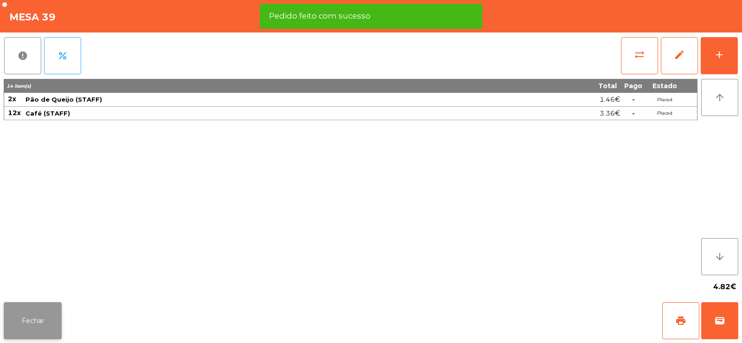
click at [60, 311] on button "Fechar" at bounding box center [33, 320] width 58 height 37
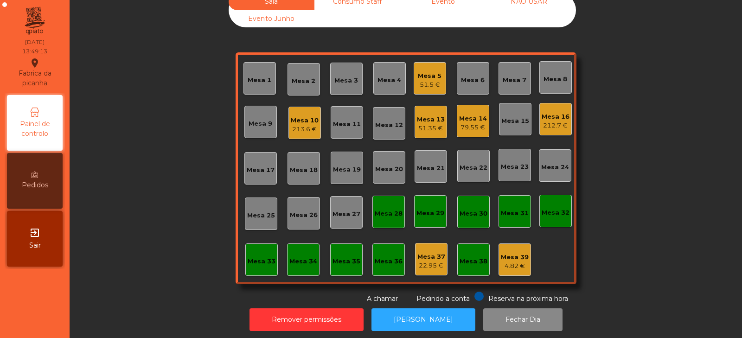
click at [539, 122] on div "Mesa 16 212.7 €" at bounding box center [555, 119] width 32 height 32
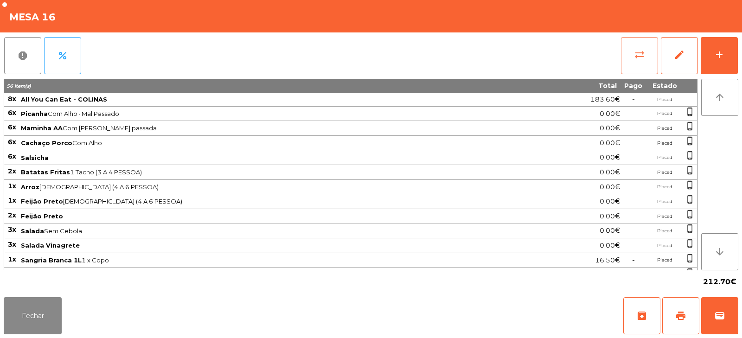
click at [622, 66] on button "sync_alt" at bounding box center [639, 55] width 37 height 37
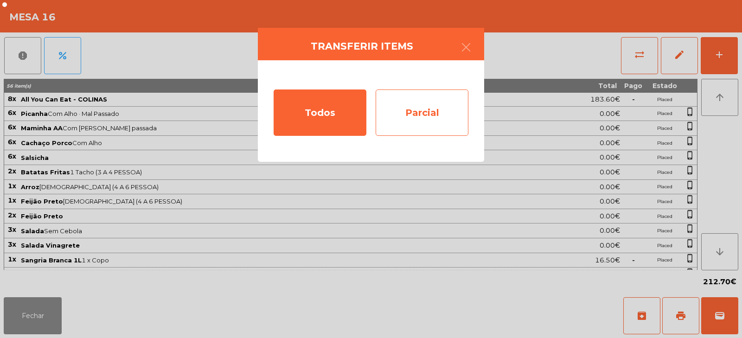
click at [442, 113] on div "Parcial" at bounding box center [422, 113] width 93 height 46
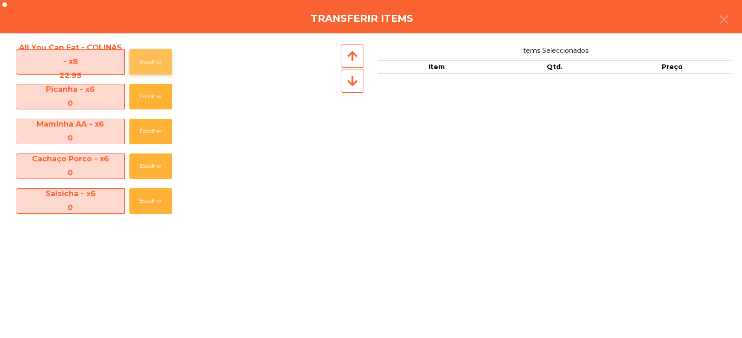
click at [159, 50] on button "Escolher" at bounding box center [150, 62] width 43 height 26
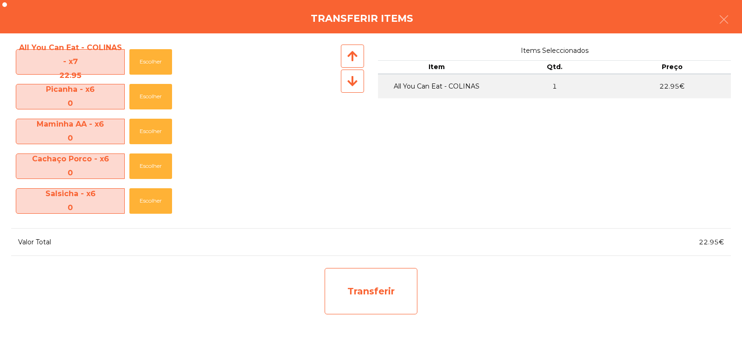
click at [359, 300] on div "Transferir" at bounding box center [371, 291] width 93 height 46
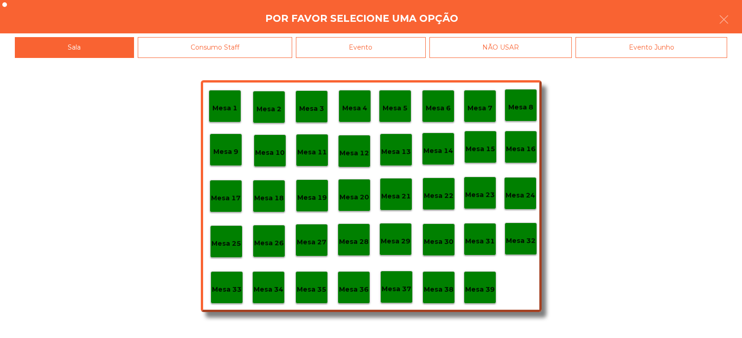
click at [400, 298] on div "Mesa 37" at bounding box center [396, 287] width 32 height 32
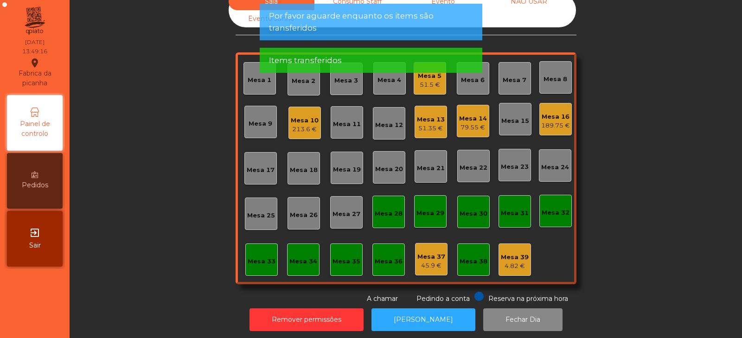
click at [551, 124] on div "189.75 €" at bounding box center [555, 125] width 29 height 9
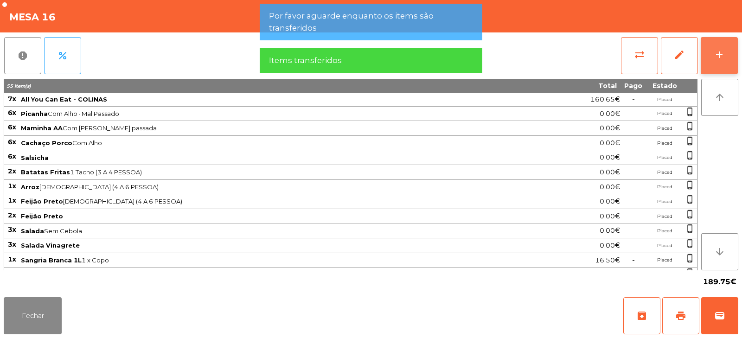
click at [730, 61] on button "add" at bounding box center [719, 55] width 37 height 37
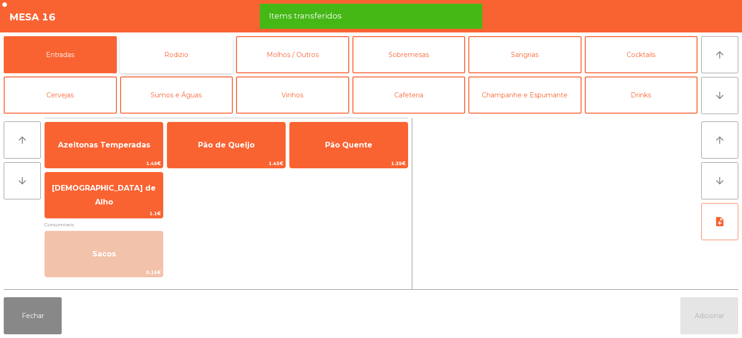
click at [170, 58] on button "Rodizio" at bounding box center [176, 54] width 113 height 37
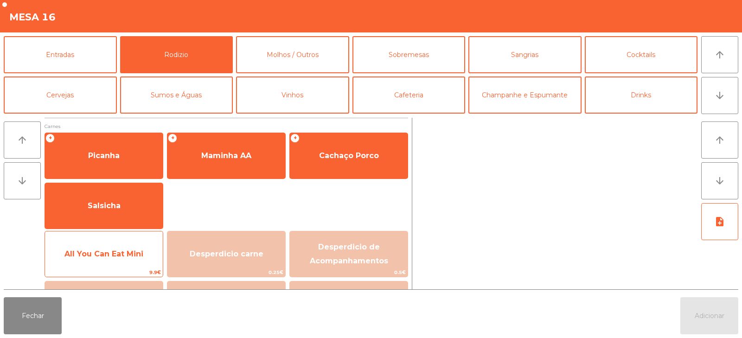
click at [125, 255] on span "All You Can Eat Mini" at bounding box center [103, 254] width 79 height 9
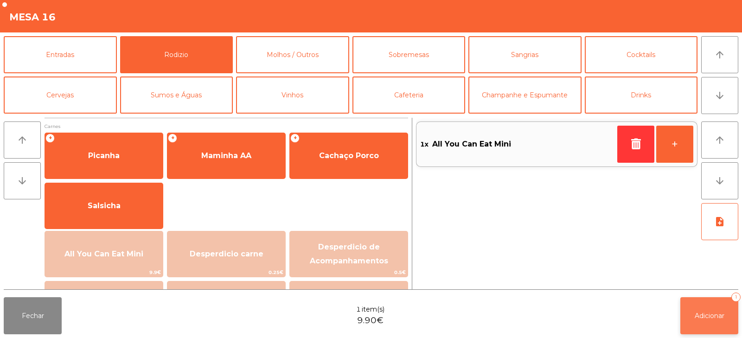
click at [704, 317] on span "Adicionar" at bounding box center [710, 316] width 30 height 8
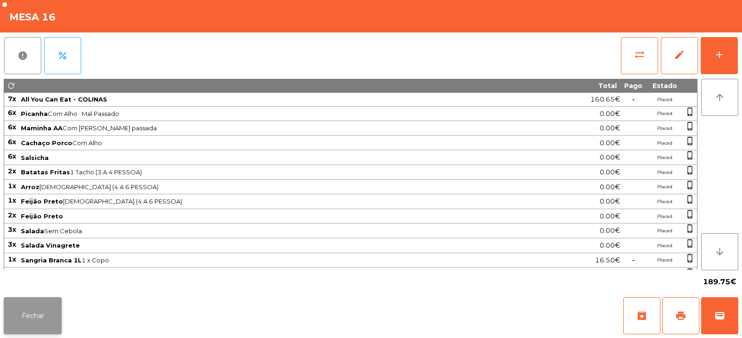
click at [21, 304] on button "Fechar" at bounding box center [33, 315] width 58 height 37
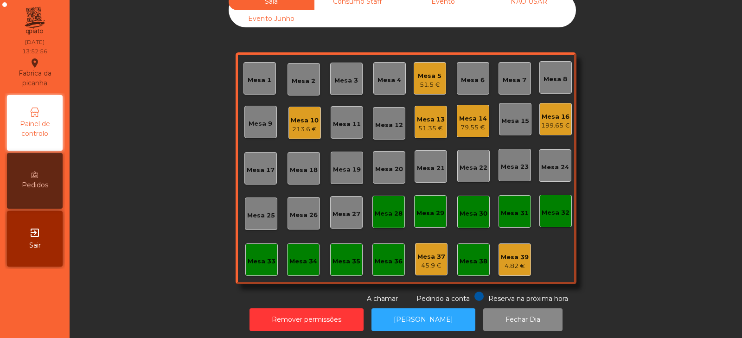
click at [467, 123] on div "79.55 €" at bounding box center [473, 127] width 28 height 9
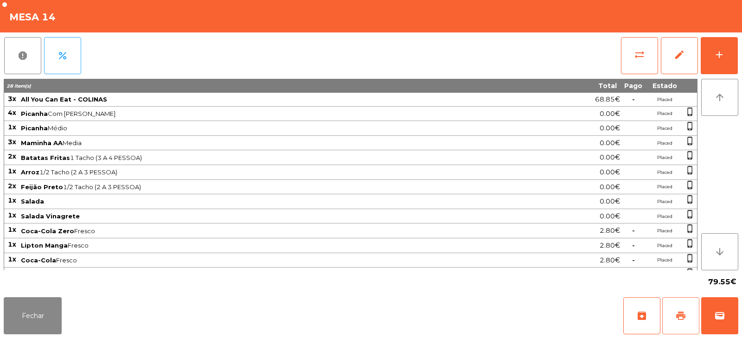
click at [681, 316] on span "print" at bounding box center [680, 315] width 11 height 11
click at [721, 306] on button "wallet" at bounding box center [719, 315] width 37 height 37
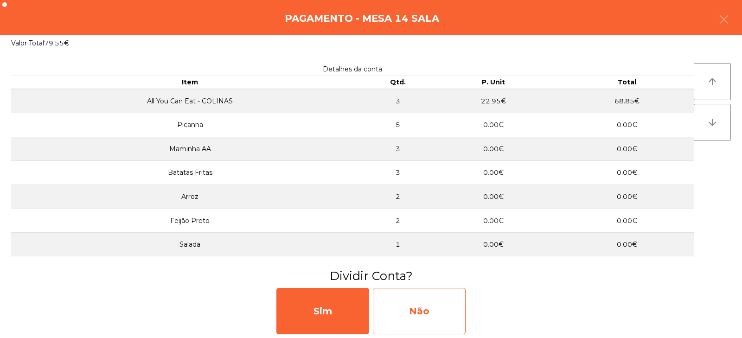
click at [424, 311] on div "Não" at bounding box center [419, 311] width 93 height 46
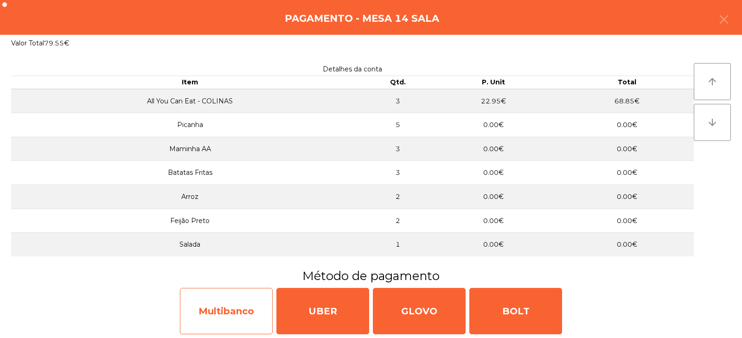
click at [220, 308] on div "Multibanco" at bounding box center [226, 311] width 93 height 46
select select "**"
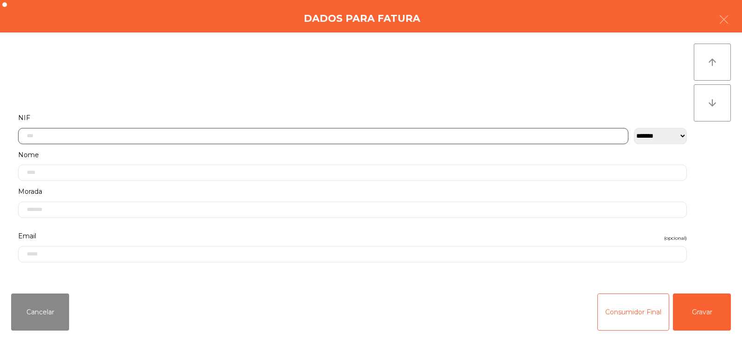
click at [250, 135] on input "text" at bounding box center [323, 136] width 610 height 16
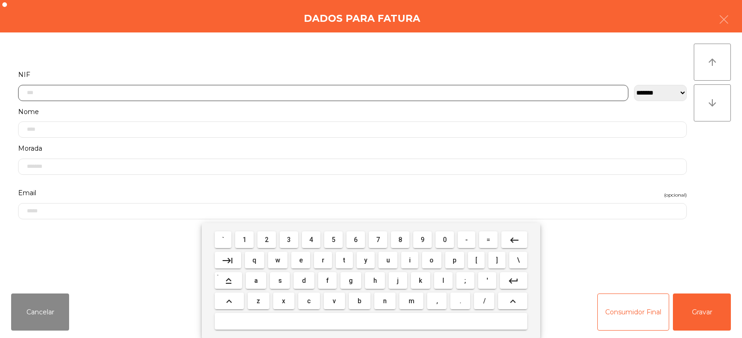
scroll to position [68, 0]
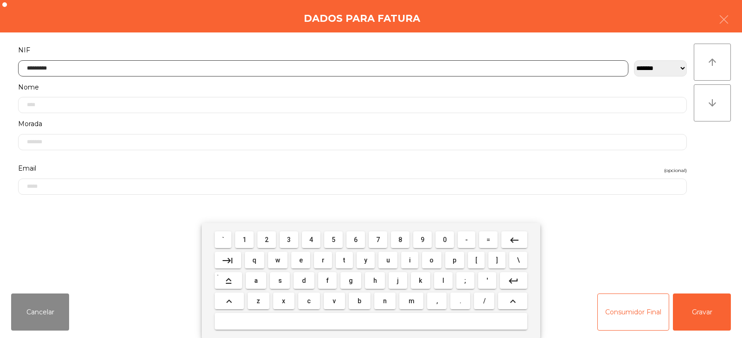
type input "*********"
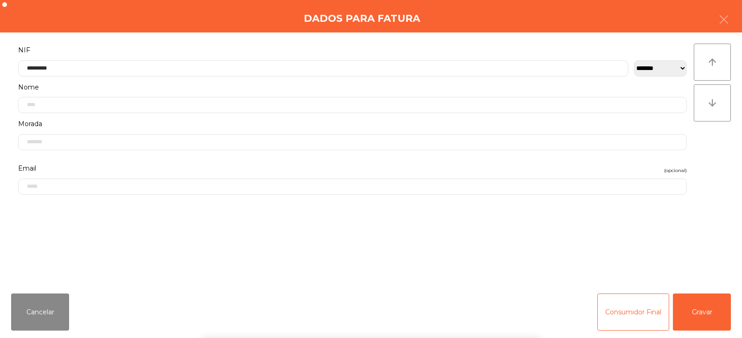
click at [711, 161] on div "arrow_upward arrow_downward" at bounding box center [712, 159] width 37 height 231
click at [695, 323] on button "Gravar" at bounding box center [702, 312] width 58 height 37
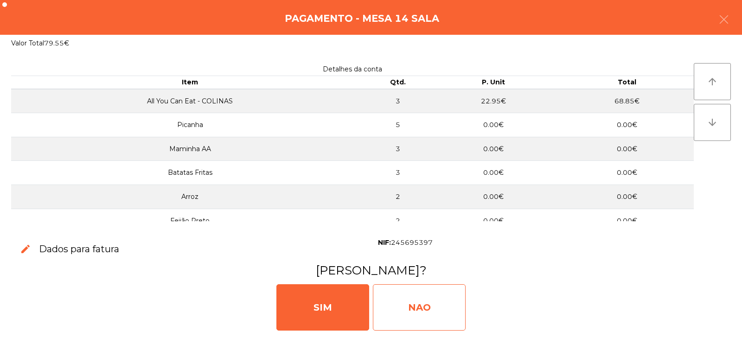
click at [420, 302] on div "NAO" at bounding box center [419, 307] width 93 height 46
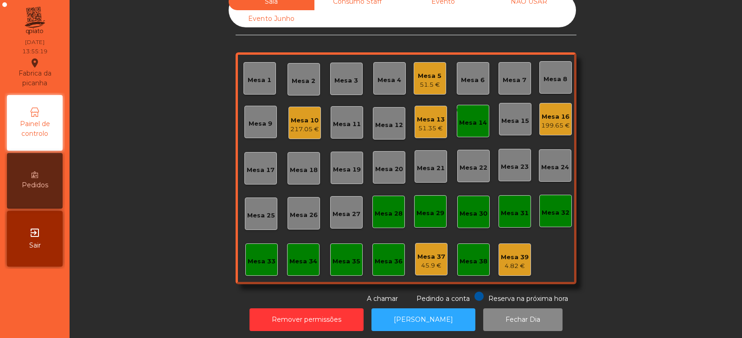
click at [466, 116] on div "monetization_on done" at bounding box center [467, 111] width 22 height 14
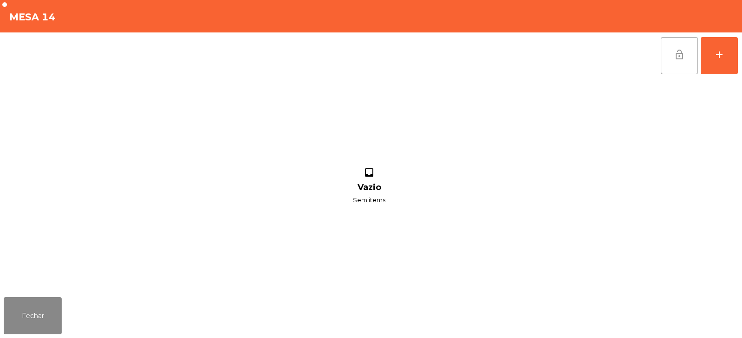
click at [667, 66] on button "lock_open" at bounding box center [679, 55] width 37 height 37
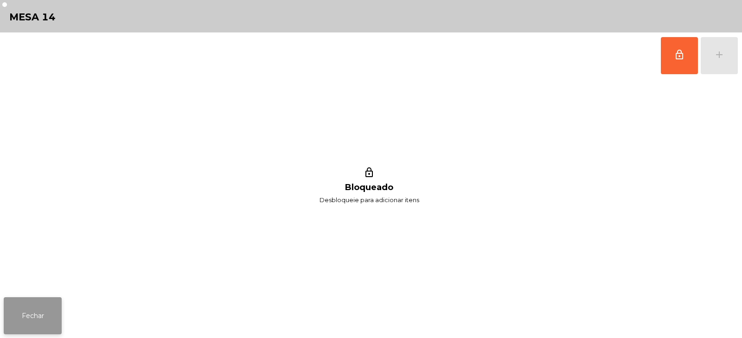
click at [51, 315] on button "Fechar" at bounding box center [33, 315] width 58 height 37
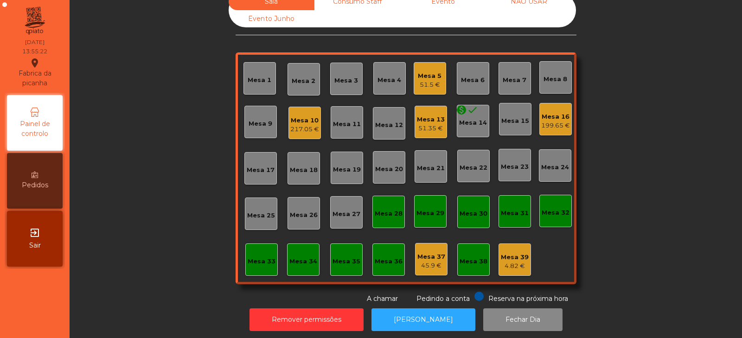
click at [359, 7] on div "Consumo Staff" at bounding box center [357, 1] width 86 height 17
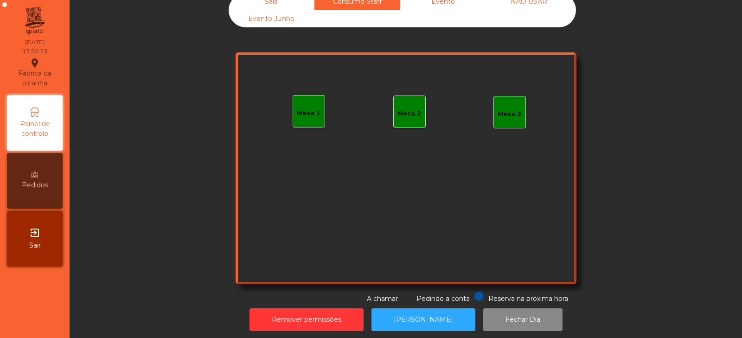
click at [260, 5] on div "Sala" at bounding box center [272, 1] width 86 height 17
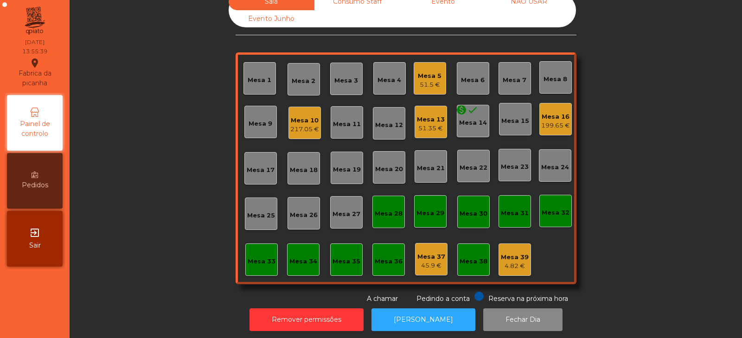
click at [311, 128] on div "217.05 €" at bounding box center [304, 129] width 29 height 9
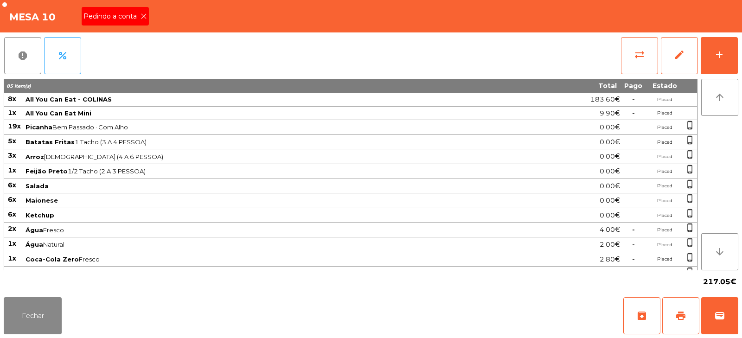
click at [295, 121] on td "Picanha Bem Passado · Com Alho" at bounding box center [276, 127] width 502 height 15
click at [143, 16] on icon at bounding box center [144, 16] width 6 height 6
click at [671, 305] on button "print" at bounding box center [680, 315] width 37 height 37
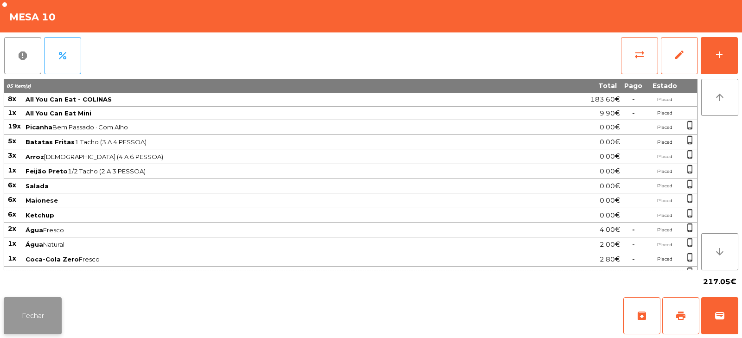
click at [29, 317] on button "Fechar" at bounding box center [33, 315] width 58 height 37
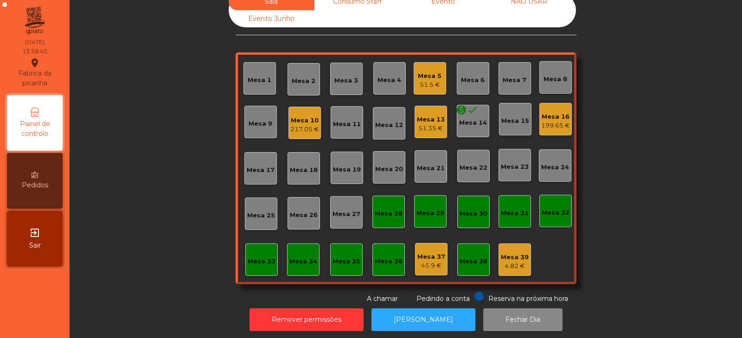
click at [512, 82] on div "Mesa 7" at bounding box center [515, 80] width 24 height 9
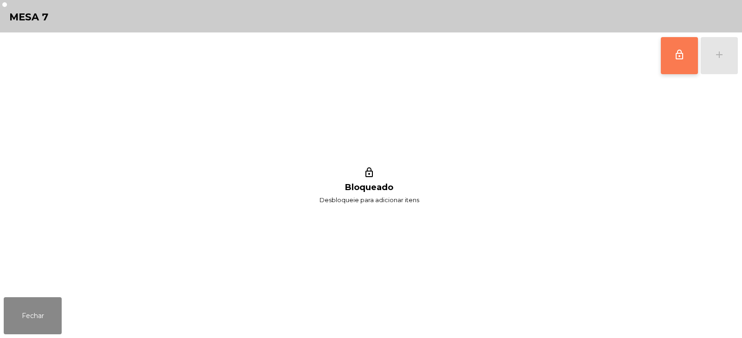
click at [669, 69] on button "lock_outline" at bounding box center [679, 55] width 37 height 37
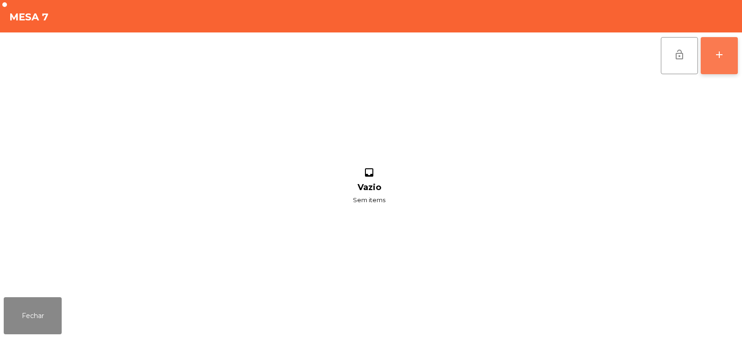
click at [718, 63] on button "add" at bounding box center [719, 55] width 37 height 37
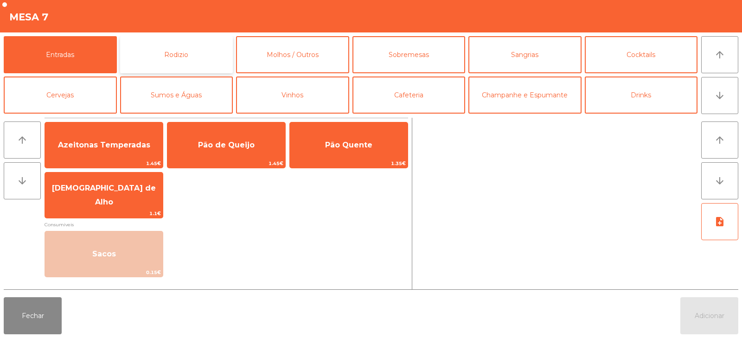
click at [190, 56] on button "Rodizio" at bounding box center [176, 54] width 113 height 37
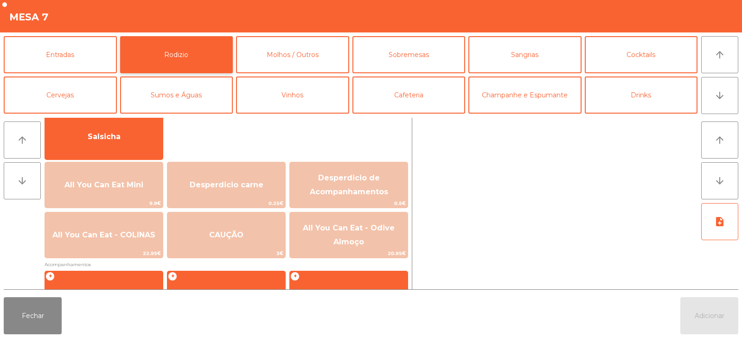
scroll to position [86, 0]
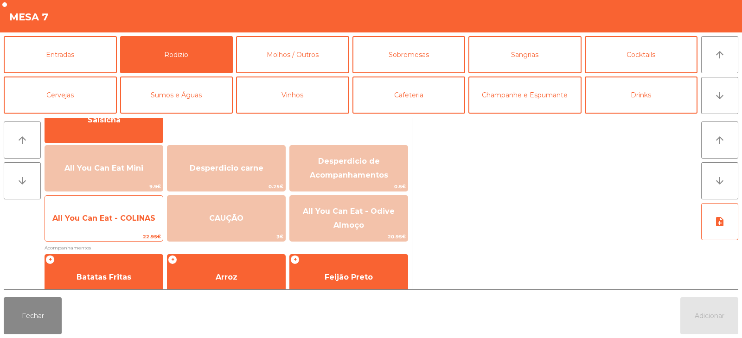
click at [105, 219] on span "All You Can Eat - COLINAS" at bounding box center [103, 218] width 103 height 9
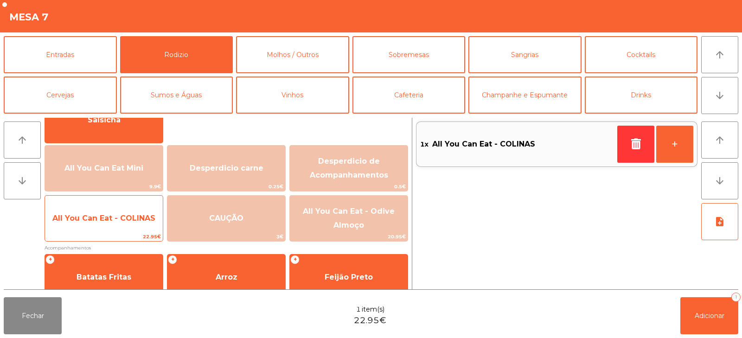
click at [107, 224] on span "All You Can Eat - COLINAS" at bounding box center [104, 218] width 118 height 25
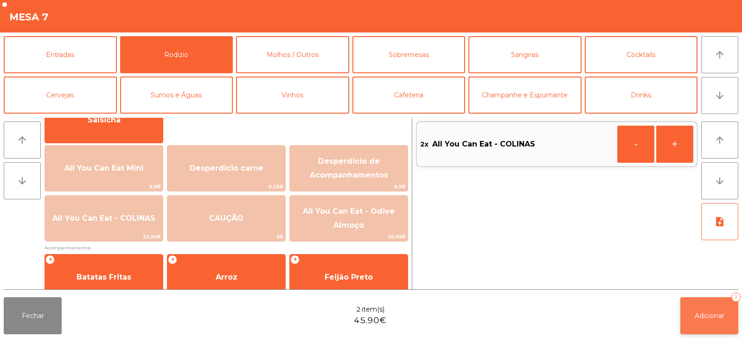
click at [713, 309] on button "Adicionar 2" at bounding box center [709, 315] width 58 height 37
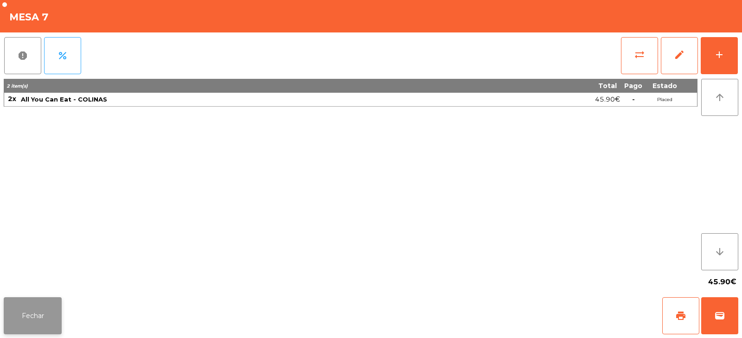
click at [48, 312] on button "Fechar" at bounding box center [33, 315] width 58 height 37
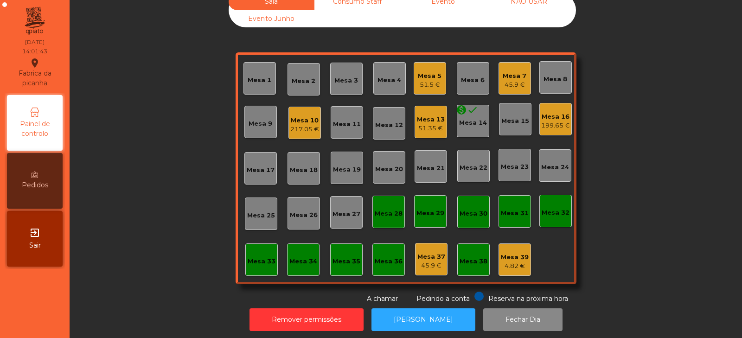
click at [472, 170] on div "Mesa 22" at bounding box center [474, 167] width 28 height 9
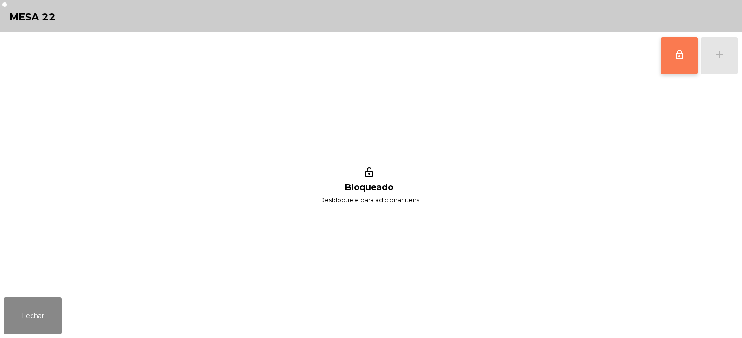
click at [685, 64] on button "lock_outline" at bounding box center [679, 55] width 37 height 37
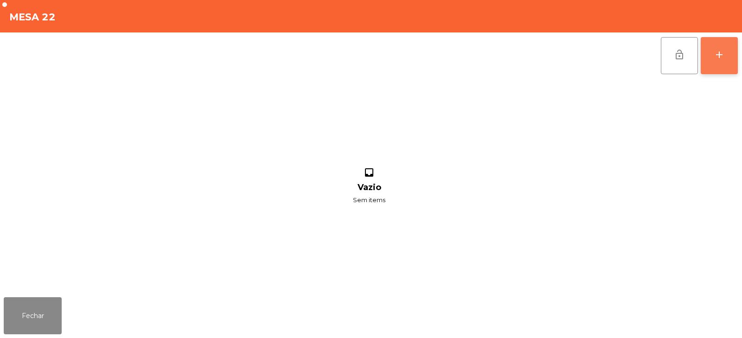
click at [720, 65] on button "add" at bounding box center [719, 55] width 37 height 37
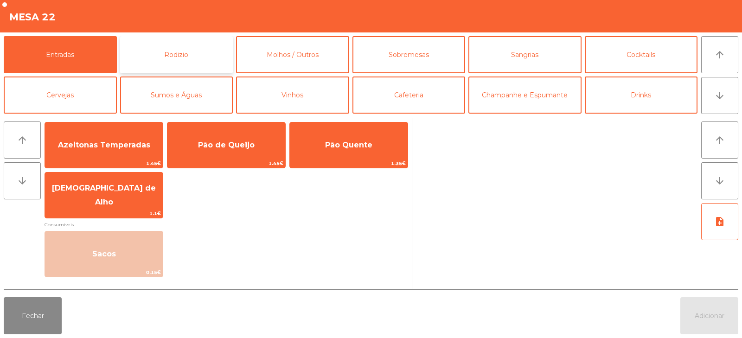
click at [202, 45] on button "Rodizio" at bounding box center [176, 54] width 113 height 37
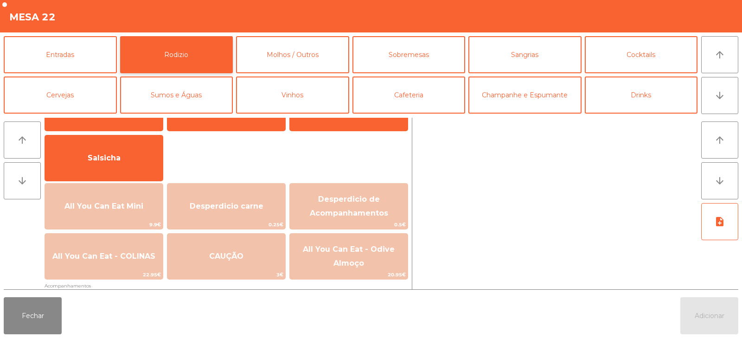
scroll to position [52, 0]
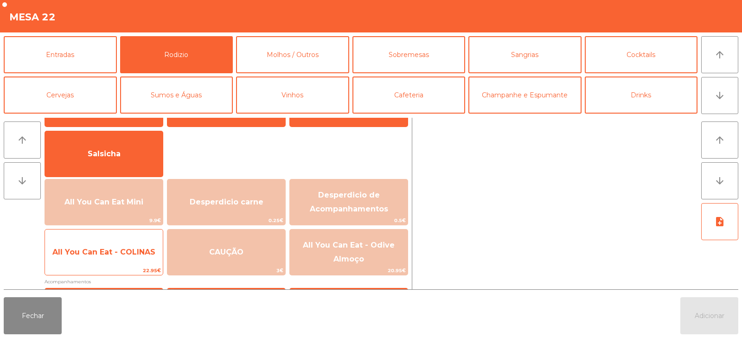
click at [133, 257] on span "All You Can Eat - COLINAS" at bounding box center [104, 252] width 118 height 25
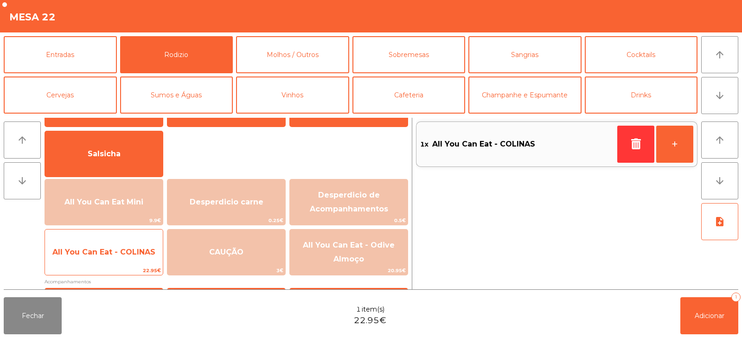
click at [135, 259] on span "All You Can Eat - COLINAS" at bounding box center [104, 252] width 118 height 25
click at [132, 258] on span "All You Can Eat - COLINAS" at bounding box center [104, 252] width 118 height 25
click at [124, 268] on span "22.95€" at bounding box center [104, 270] width 118 height 9
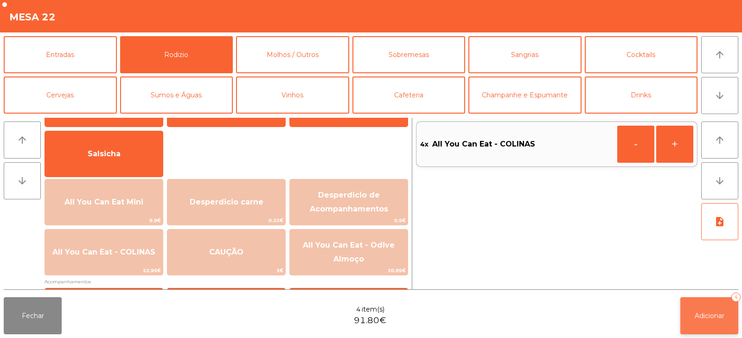
click at [699, 313] on span "Adicionar" at bounding box center [710, 316] width 30 height 8
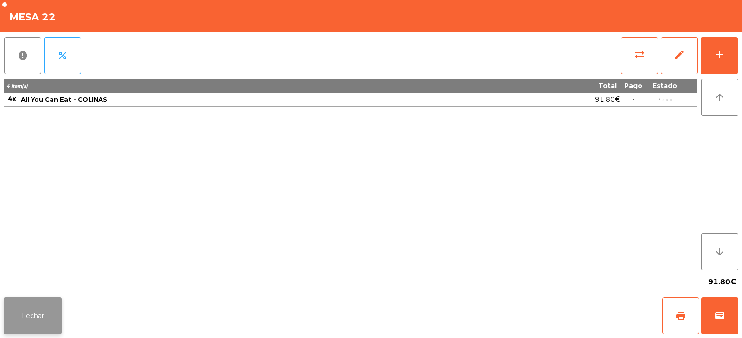
click at [34, 312] on button "Fechar" at bounding box center [33, 315] width 58 height 37
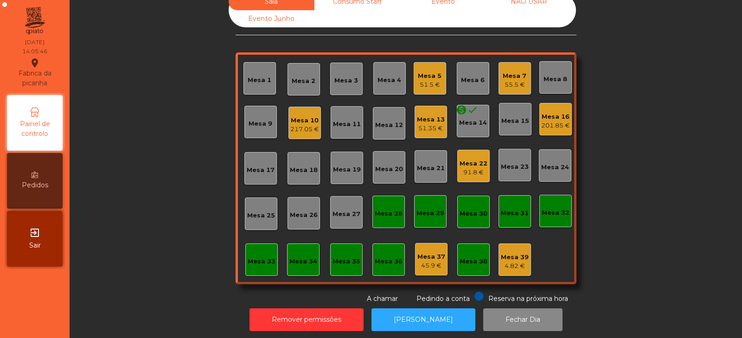
click at [442, 88] on div "Mesa 5 51.5 €" at bounding box center [430, 78] width 32 height 32
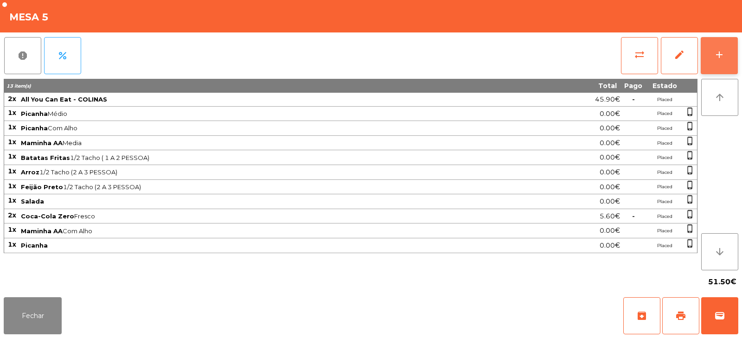
click at [718, 45] on button "add" at bounding box center [719, 55] width 37 height 37
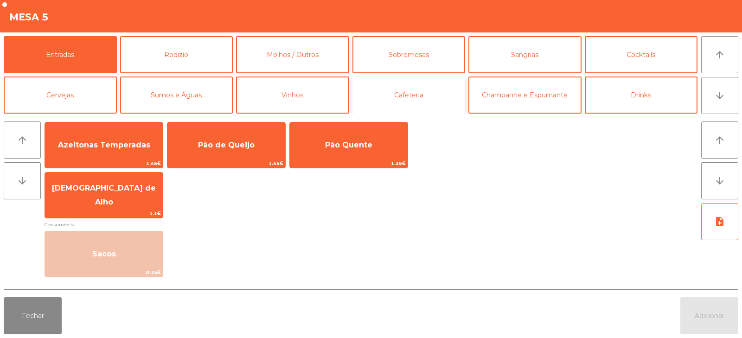
click at [408, 99] on button "Cafeteria" at bounding box center [409, 95] width 113 height 37
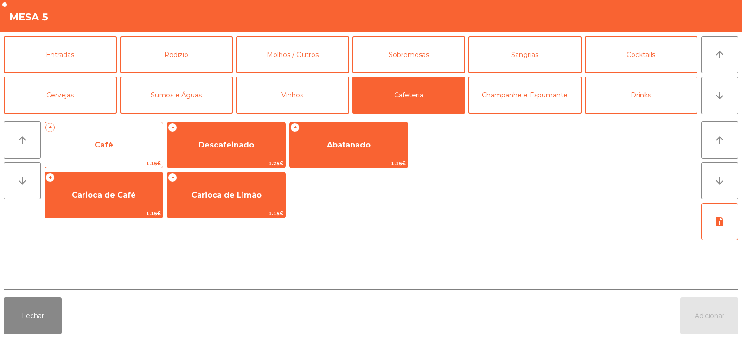
click at [140, 148] on span "Café" at bounding box center [104, 145] width 118 height 25
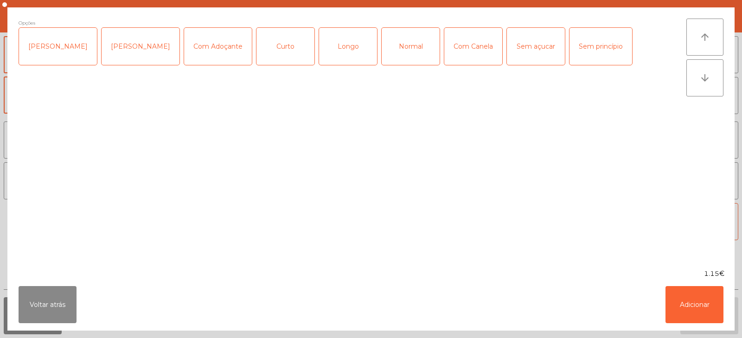
click at [399, 49] on div "Normal" at bounding box center [411, 46] width 58 height 37
click at [682, 308] on button "Adicionar" at bounding box center [695, 304] width 58 height 37
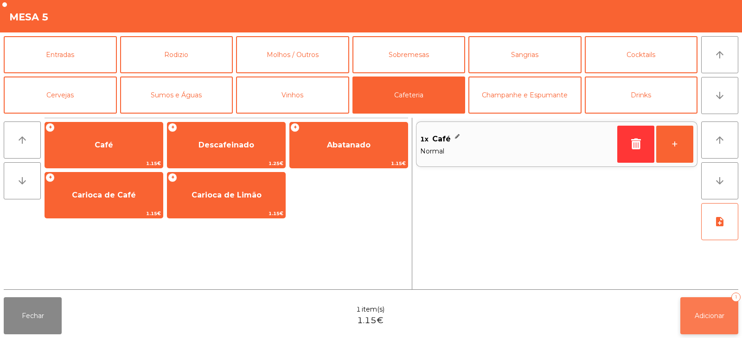
click at [692, 316] on button "Adicionar 1" at bounding box center [709, 315] width 58 height 37
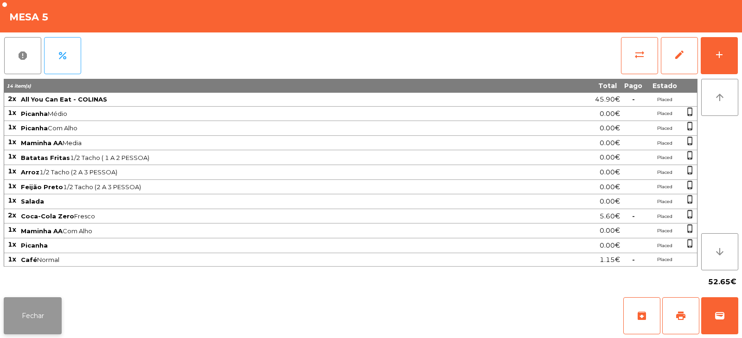
click at [29, 307] on button "Fechar" at bounding box center [33, 315] width 58 height 37
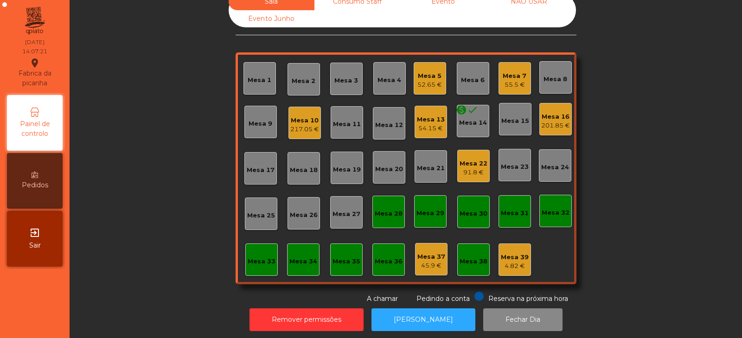
click at [467, 168] on div "91.8 €" at bounding box center [474, 172] width 28 height 9
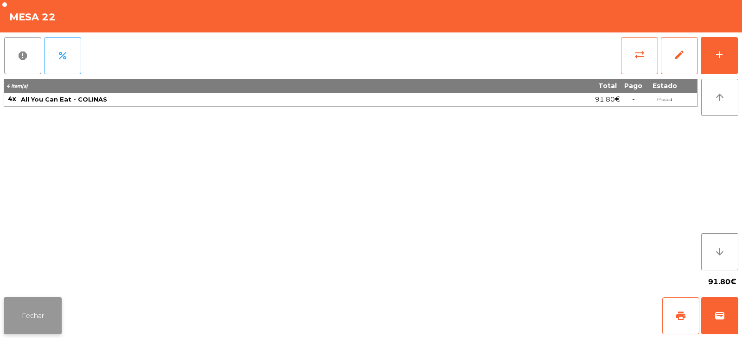
click at [40, 313] on button "Fechar" at bounding box center [33, 315] width 58 height 37
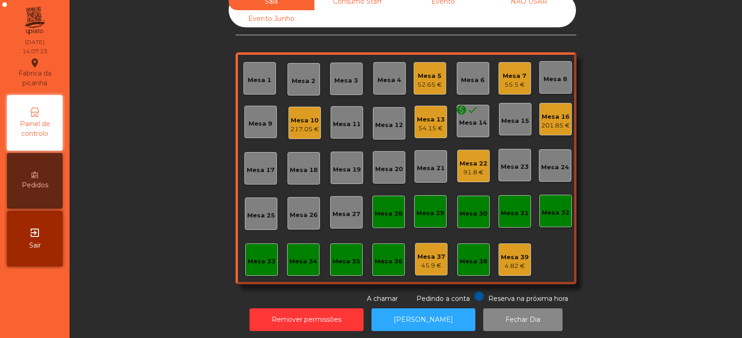
click at [298, 136] on div "Mesa 10 217.05 €" at bounding box center [304, 123] width 32 height 32
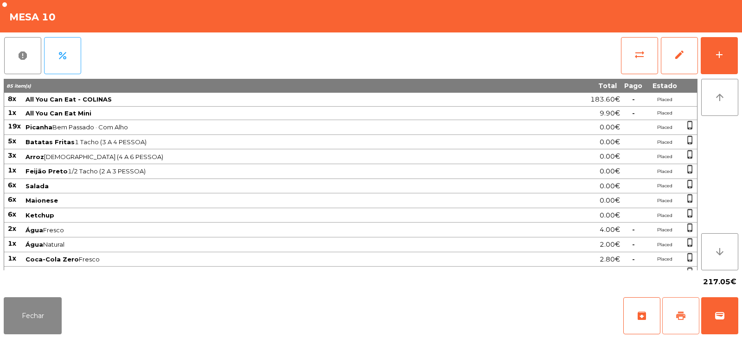
click at [686, 314] on span "print" at bounding box center [680, 315] width 11 height 11
click at [40, 304] on button "Fechar" at bounding box center [33, 315] width 58 height 37
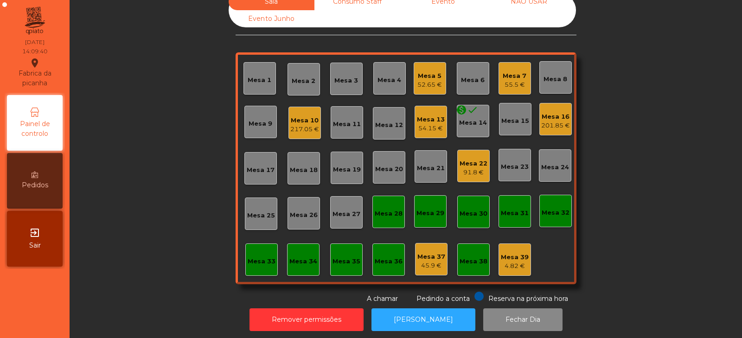
scroll to position [0, 0]
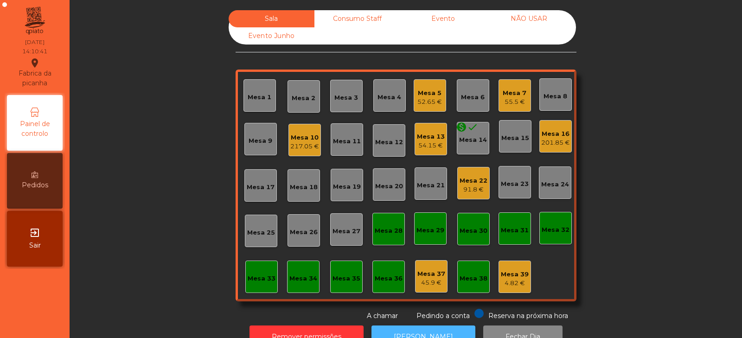
click at [418, 327] on button "[PERSON_NAME]" at bounding box center [424, 337] width 104 height 23
click at [290, 140] on div "Mesa 10" at bounding box center [304, 137] width 29 height 9
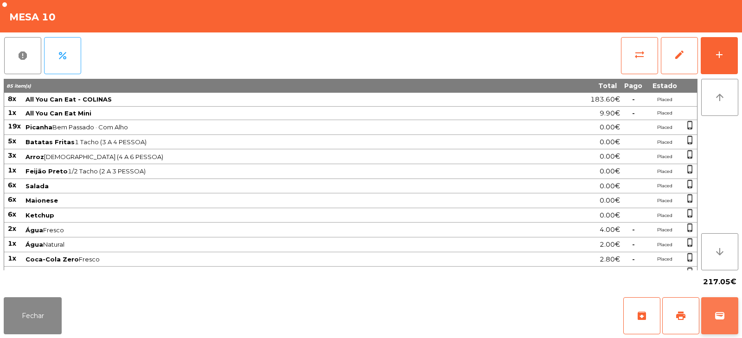
click at [719, 316] on span "wallet" at bounding box center [719, 315] width 11 height 11
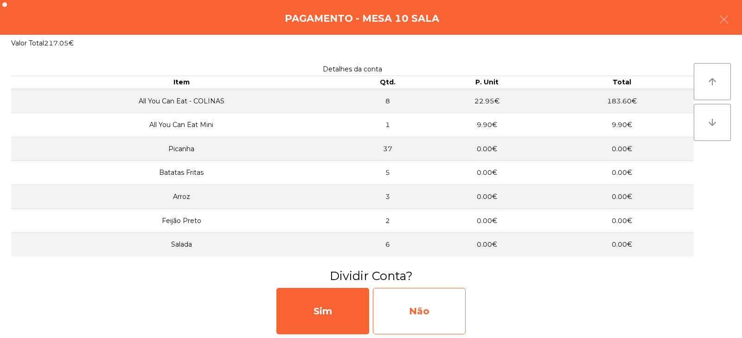
click at [413, 319] on div "Não" at bounding box center [419, 311] width 93 height 46
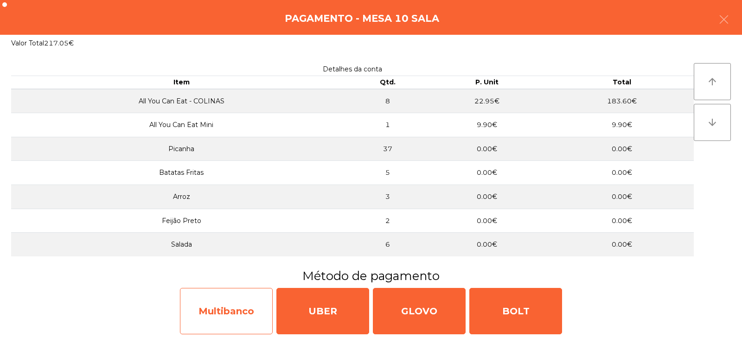
click at [250, 308] on div "Multibanco" at bounding box center [226, 311] width 93 height 46
select select "**"
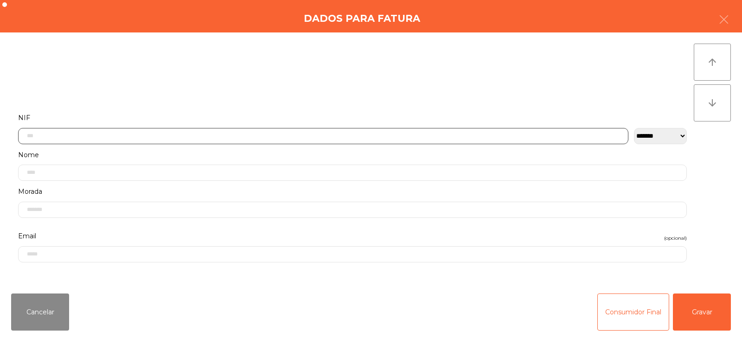
click at [238, 138] on input "text" at bounding box center [323, 136] width 610 height 16
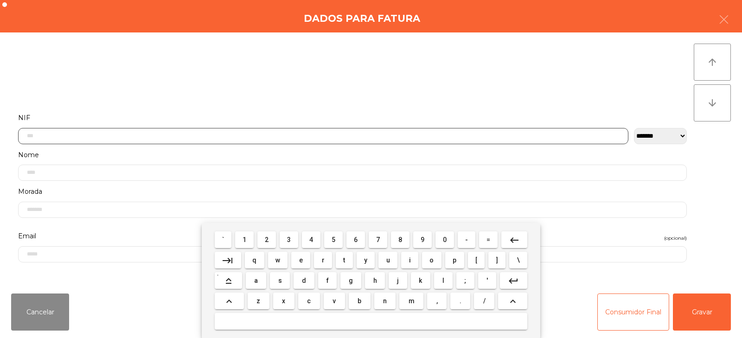
scroll to position [68, 0]
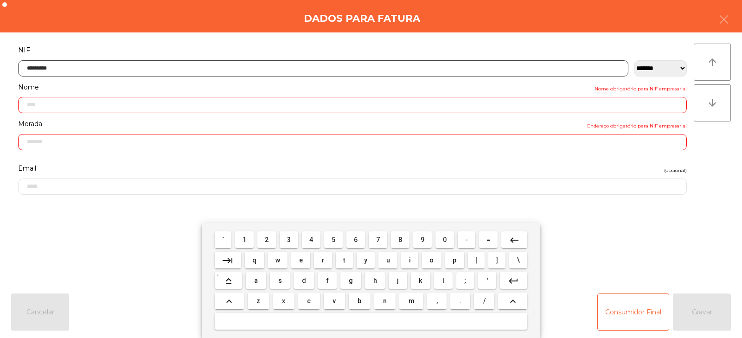
type input "*********"
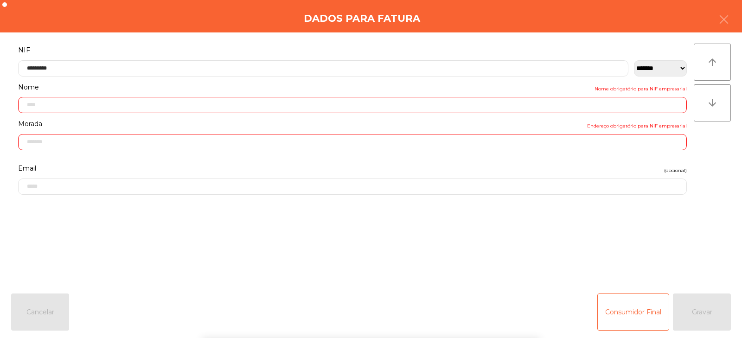
click at [712, 326] on div "` 1 2 3 4 5 6 7 8 9 0 - = keyboard_backspace keyboard_tab q w e r t y u i o p […" at bounding box center [371, 280] width 742 height 115
type input "**********"
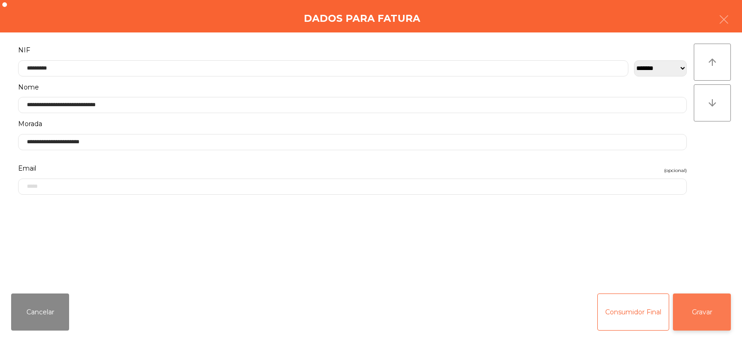
click at [713, 317] on button "Gravar" at bounding box center [702, 312] width 58 height 37
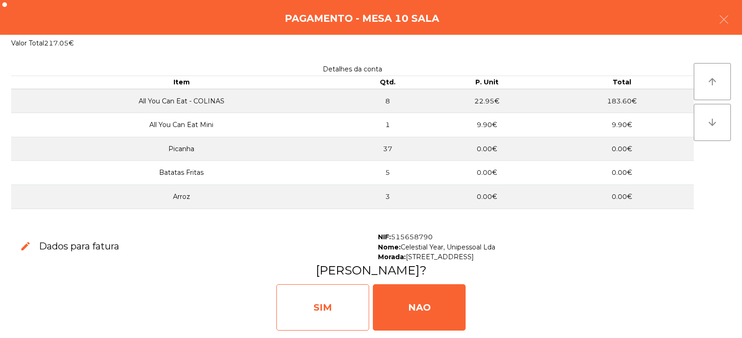
click at [302, 306] on div "SIM" at bounding box center [322, 307] width 93 height 46
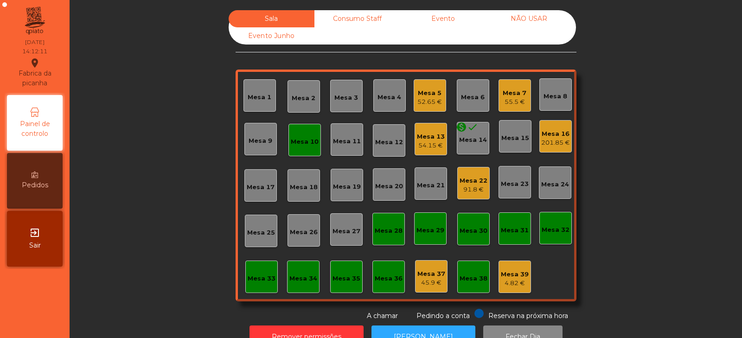
click at [295, 139] on div "Mesa 10" at bounding box center [305, 141] width 28 height 9
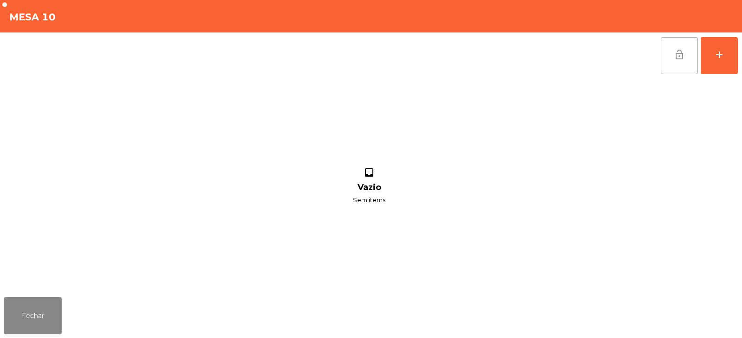
click at [672, 60] on button "lock_open" at bounding box center [679, 55] width 37 height 37
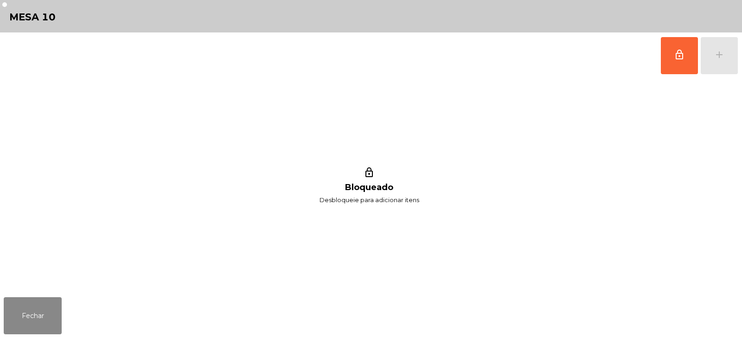
click at [92, 92] on div "lock_outline Bloqueado Desbloqueie para adicionar itens" at bounding box center [369, 186] width 731 height 215
click at [43, 302] on button "Fechar" at bounding box center [33, 315] width 58 height 37
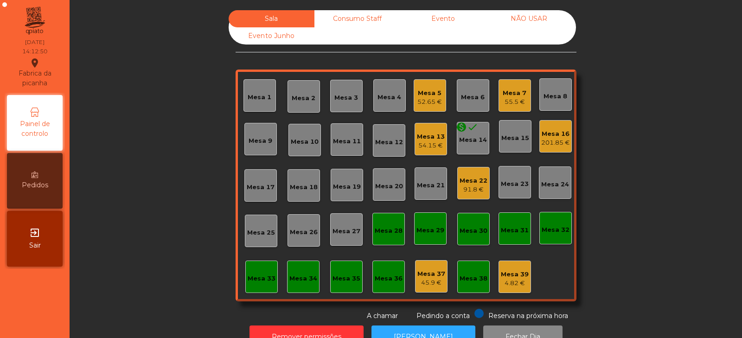
click at [421, 86] on div "Mesa 5 52.65 €" at bounding box center [429, 96] width 25 height 22
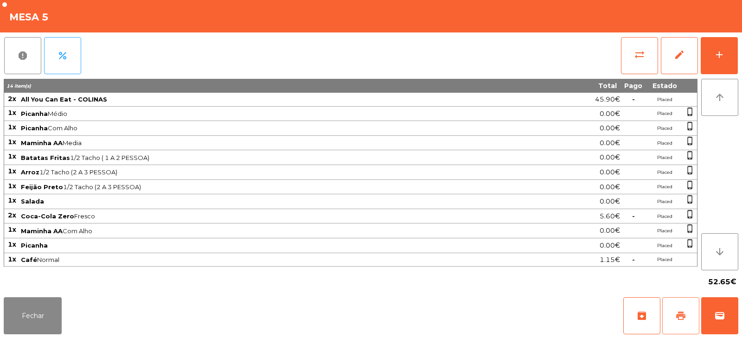
click at [681, 315] on span "print" at bounding box center [680, 315] width 11 height 11
click at [637, 59] on span "sync_alt" at bounding box center [639, 54] width 11 height 11
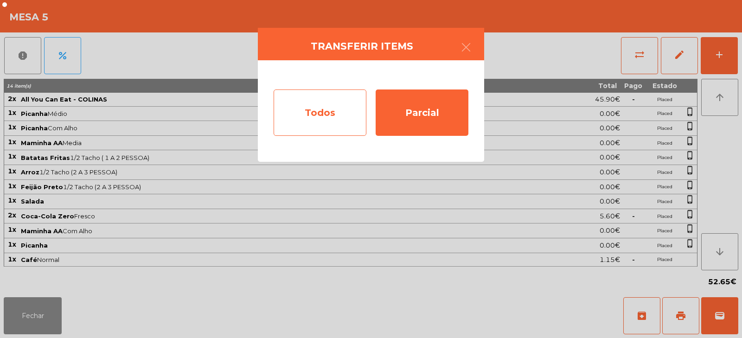
click at [317, 116] on div "Todos" at bounding box center [320, 113] width 93 height 46
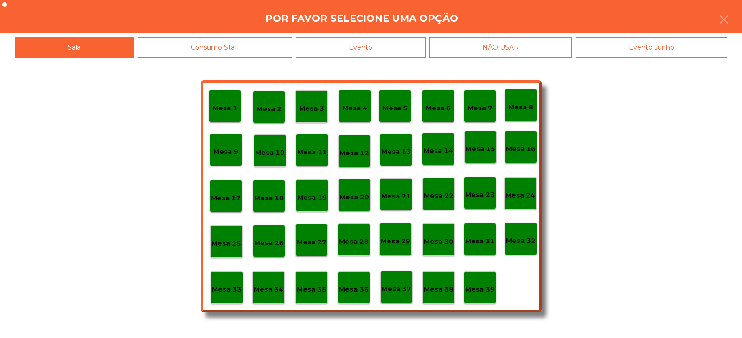
click at [381, 44] on div "Evento" at bounding box center [361, 47] width 130 height 21
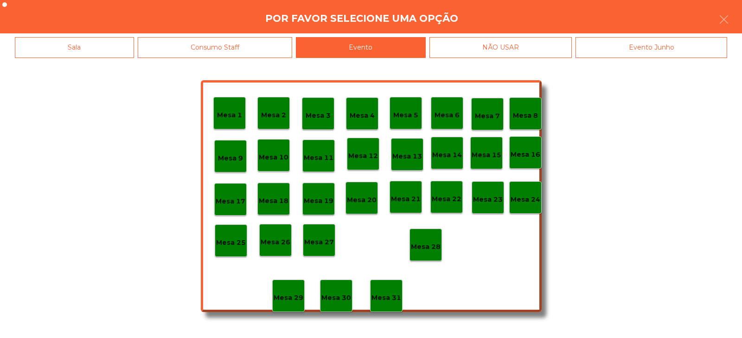
click at [418, 250] on p "Mesa 28" at bounding box center [426, 247] width 30 height 11
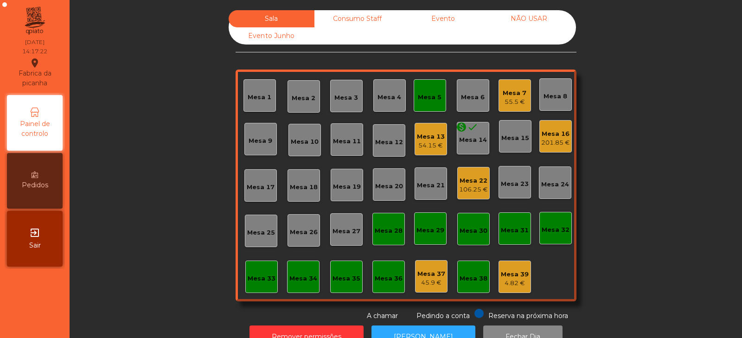
click at [427, 101] on div "Mesa 5" at bounding box center [430, 97] width 24 height 9
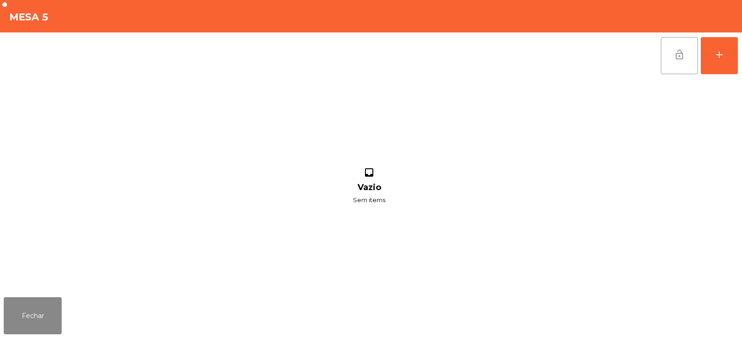
click at [672, 57] on button "lock_open" at bounding box center [679, 55] width 37 height 37
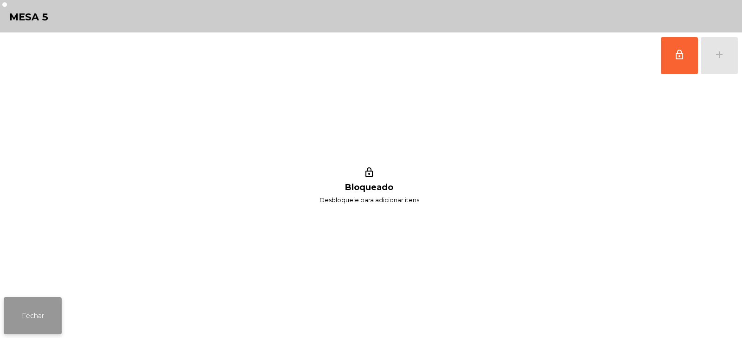
click at [38, 309] on button "Fechar" at bounding box center [33, 315] width 58 height 37
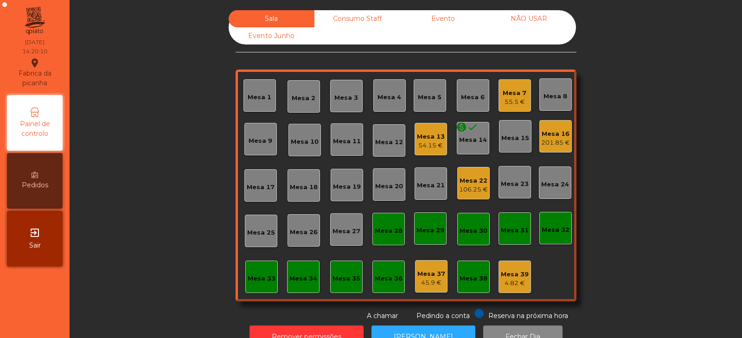
click at [423, 139] on div "Mesa 13" at bounding box center [431, 136] width 28 height 9
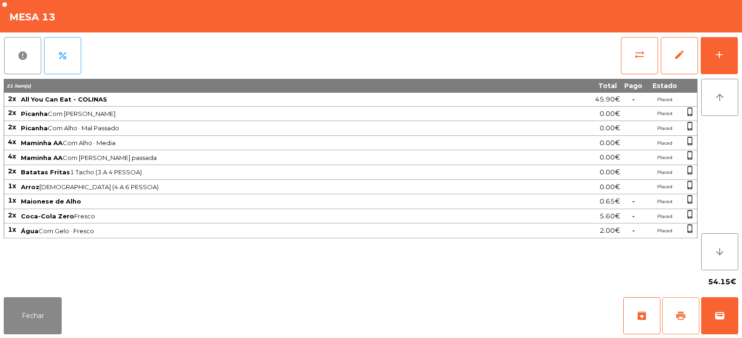
click at [681, 331] on button "print" at bounding box center [680, 315] width 37 height 37
click at [622, 50] on button "sync_alt" at bounding box center [639, 55] width 37 height 37
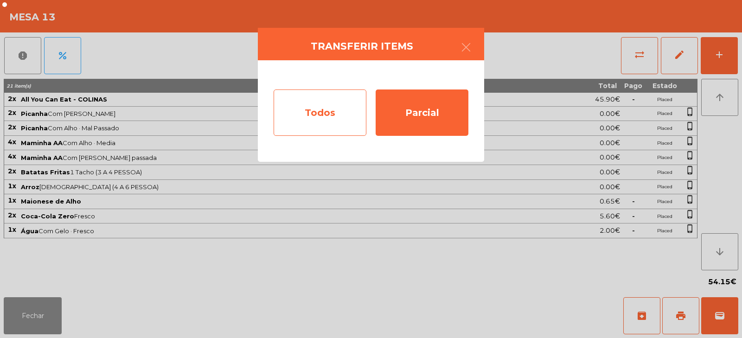
click at [300, 122] on div "Todos" at bounding box center [320, 113] width 93 height 46
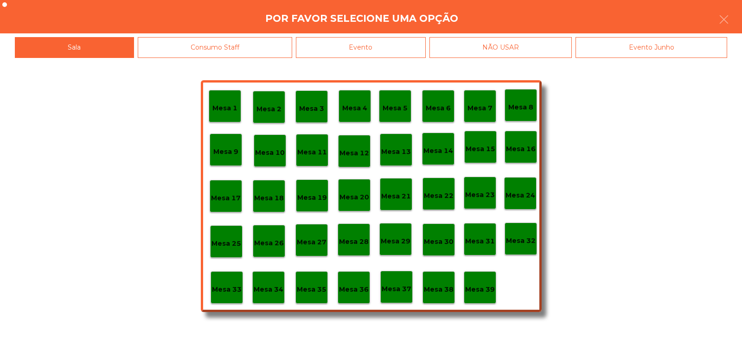
click at [380, 51] on div "Evento" at bounding box center [361, 47] width 130 height 21
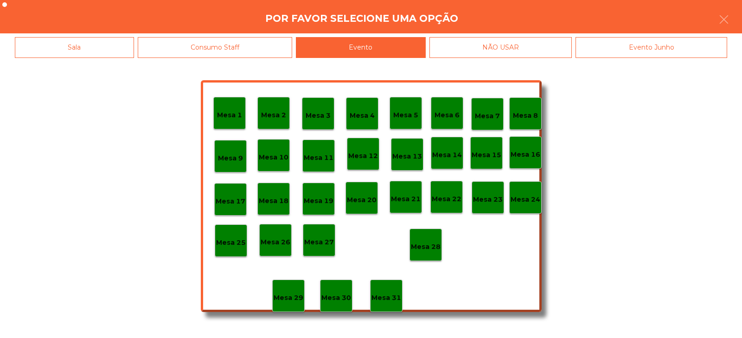
click at [427, 243] on p "Mesa 28" at bounding box center [426, 247] width 30 height 11
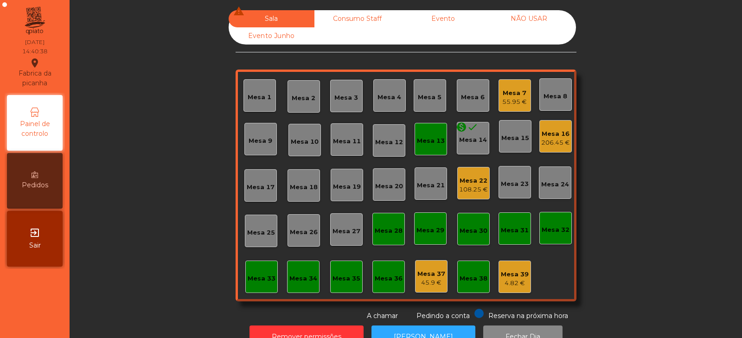
click at [556, 126] on div "Mesa 16 206.45 €" at bounding box center [555, 137] width 29 height 22
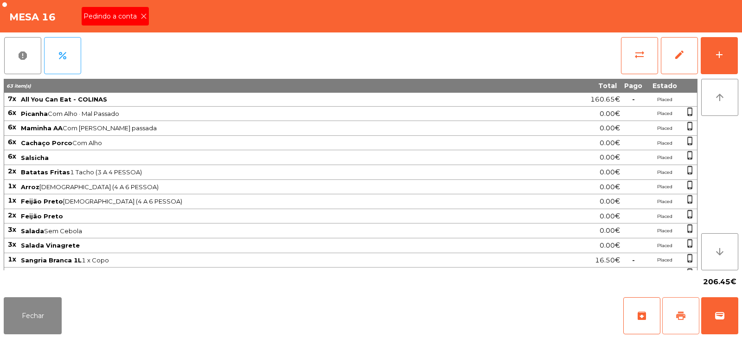
click at [685, 313] on span "print" at bounding box center [680, 315] width 11 height 11
click at [144, 18] on icon at bounding box center [144, 16] width 6 height 6
click at [731, 315] on button "wallet" at bounding box center [719, 315] width 37 height 37
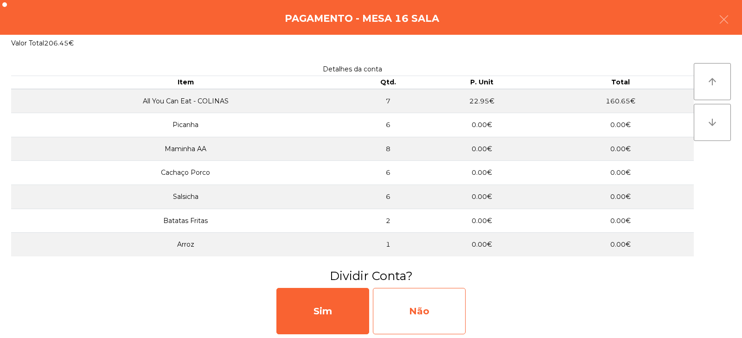
click at [425, 315] on div "Não" at bounding box center [419, 311] width 93 height 46
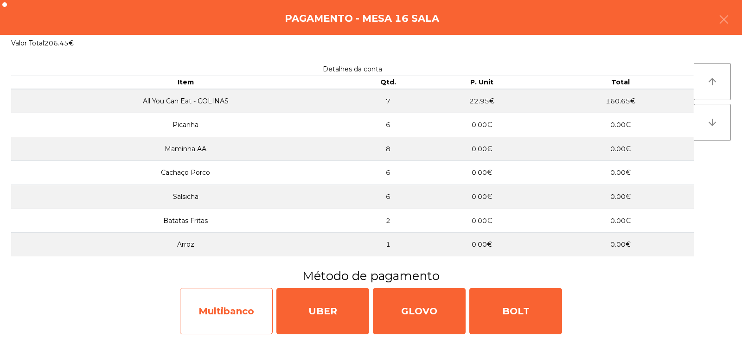
click at [211, 312] on div "Multibanco" at bounding box center [226, 311] width 93 height 46
select select "**"
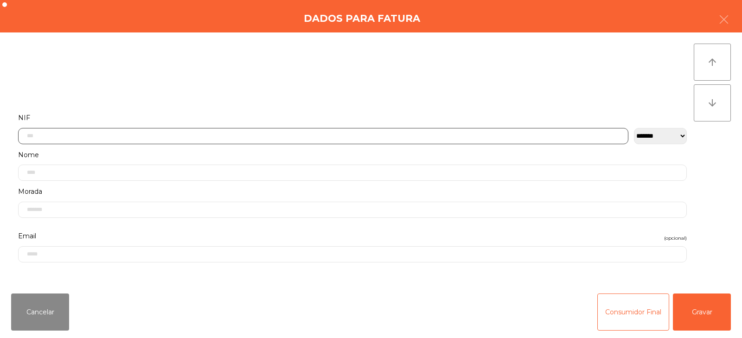
click at [262, 135] on input "text" at bounding box center [323, 136] width 610 height 16
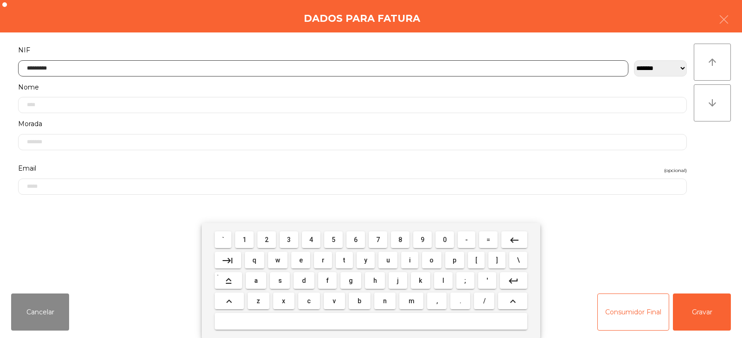
type input "*********"
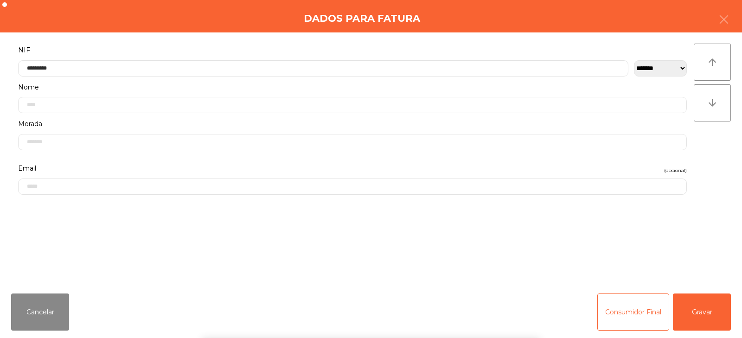
click at [718, 149] on div "arrow_upward arrow_downward" at bounding box center [712, 159] width 37 height 231
click at [699, 318] on button "Gravar" at bounding box center [702, 312] width 58 height 37
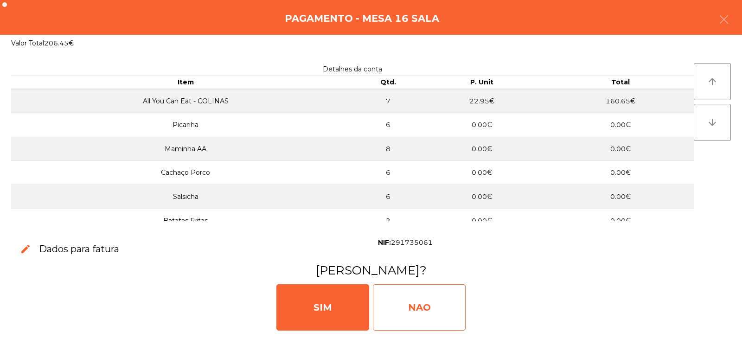
click at [411, 311] on div "NAO" at bounding box center [419, 307] width 93 height 46
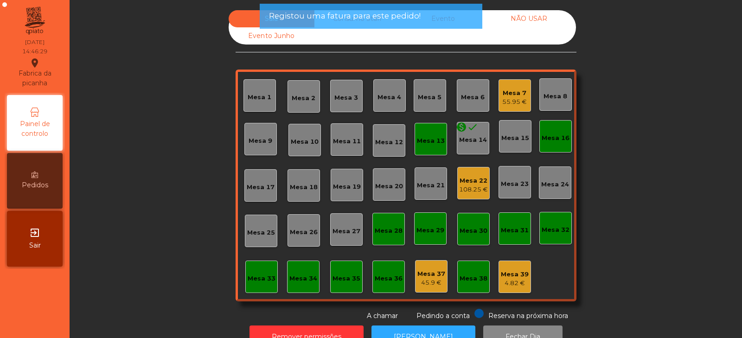
click at [423, 142] on div "Mesa 13" at bounding box center [431, 140] width 28 height 9
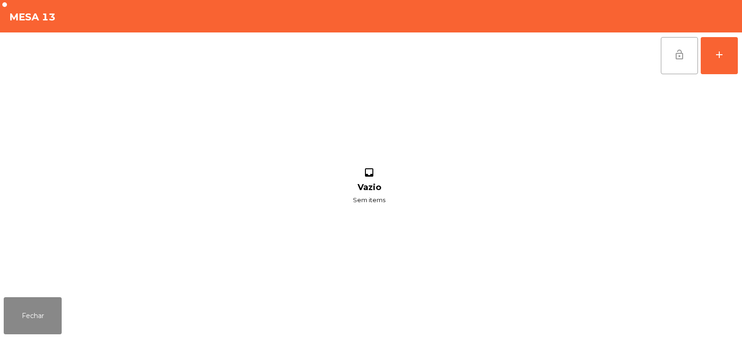
click at [670, 62] on button "lock_open" at bounding box center [679, 55] width 37 height 37
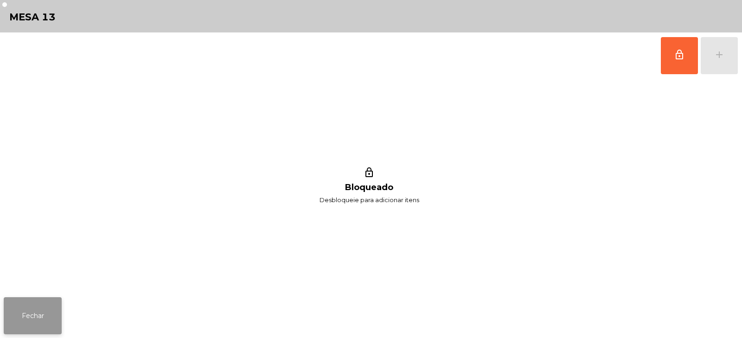
click at [23, 313] on button "Fechar" at bounding box center [33, 315] width 58 height 37
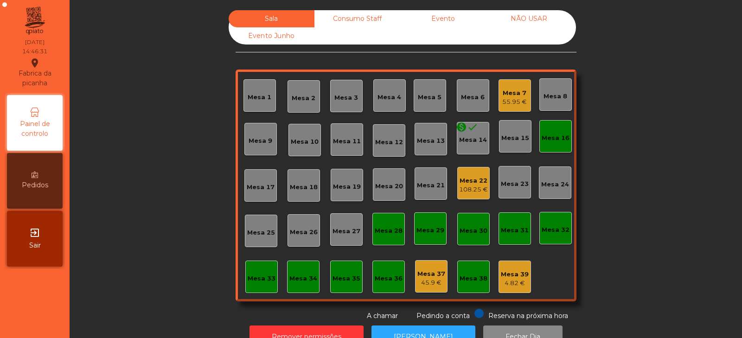
click at [545, 136] on div "Mesa 16" at bounding box center [556, 138] width 28 height 9
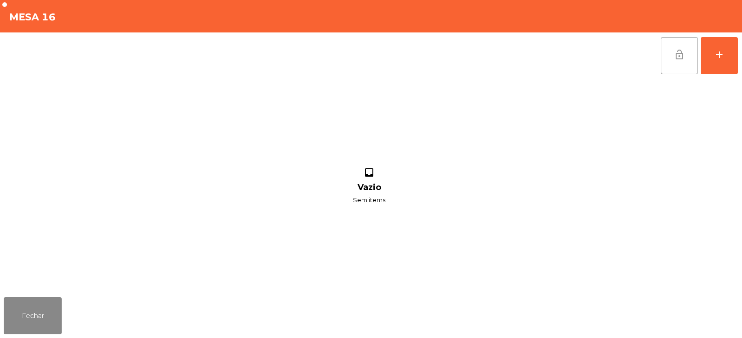
click at [679, 64] on button "lock_open" at bounding box center [679, 55] width 37 height 37
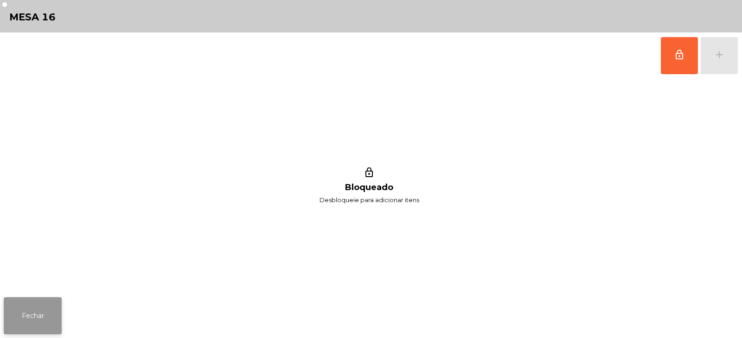
click at [24, 326] on button "Fechar" at bounding box center [33, 315] width 58 height 37
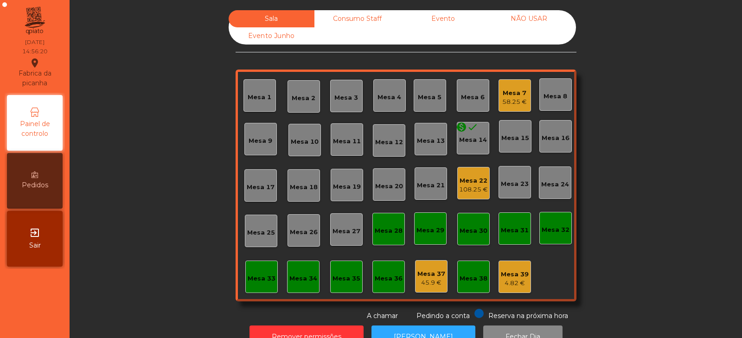
click at [502, 100] on div "58.25 €" at bounding box center [514, 101] width 25 height 9
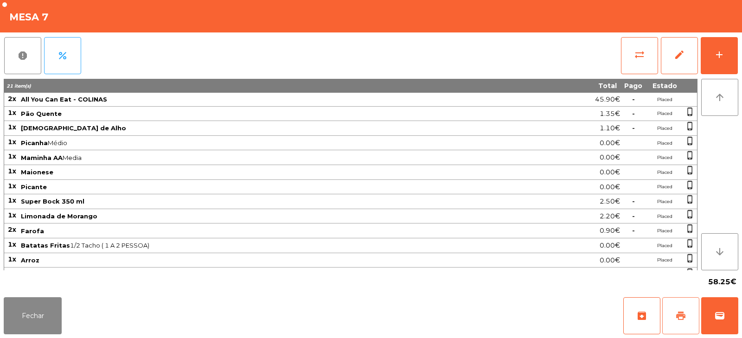
click at [674, 317] on button "print" at bounding box center [680, 315] width 37 height 37
click at [677, 323] on button "print" at bounding box center [680, 315] width 37 height 37
click at [622, 46] on button "sync_alt" at bounding box center [639, 55] width 37 height 37
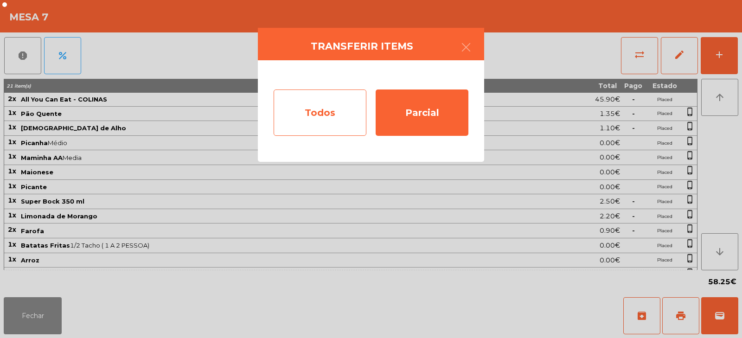
click at [321, 118] on div "Todos" at bounding box center [320, 113] width 93 height 46
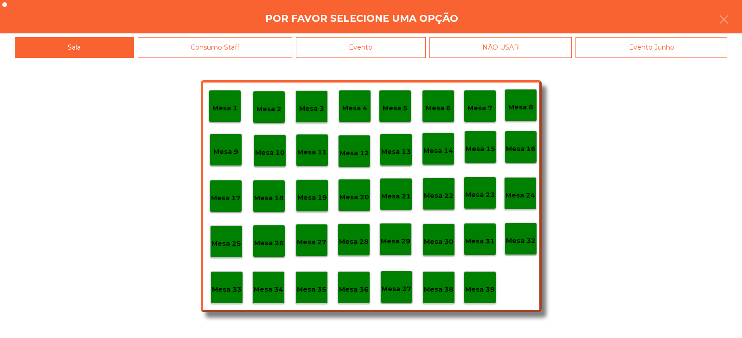
click at [379, 47] on div "Evento" at bounding box center [361, 47] width 130 height 21
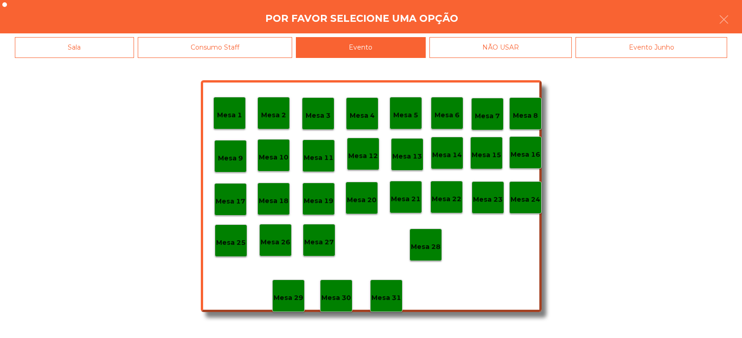
click at [421, 247] on p "Mesa 28" at bounding box center [426, 247] width 30 height 11
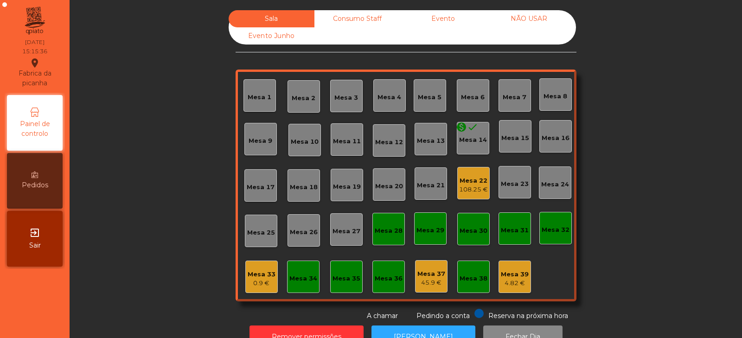
click at [353, 10] on div "Consumo Staff" at bounding box center [357, 18] width 86 height 17
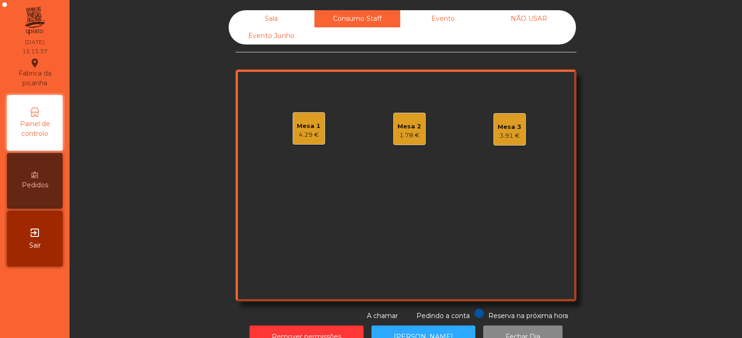
click at [404, 135] on div "1.78 €" at bounding box center [409, 135] width 24 height 9
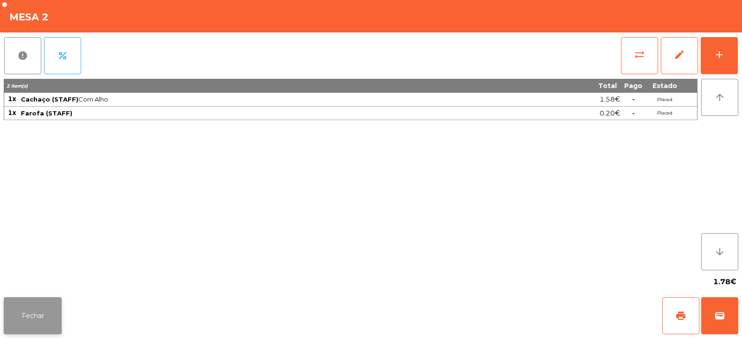
click at [42, 304] on button "Fechar" at bounding box center [33, 315] width 58 height 37
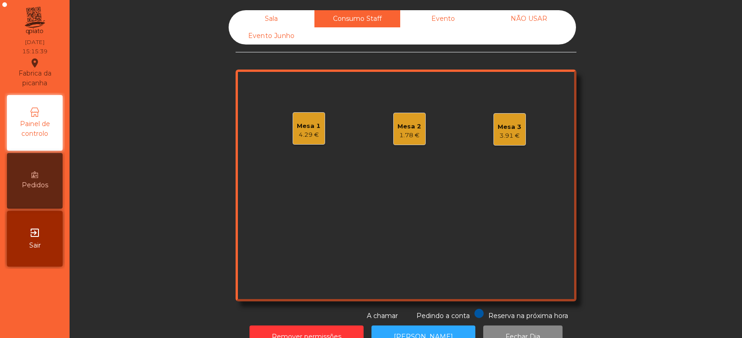
click at [508, 129] on div "Mesa 3" at bounding box center [510, 126] width 24 height 9
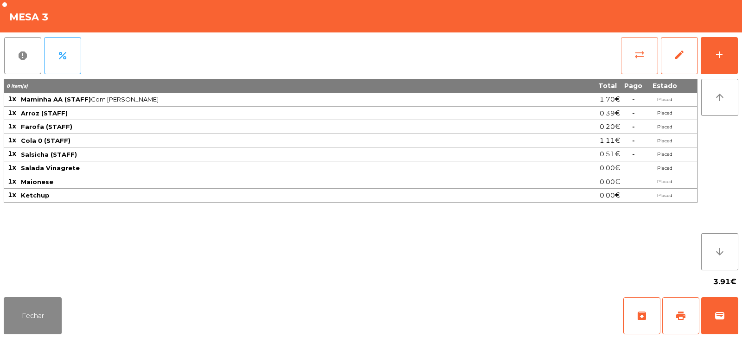
click at [637, 55] on span "sync_alt" at bounding box center [639, 54] width 11 height 11
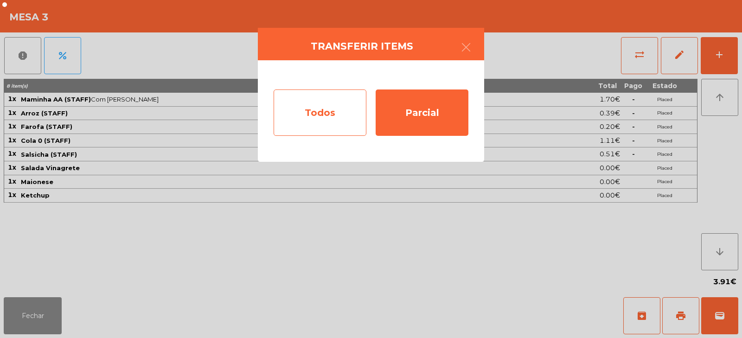
click at [288, 132] on div "Todos" at bounding box center [320, 113] width 93 height 46
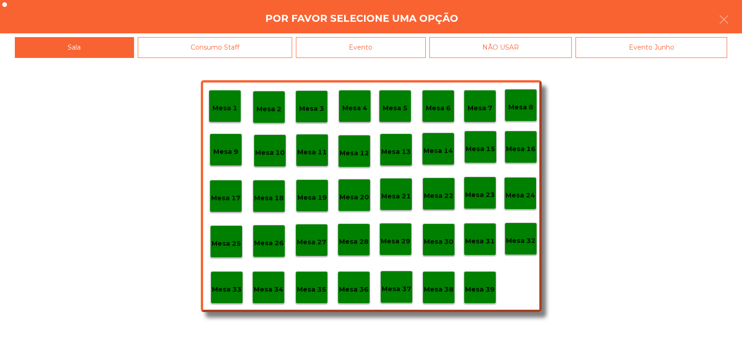
click at [251, 40] on div "Consumo Staff" at bounding box center [215, 47] width 155 height 21
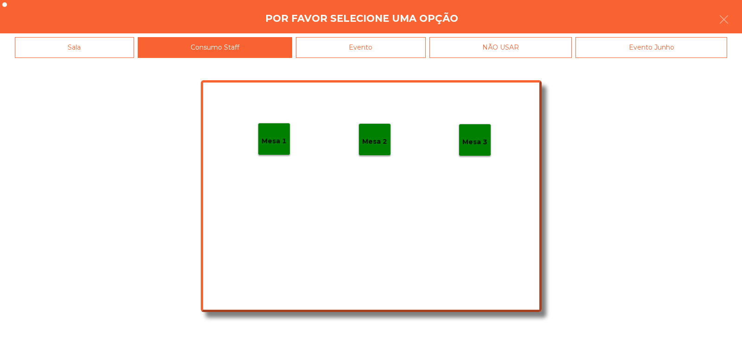
click at [276, 130] on div "Mesa 1" at bounding box center [274, 139] width 32 height 32
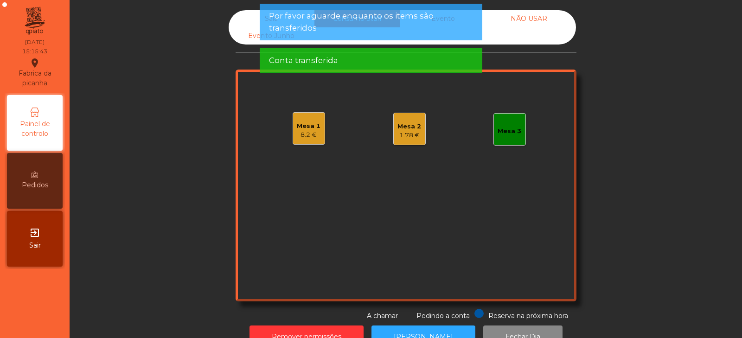
click at [310, 128] on div "Mesa 1" at bounding box center [309, 126] width 24 height 9
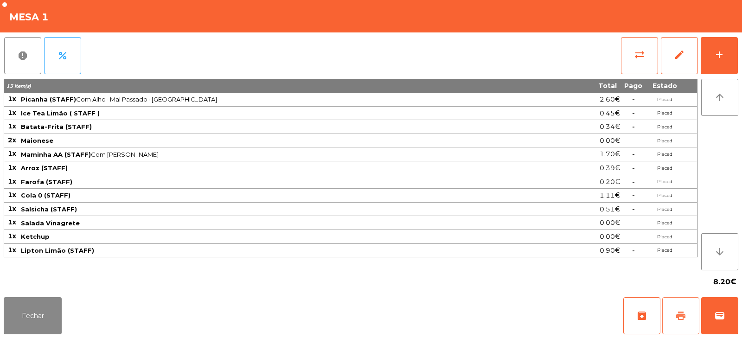
click at [679, 322] on button "print" at bounding box center [680, 315] width 37 height 37
click at [631, 49] on button "sync_alt" at bounding box center [639, 55] width 37 height 37
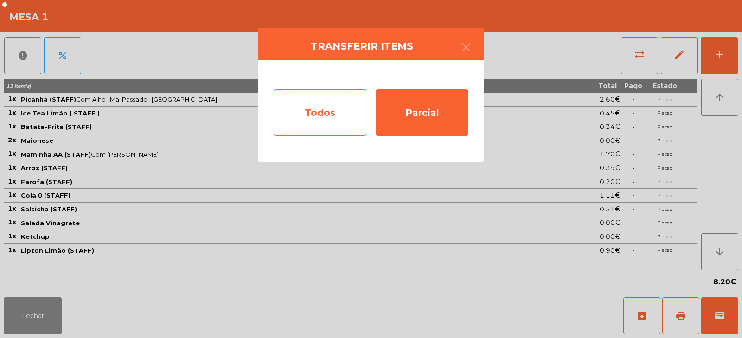
click at [293, 106] on div "Todos" at bounding box center [320, 113] width 93 height 46
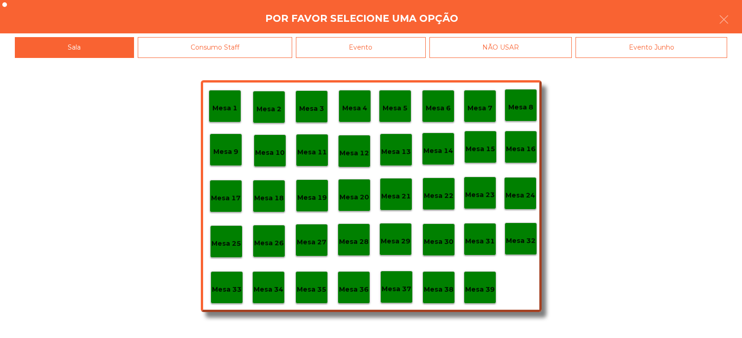
click at [491, 281] on div "Mesa 39" at bounding box center [480, 288] width 30 height 14
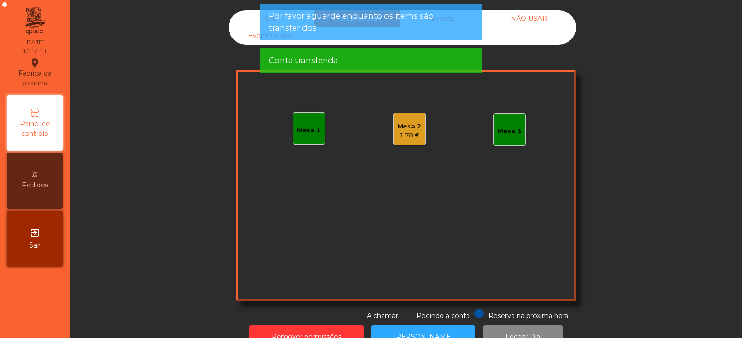
click at [416, 123] on div "Mesa 2" at bounding box center [409, 126] width 24 height 9
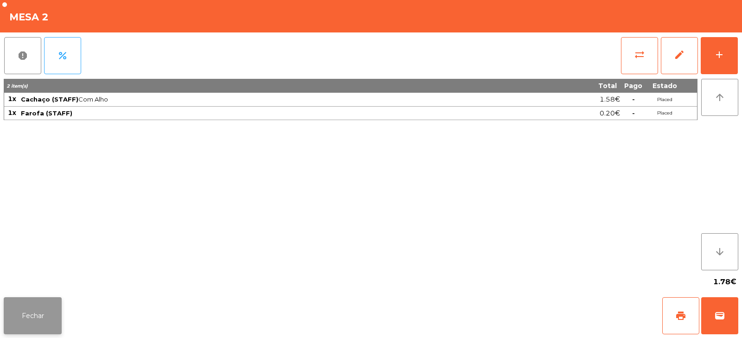
click at [46, 321] on button "Fechar" at bounding box center [33, 315] width 58 height 37
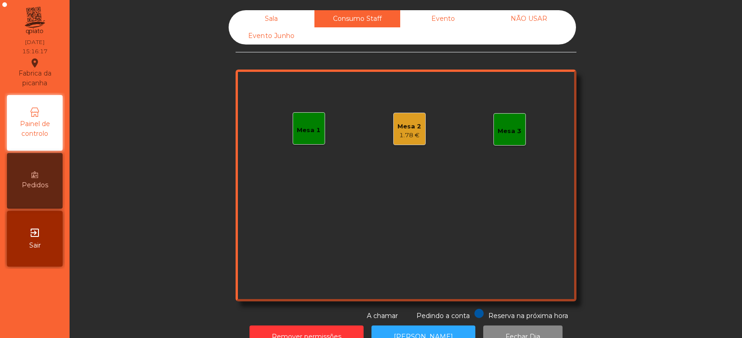
click at [244, 19] on div "Sala" at bounding box center [272, 18] width 86 height 17
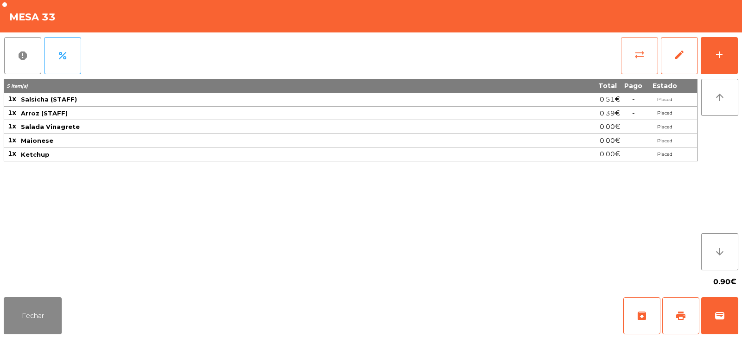
click at [628, 57] on button "sync_alt" at bounding box center [639, 55] width 37 height 37
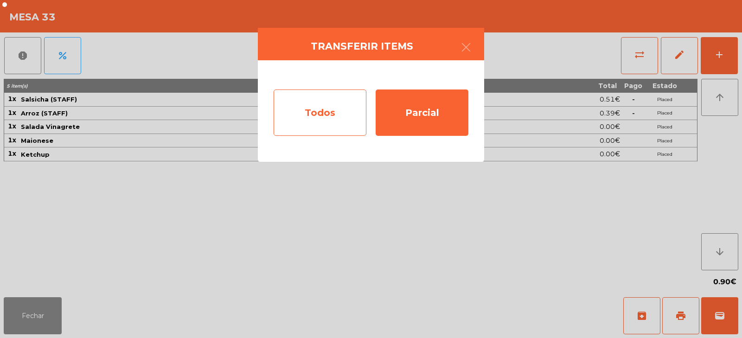
click at [322, 117] on div "Todos" at bounding box center [320, 113] width 93 height 46
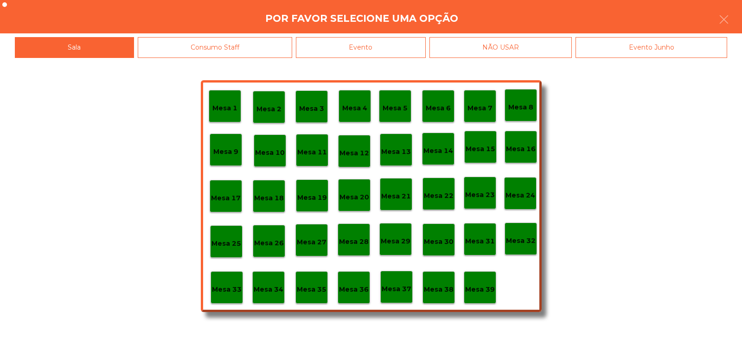
click at [248, 47] on div "Consumo Staff" at bounding box center [215, 47] width 155 height 21
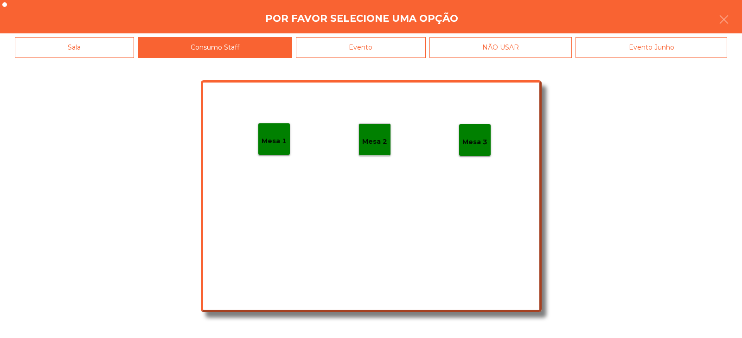
click at [365, 154] on div "Mesa 2" at bounding box center [375, 139] width 32 height 32
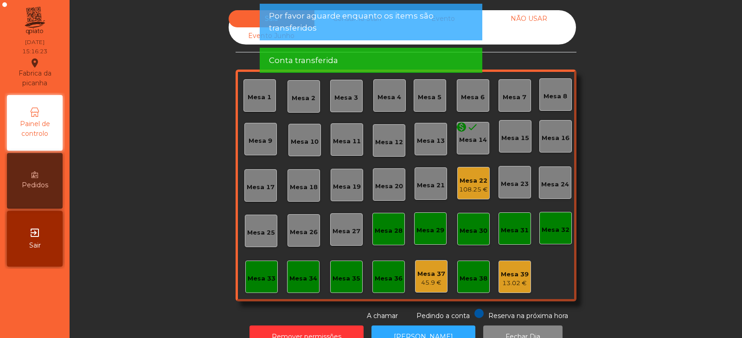
click at [360, 21] on span "Por favor aguarde enquanto os items são transferidos" at bounding box center [371, 21] width 204 height 23
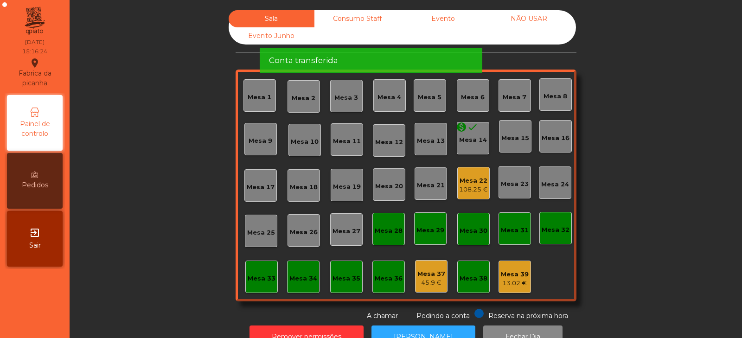
click at [359, 29] on span "Por favor aguarde enquanto os items são transferidos" at bounding box center [371, 21] width 204 height 23
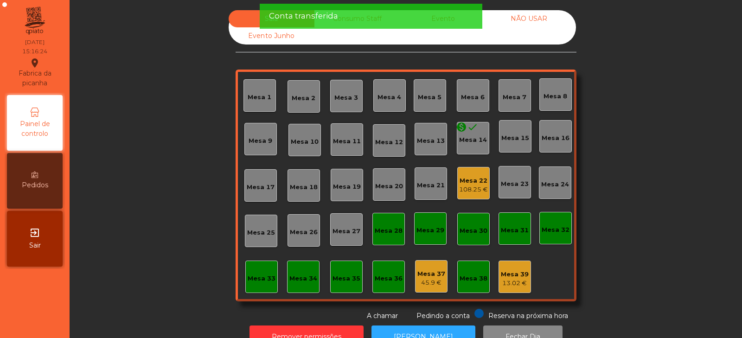
click at [355, 22] on div "Conta transferida" at bounding box center [371, 16] width 204 height 12
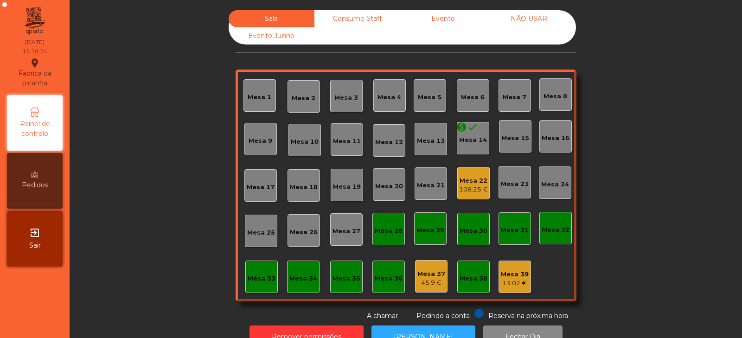
click at [357, 25] on div "Consumo Staff" at bounding box center [357, 18] width 86 height 17
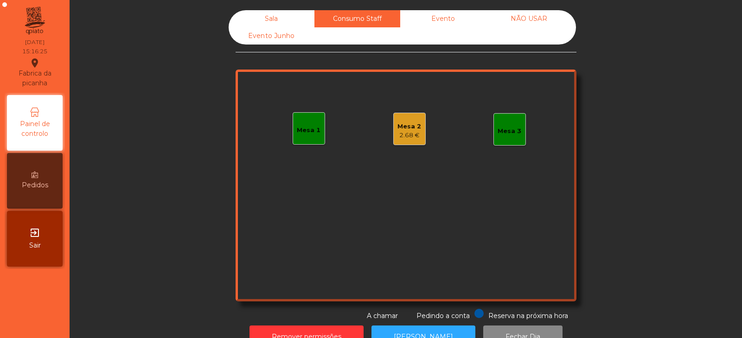
click at [404, 129] on div "Mesa 2" at bounding box center [409, 126] width 24 height 9
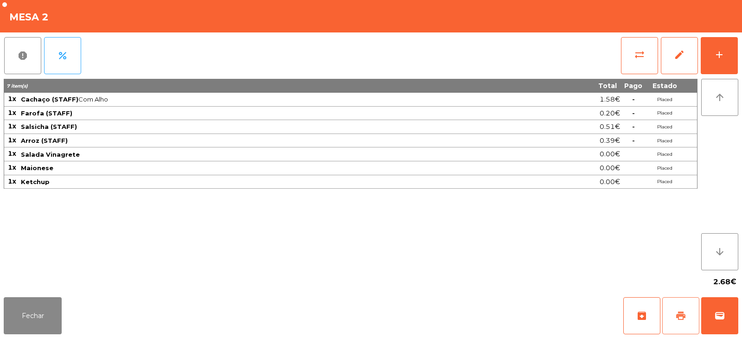
click at [678, 304] on button "print" at bounding box center [680, 315] width 37 height 37
click at [632, 63] on button "sync_alt" at bounding box center [639, 55] width 37 height 37
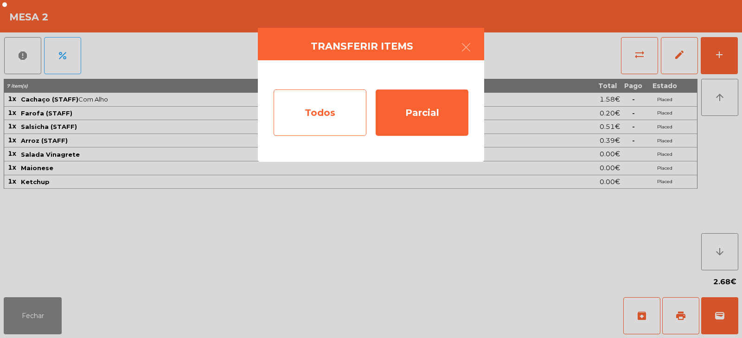
click at [308, 111] on div "Todos" at bounding box center [320, 113] width 93 height 46
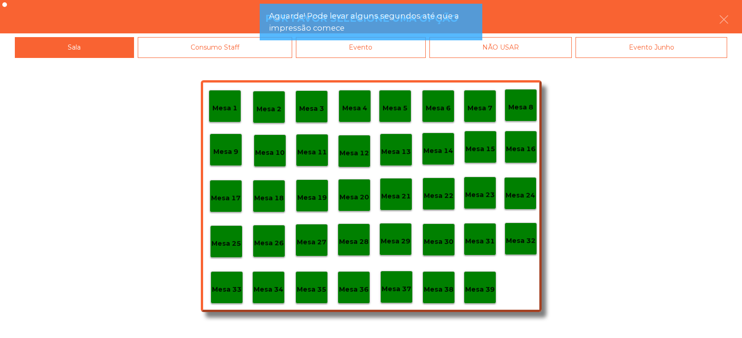
click at [328, 50] on div "Evento" at bounding box center [361, 47] width 130 height 21
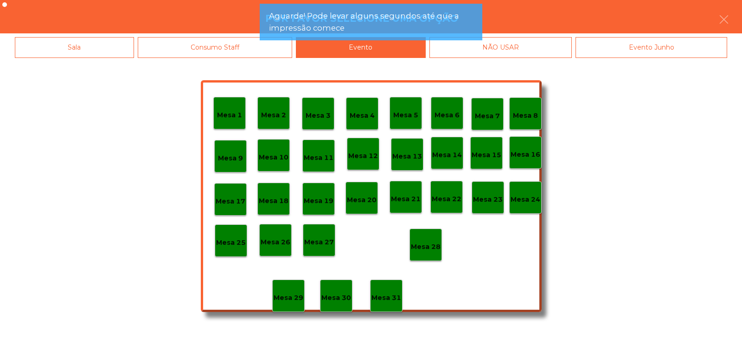
click at [233, 41] on div "Consumo Staff" at bounding box center [215, 47] width 155 height 21
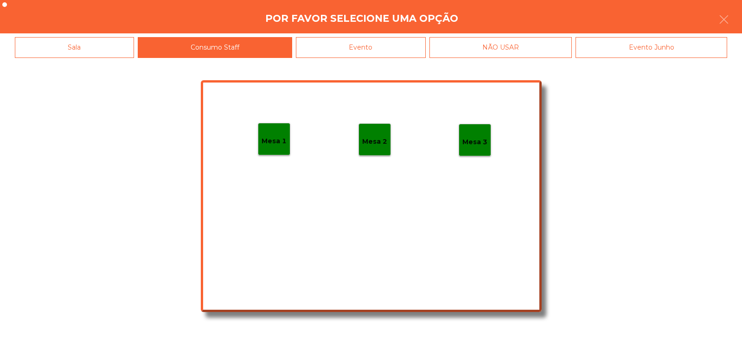
click at [103, 46] on div "Sala" at bounding box center [74, 47] width 119 height 21
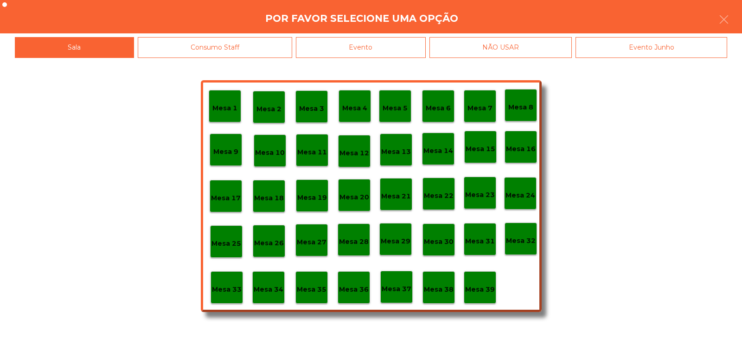
click at [470, 288] on p "Mesa 39" at bounding box center [480, 289] width 30 height 11
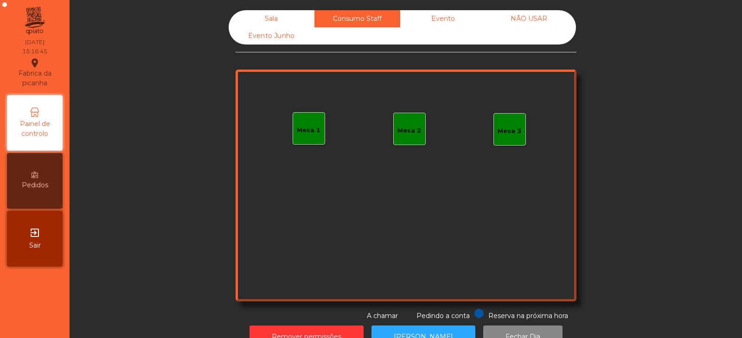
click at [288, 1] on div "Sala Consumo Staff Evento NÃO USAR Evento Junho Mesa 1 Mesa 2 Mesa 3 Reserva na…" at bounding box center [406, 169] width 673 height 338
click at [286, 13] on div "Sala" at bounding box center [272, 18] width 86 height 17
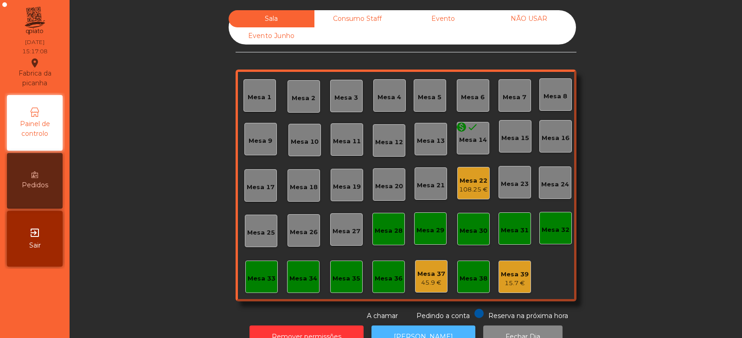
click at [420, 329] on button "[PERSON_NAME]" at bounding box center [424, 337] width 104 height 23
click at [353, 18] on div "Consumo Staff" at bounding box center [357, 18] width 86 height 17
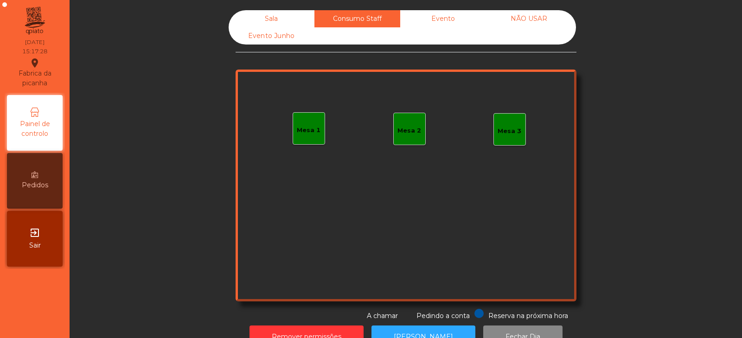
click at [305, 128] on div "Mesa 1" at bounding box center [309, 130] width 24 height 9
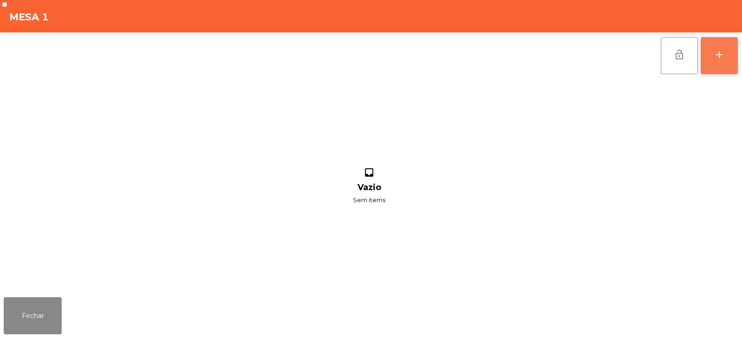
click at [732, 57] on button "add" at bounding box center [719, 55] width 37 height 37
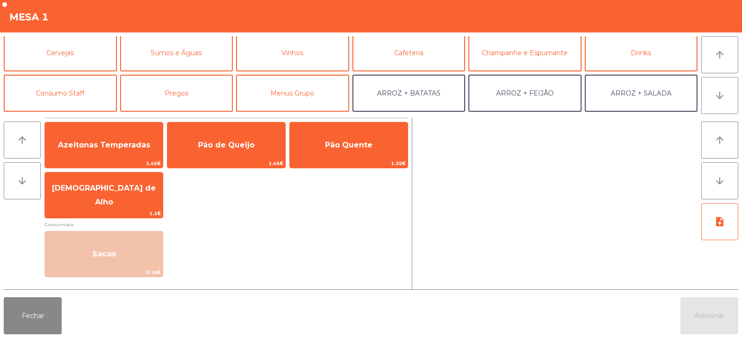
scroll to position [43, 0]
click at [77, 96] on button "Consumo Staff" at bounding box center [60, 92] width 113 height 37
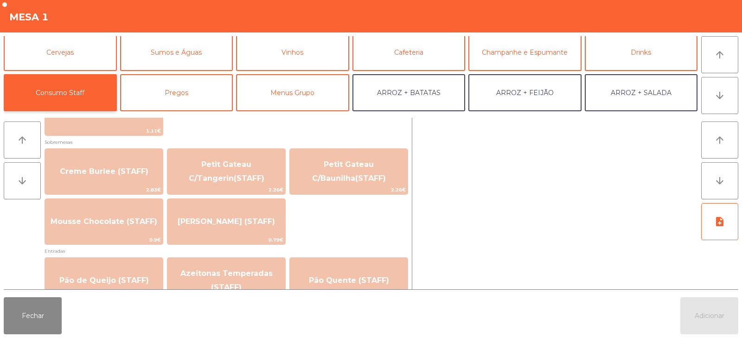
scroll to position [652, 0]
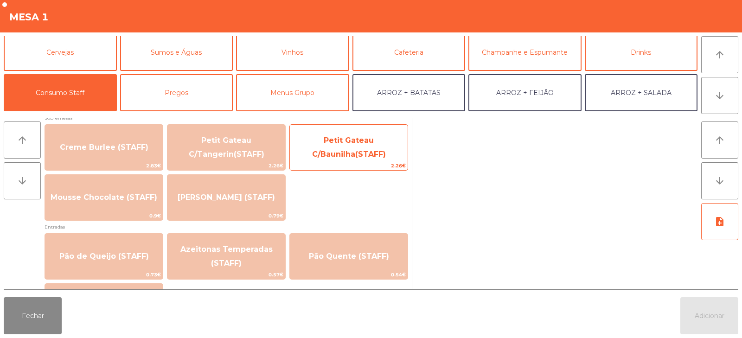
click at [369, 154] on span "Petit Gateau C/Baunilha(STAFF)" at bounding box center [349, 147] width 74 height 23
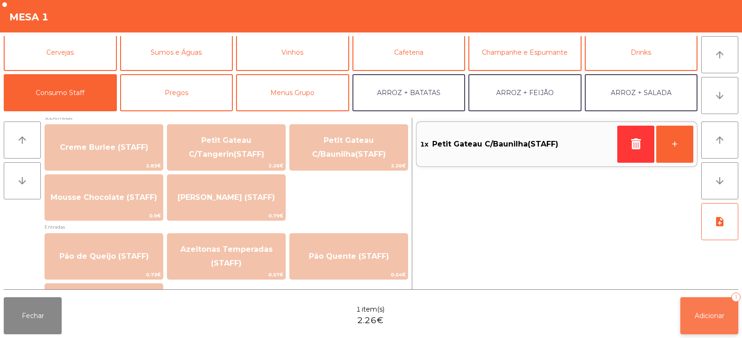
click at [698, 326] on button "Adicionar 1" at bounding box center [709, 315] width 58 height 37
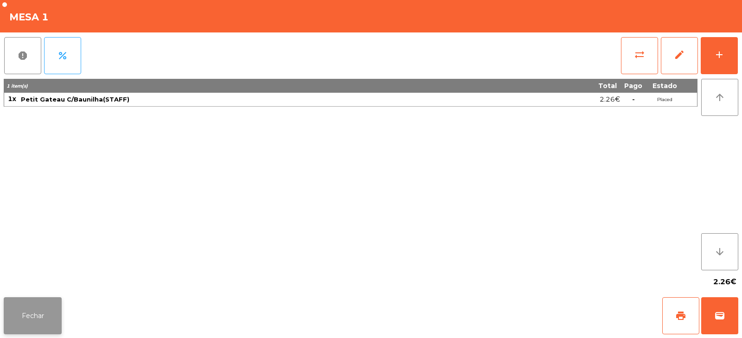
click at [23, 310] on button "Fechar" at bounding box center [33, 315] width 58 height 37
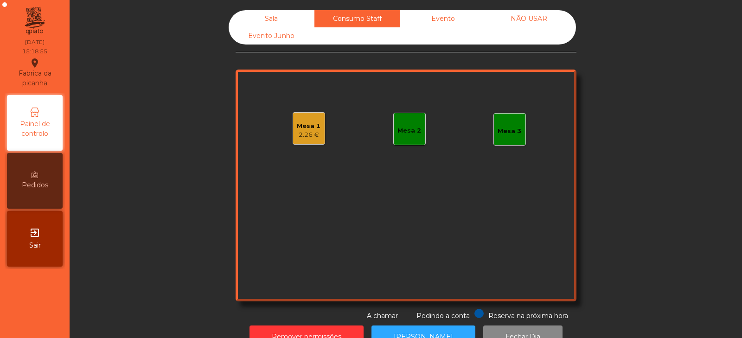
click at [254, 24] on div "Sala" at bounding box center [272, 18] width 86 height 17
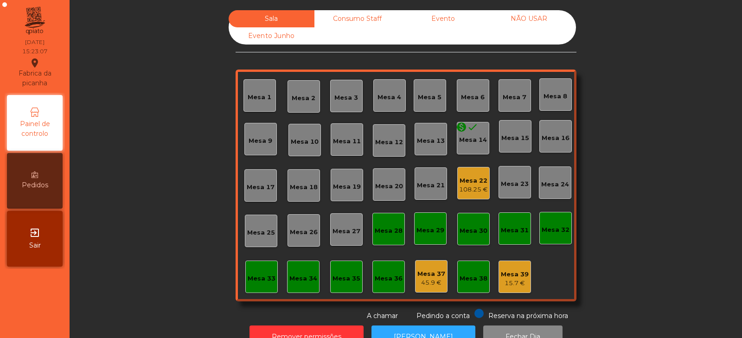
click at [463, 190] on div "108.25 €" at bounding box center [473, 189] width 29 height 9
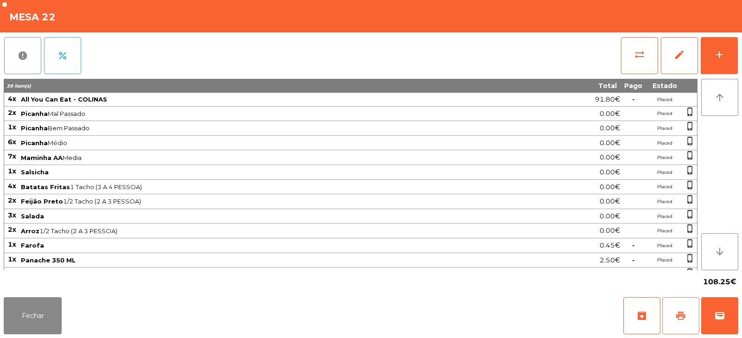
click at [684, 311] on span "print" at bounding box center [680, 315] width 11 height 11
click at [720, 304] on button "wallet" at bounding box center [719, 315] width 37 height 37
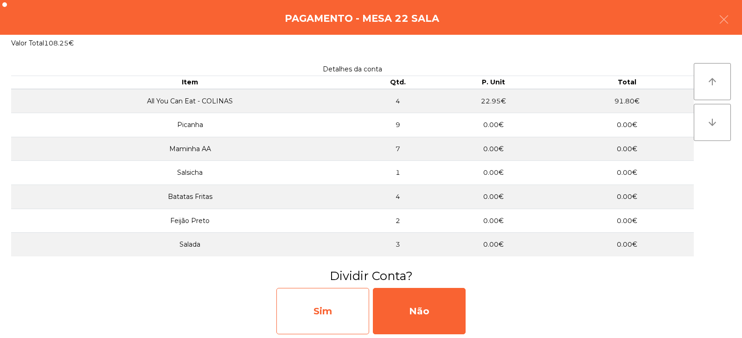
click at [326, 327] on div "Sim" at bounding box center [322, 311] width 93 height 46
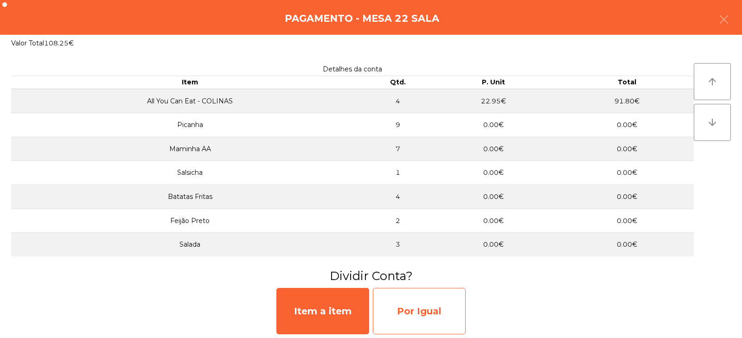
click at [417, 313] on div "Por Igual" at bounding box center [419, 311] width 93 height 46
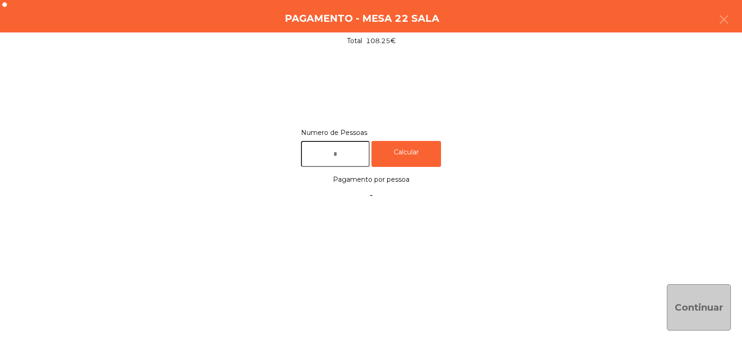
click at [346, 153] on input "text" at bounding box center [335, 154] width 69 height 26
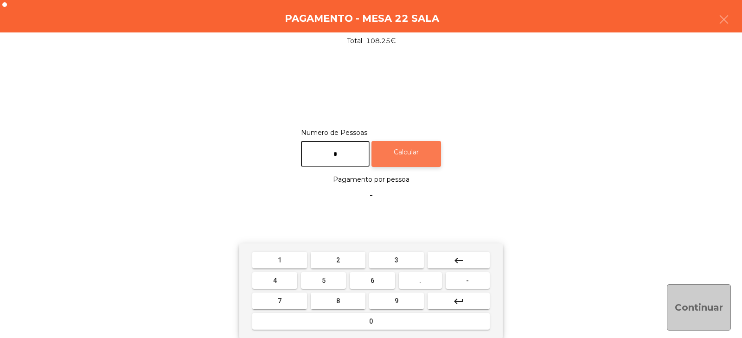
type input "*"
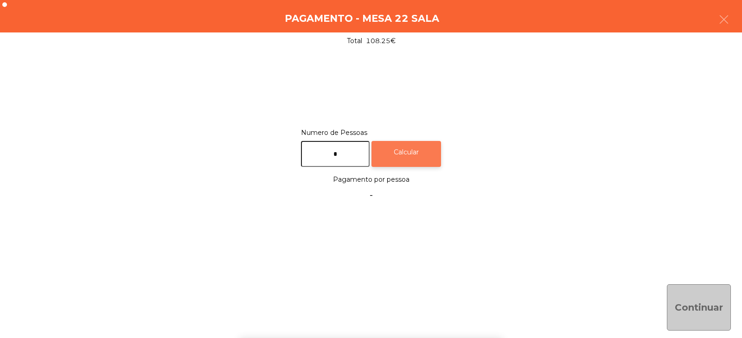
click at [409, 150] on div "Calcular" at bounding box center [407, 154] width 70 height 26
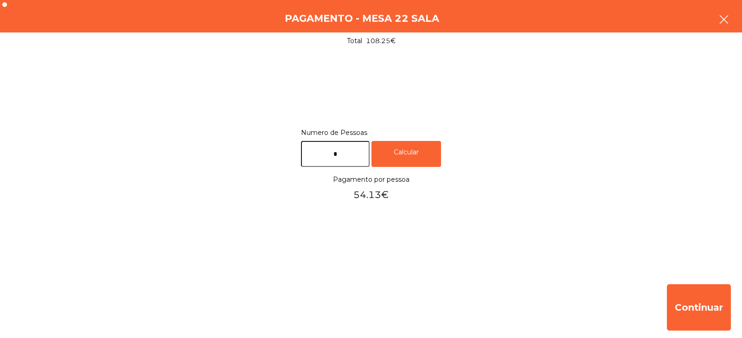
click at [715, 18] on button "button" at bounding box center [724, 20] width 26 height 28
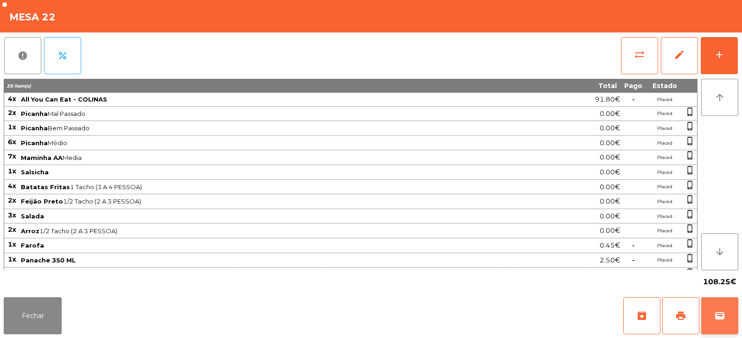
click at [721, 314] on span "wallet" at bounding box center [719, 315] width 11 height 11
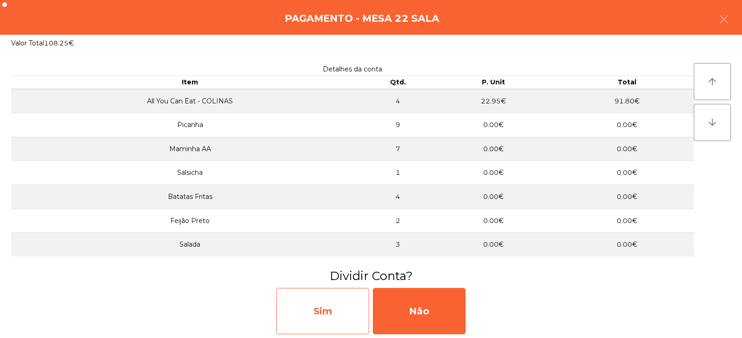
click at [336, 312] on div "Sim" at bounding box center [322, 311] width 93 height 46
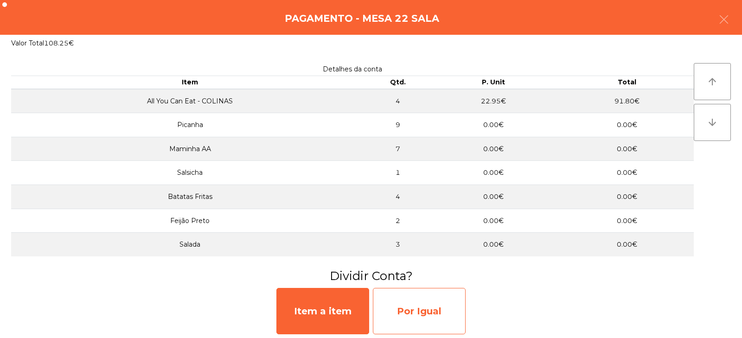
click at [436, 301] on div "Por Igual" at bounding box center [419, 311] width 93 height 46
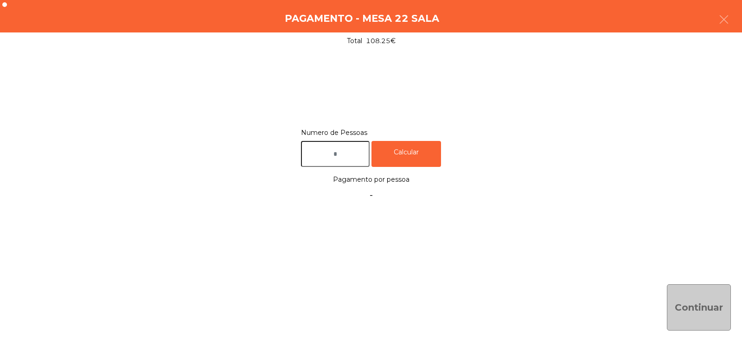
click at [337, 155] on input "text" at bounding box center [335, 154] width 69 height 26
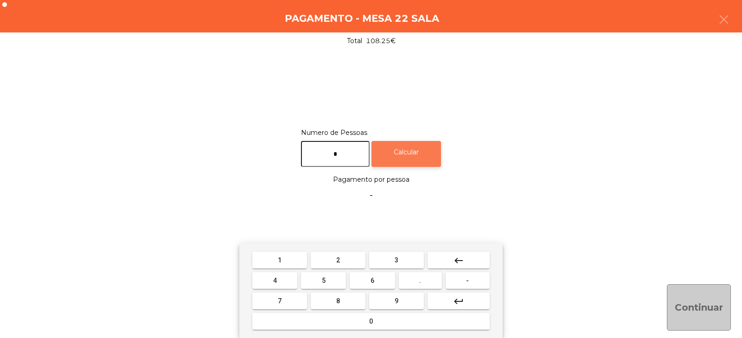
type input "*"
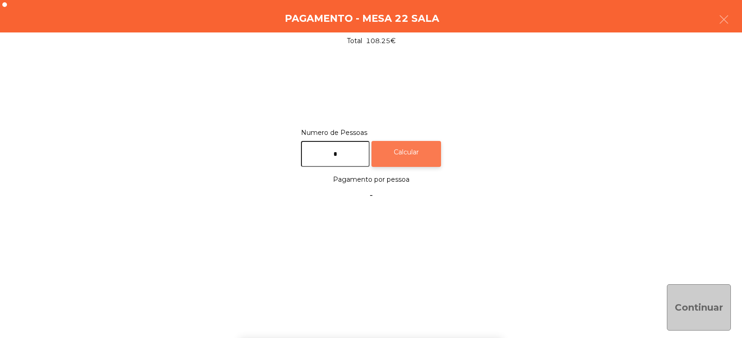
click at [432, 149] on div "Calcular" at bounding box center [407, 154] width 70 height 26
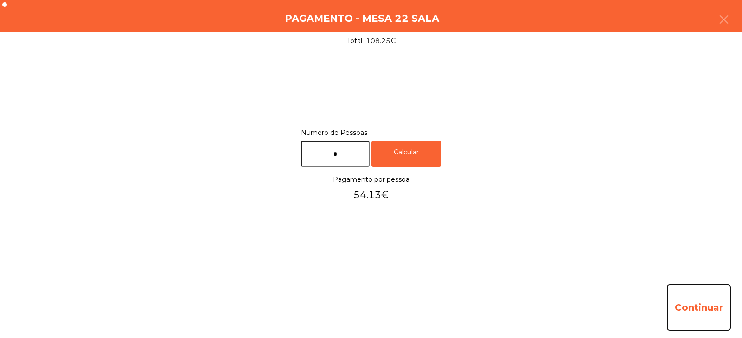
click at [705, 301] on button "Continuar" at bounding box center [699, 307] width 64 height 46
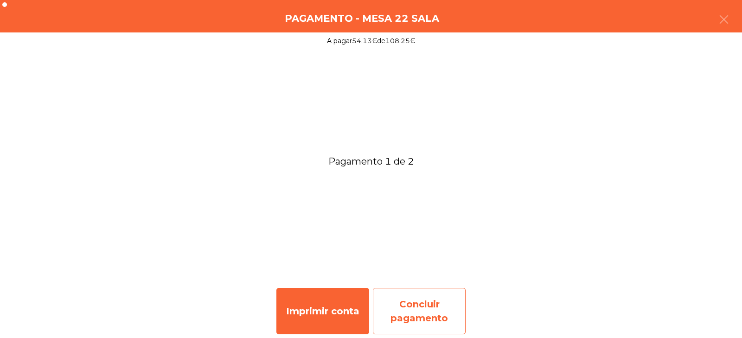
click at [415, 308] on div "Concluir pagamento" at bounding box center [419, 311] width 93 height 46
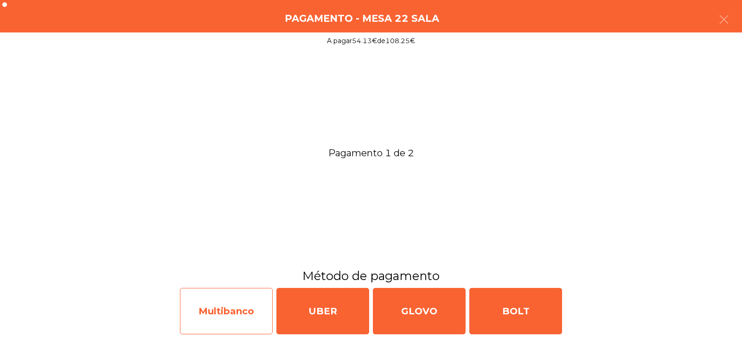
click at [226, 312] on div "Multibanco" at bounding box center [226, 311] width 93 height 46
select select "**"
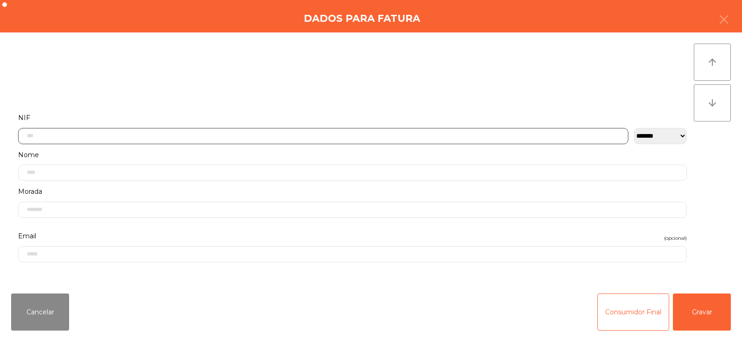
click at [259, 135] on input "text" at bounding box center [323, 136] width 610 height 16
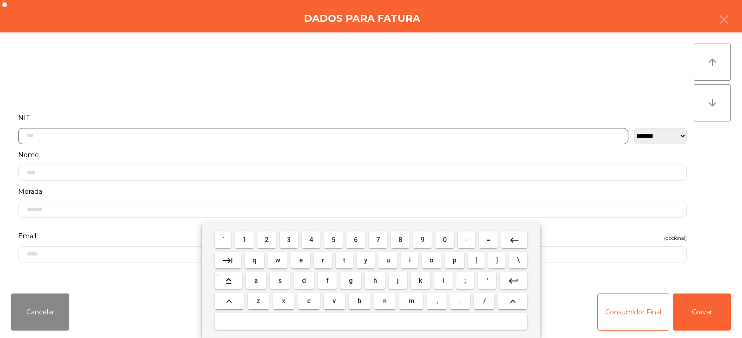
scroll to position [68, 0]
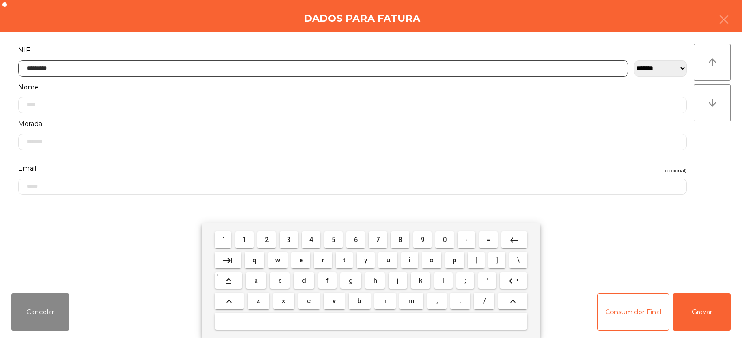
type input "*********"
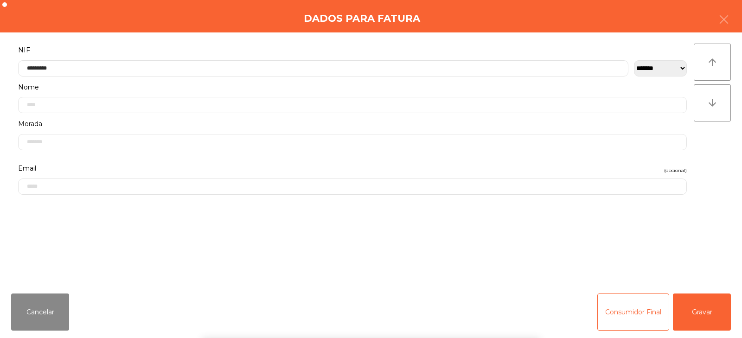
click at [714, 148] on div "arrow_upward arrow_downward" at bounding box center [712, 159] width 37 height 231
click at [694, 312] on button "Gravar" at bounding box center [702, 312] width 58 height 37
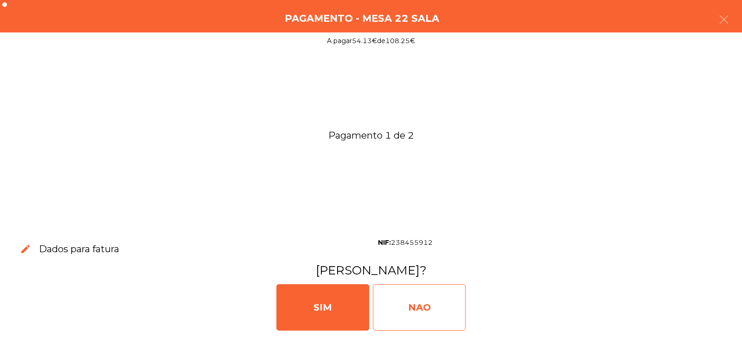
click at [437, 296] on div "NAO" at bounding box center [419, 307] width 93 height 46
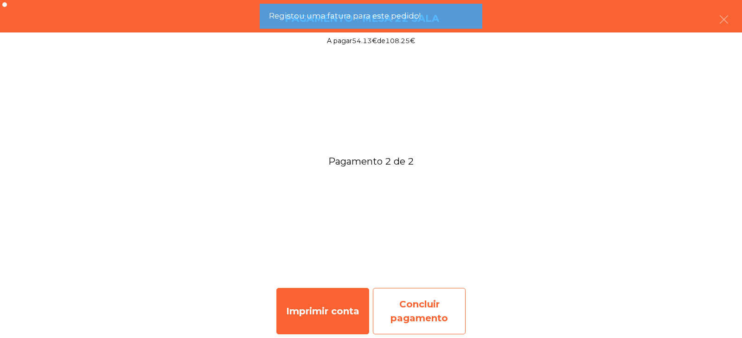
click at [418, 303] on div "Concluir pagamento" at bounding box center [419, 311] width 93 height 46
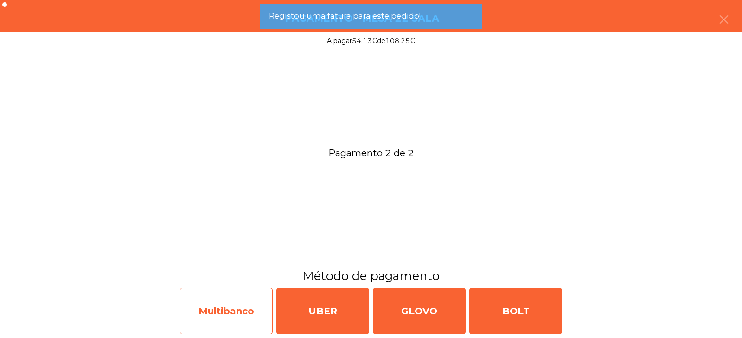
click at [224, 321] on div "Multibanco" at bounding box center [226, 311] width 93 height 46
select select "**"
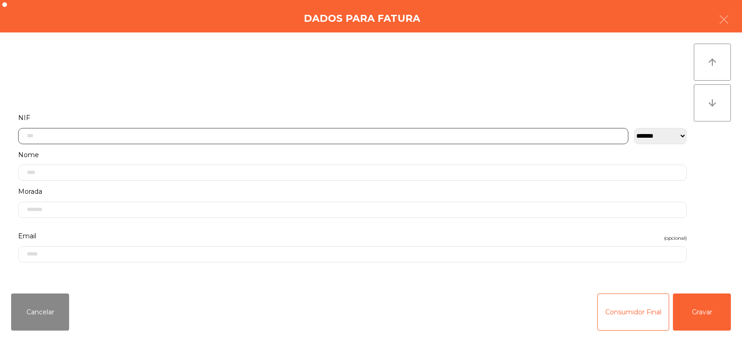
click at [308, 135] on input "text" at bounding box center [323, 136] width 610 height 16
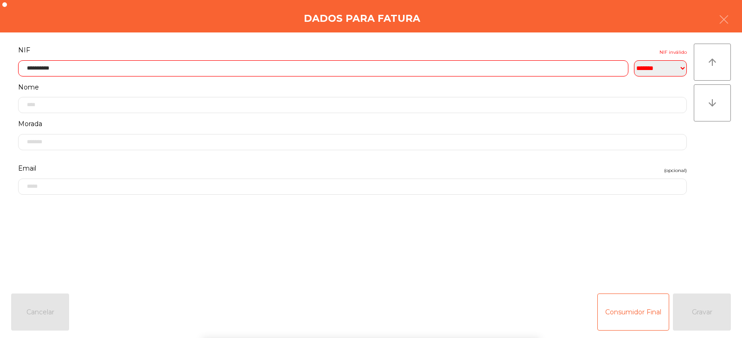
click at [713, 163] on div "arrow_upward arrow_downward" at bounding box center [712, 159] width 37 height 231
click at [111, 65] on input "**********" at bounding box center [323, 68] width 610 height 16
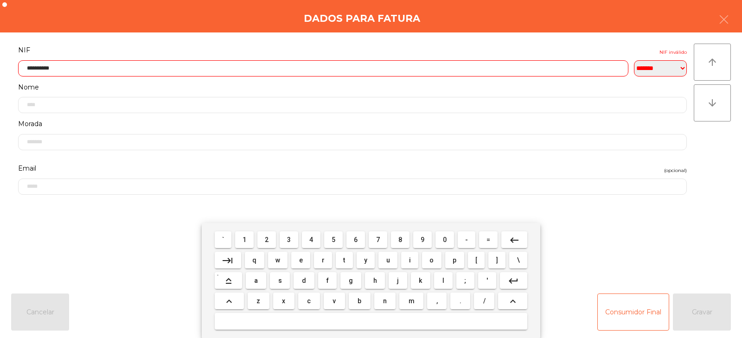
click at [44, 69] on input "**********" at bounding box center [323, 68] width 610 height 16
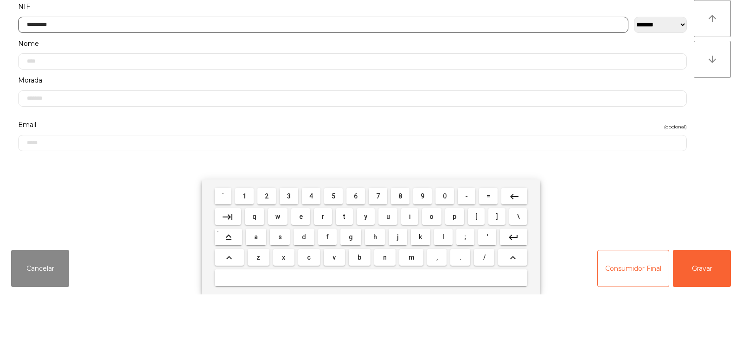
type input "*********"
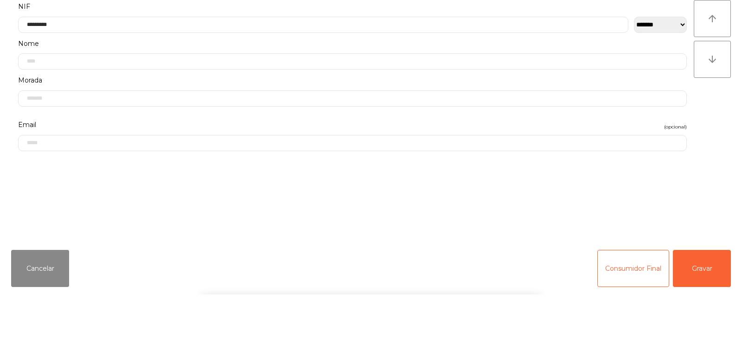
click at [701, 214] on div "arrow_upward arrow_downward" at bounding box center [712, 159] width 37 height 231
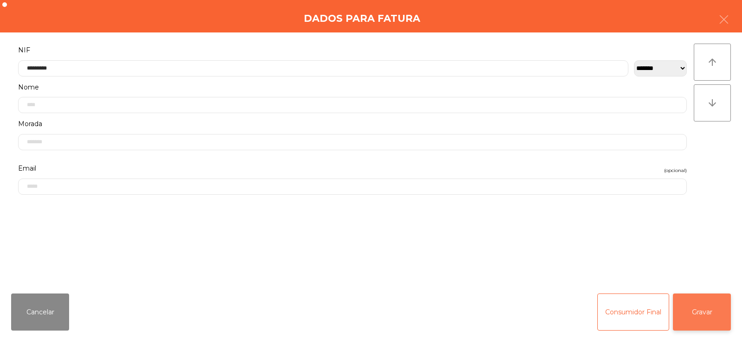
click at [702, 308] on button "Gravar" at bounding box center [702, 312] width 58 height 37
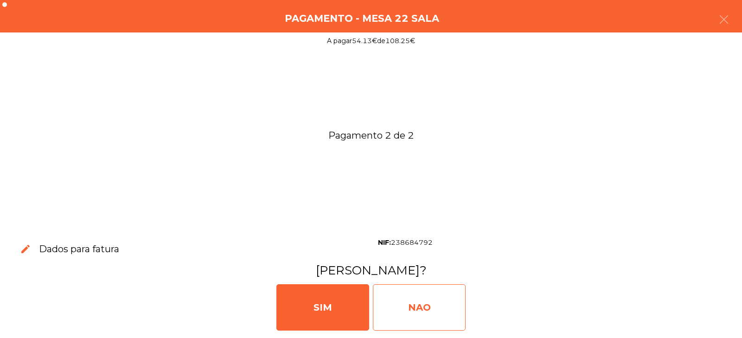
click at [411, 313] on div "NAO" at bounding box center [419, 307] width 93 height 46
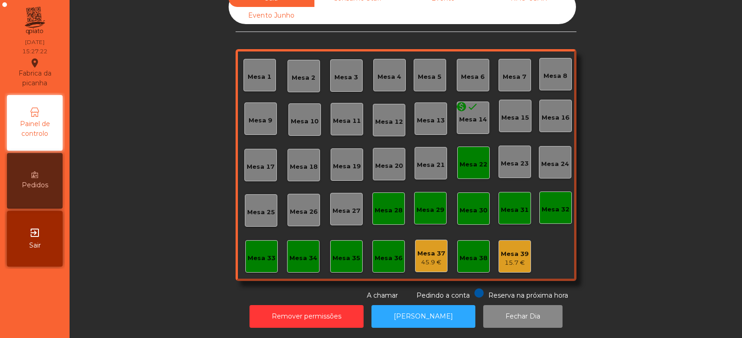
scroll to position [0, 0]
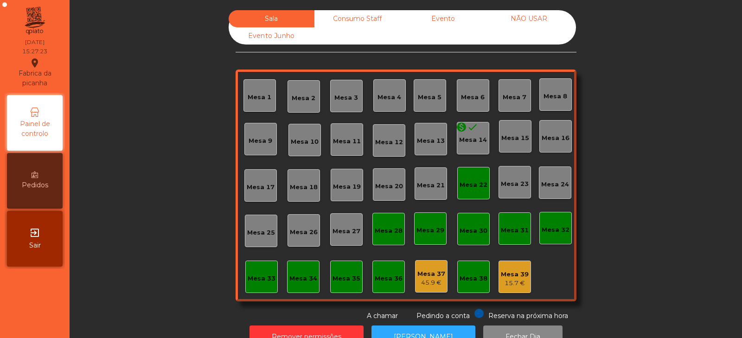
click at [392, 18] on div "Consumo Staff" at bounding box center [357, 18] width 86 height 17
click at [445, 14] on div "Evento" at bounding box center [443, 18] width 86 height 17
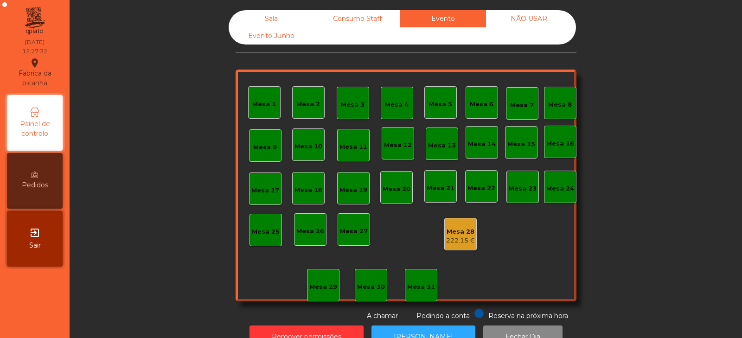
scroll to position [27, 0]
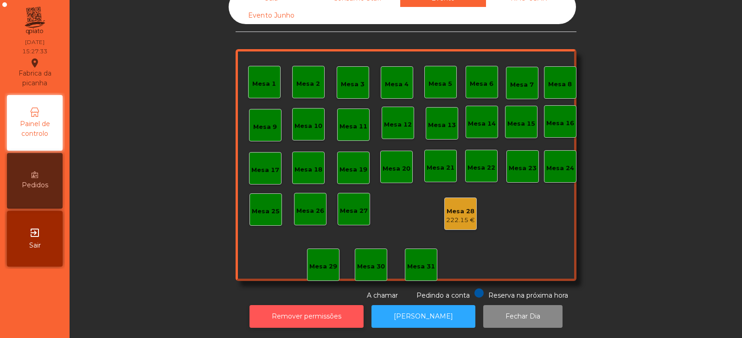
click at [337, 308] on button "Remover permissões" at bounding box center [307, 316] width 114 height 23
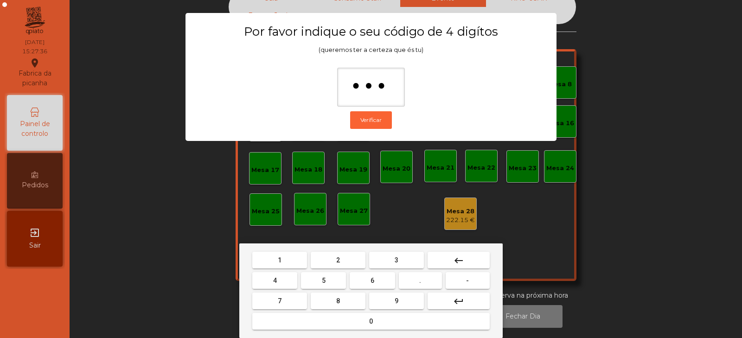
type input "****"
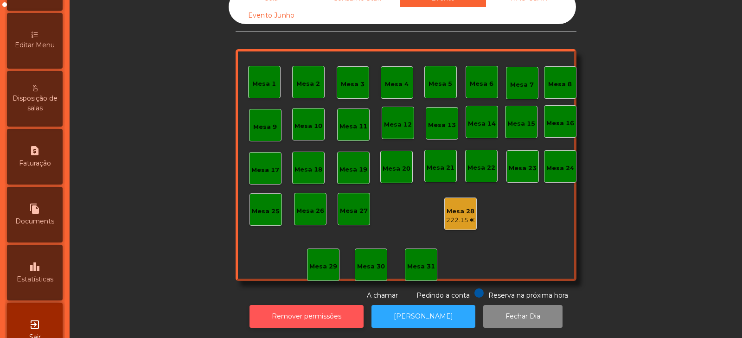
scroll to position [199, 0]
click at [34, 288] on div "leaderboard Estatísticas" at bounding box center [35, 272] width 56 height 56
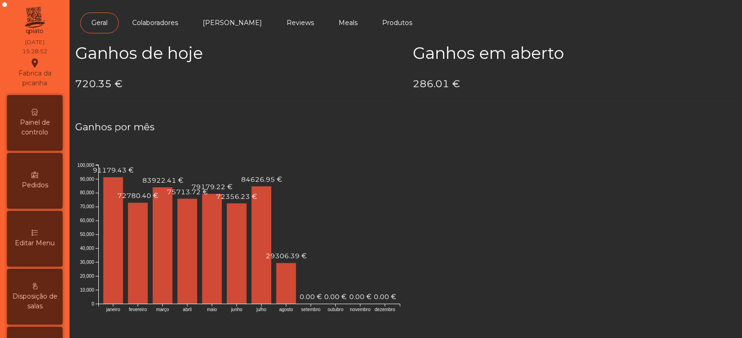
click at [35, 126] on span "Painel de controlo" at bounding box center [34, 127] width 51 height 19
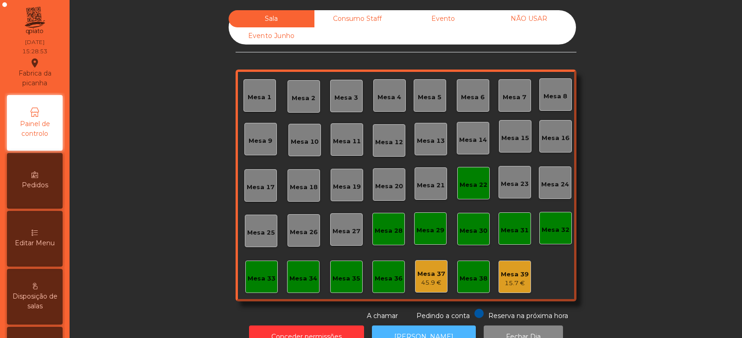
click at [428, 328] on button "[PERSON_NAME]" at bounding box center [424, 337] width 104 height 23
